Goal: Task Accomplishment & Management: Manage account settings

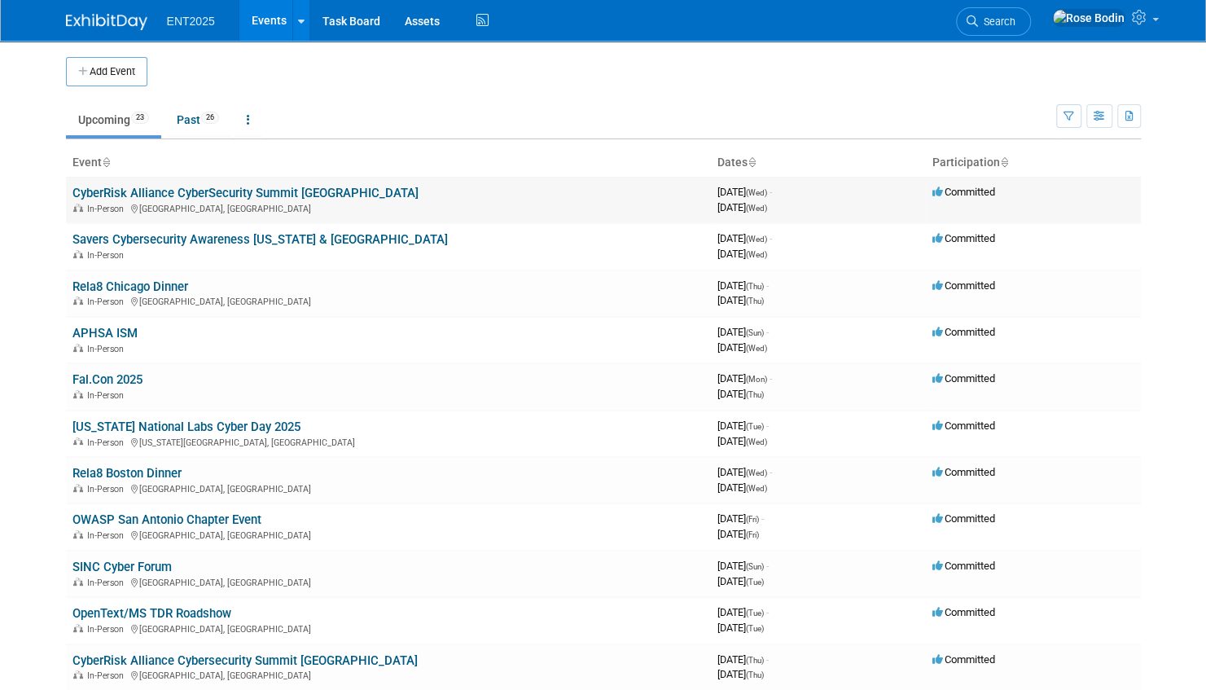
click at [266, 191] on link "CyberRisk Alliance CyberSecurity Summit [GEOGRAPHIC_DATA]" at bounding box center [245, 193] width 346 height 15
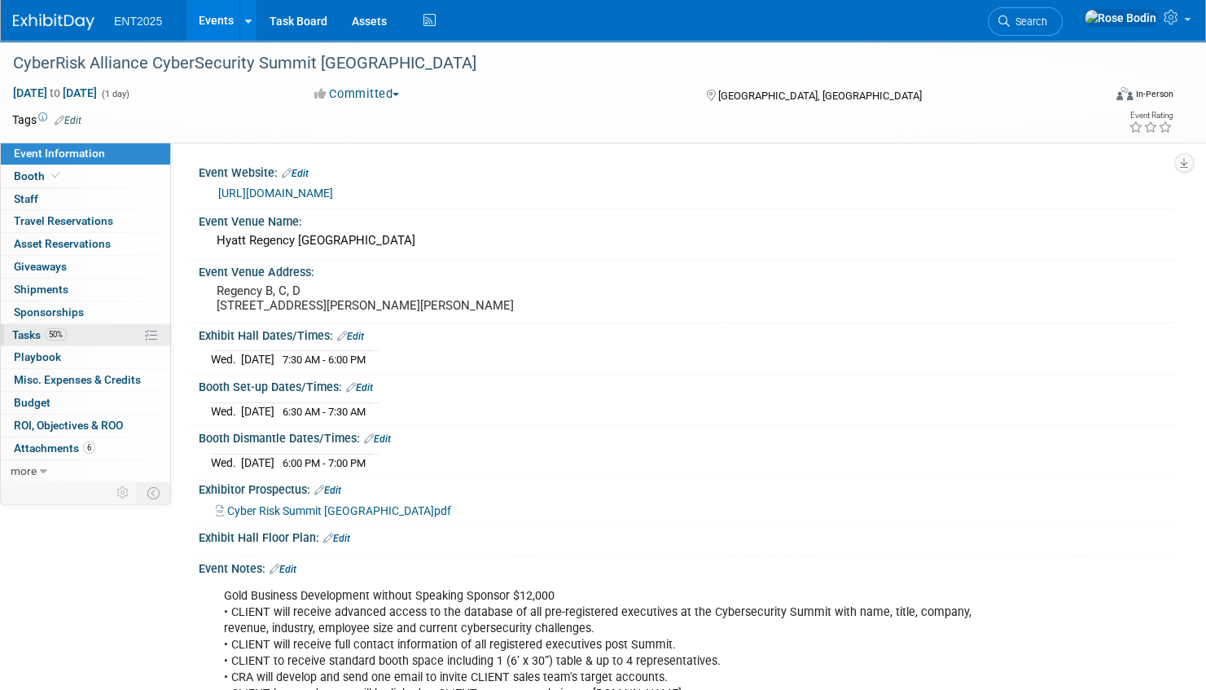
click at [103, 331] on link "50% Tasks 50%" at bounding box center [85, 335] width 169 height 22
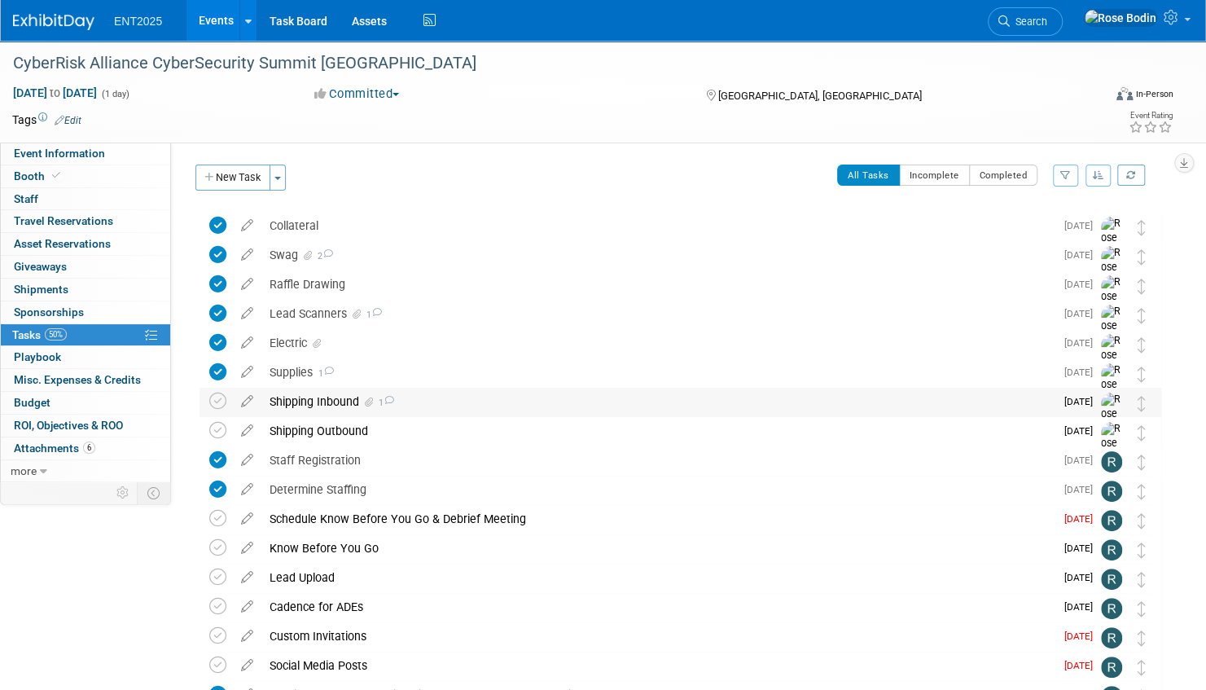
click at [459, 399] on div "Shipping Inbound 1" at bounding box center [657, 402] width 793 height 28
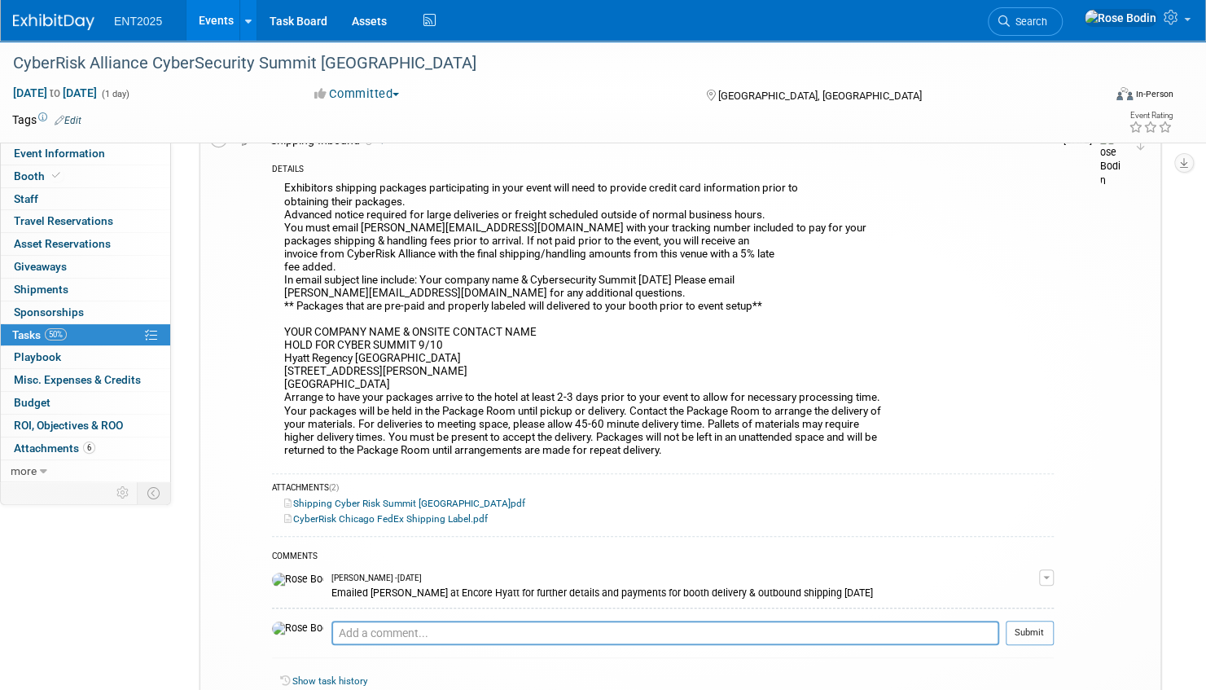
scroll to position [326, 0]
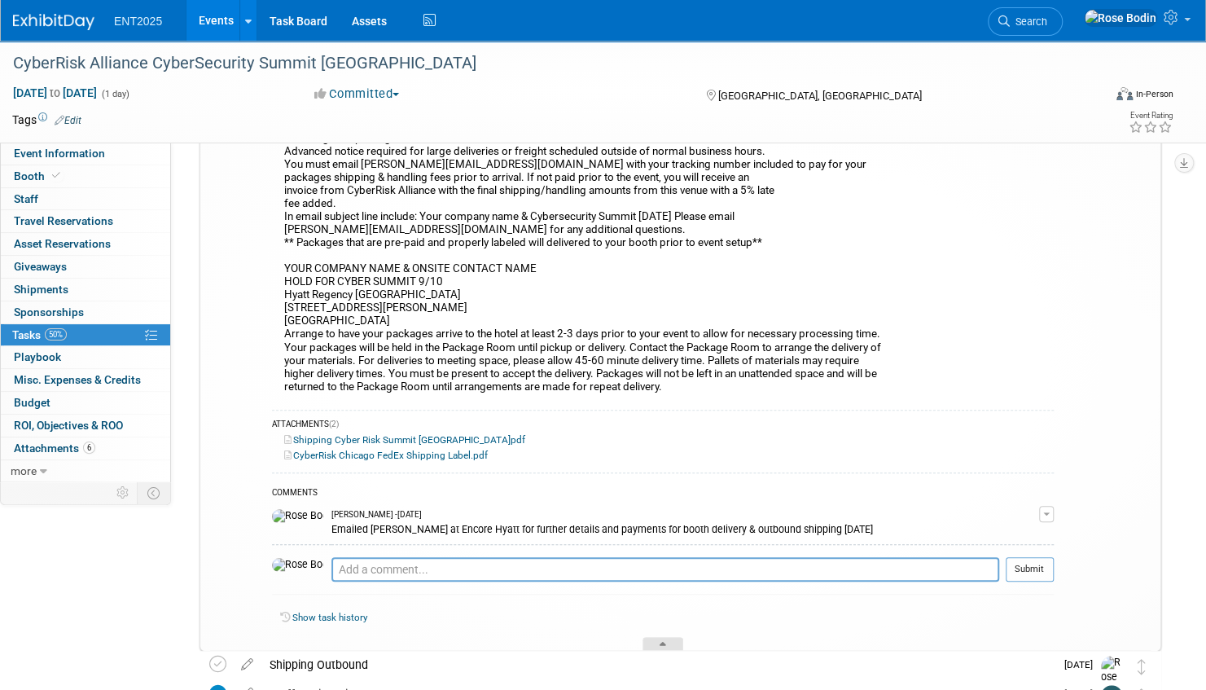
click at [666, 642] on icon at bounding box center [663, 647] width 7 height 10
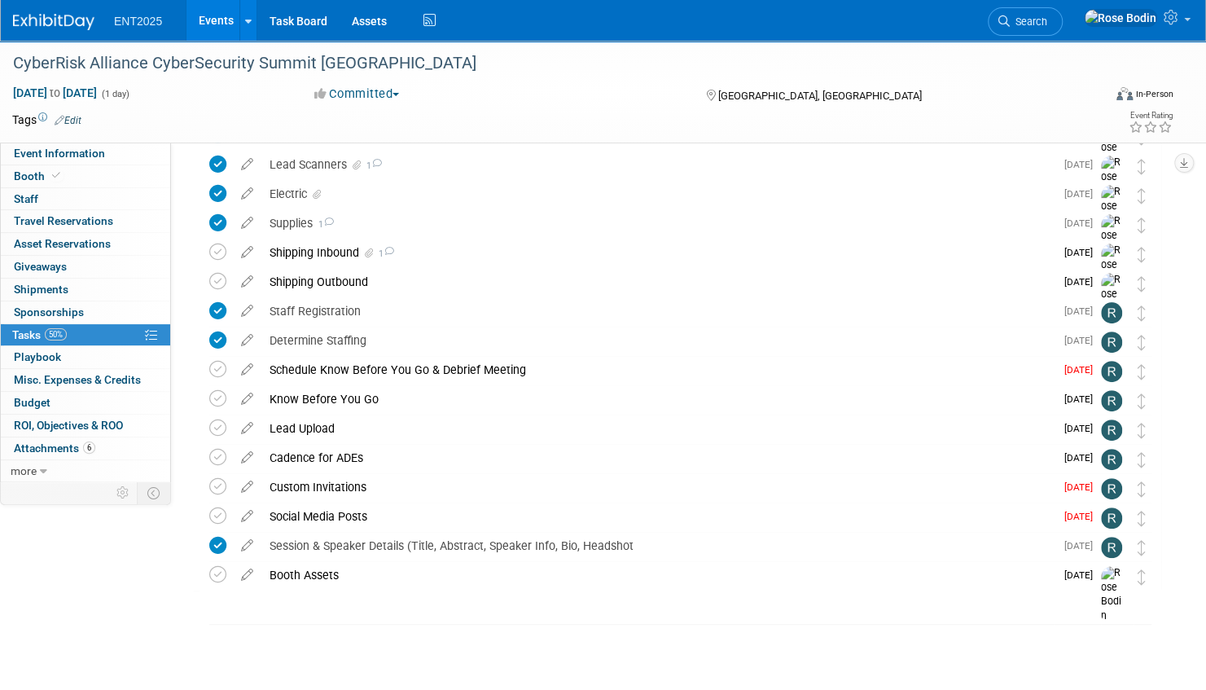
scroll to position [148, 0]
click at [217, 251] on icon at bounding box center [217, 252] width 17 height 17
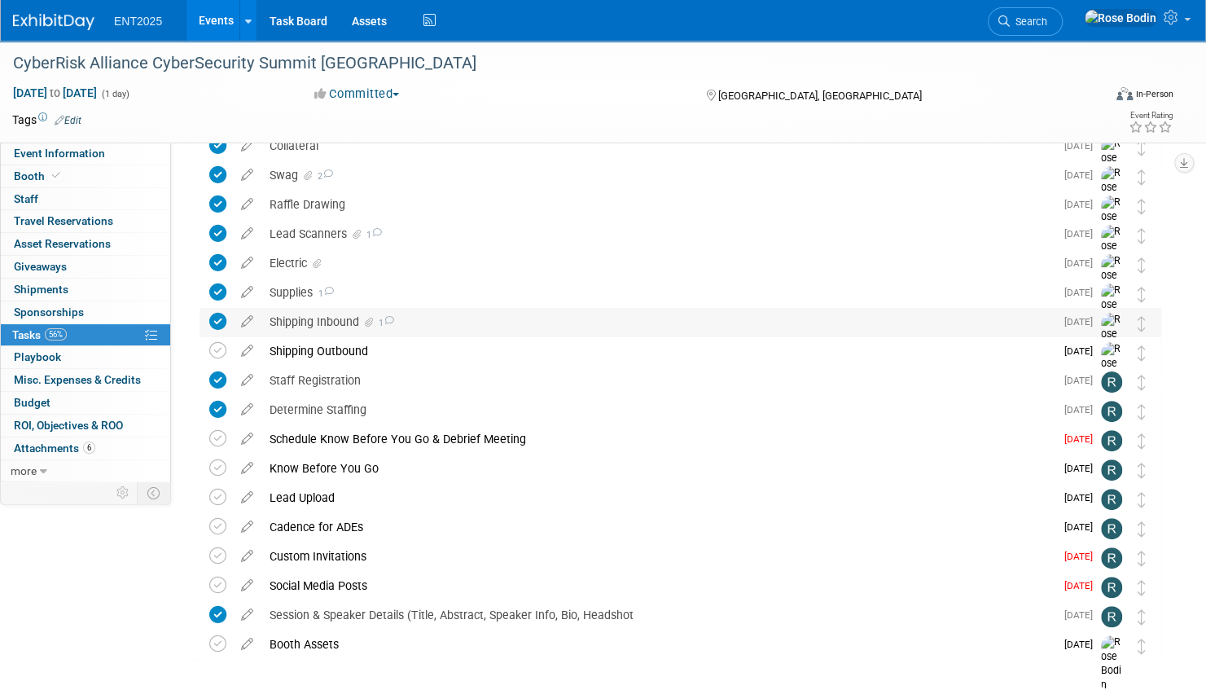
scroll to position [0, 0]
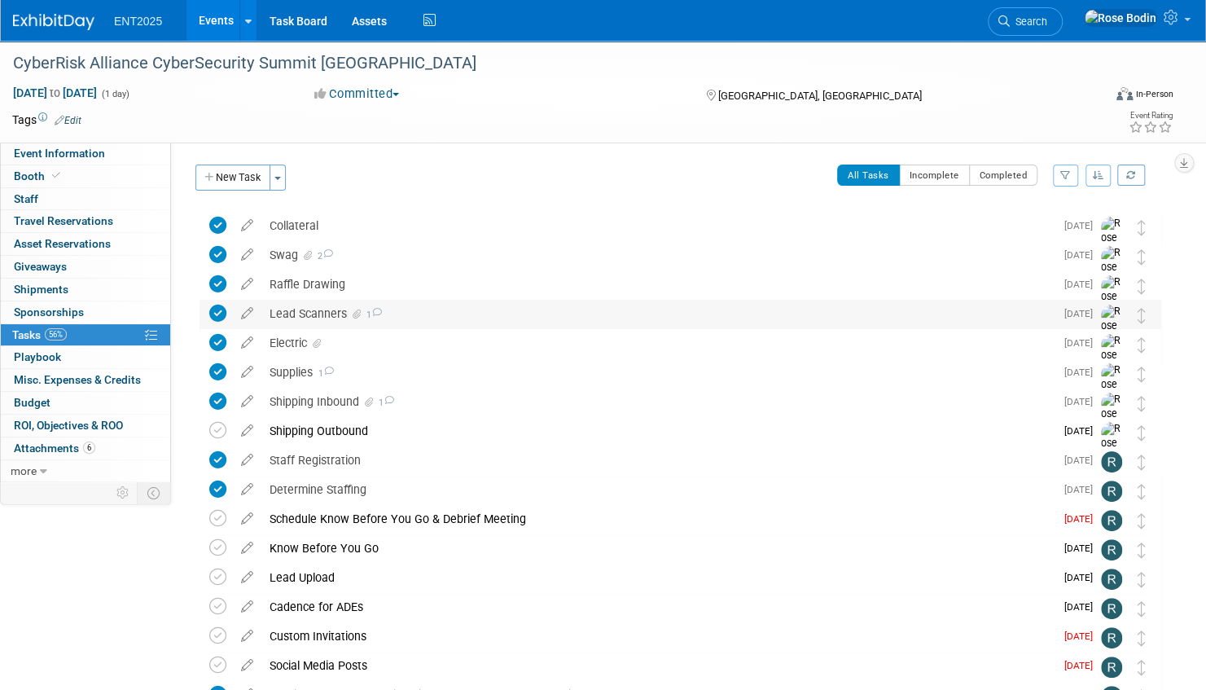
click at [432, 308] on div "Lead Scanners 1" at bounding box center [657, 314] width 793 height 28
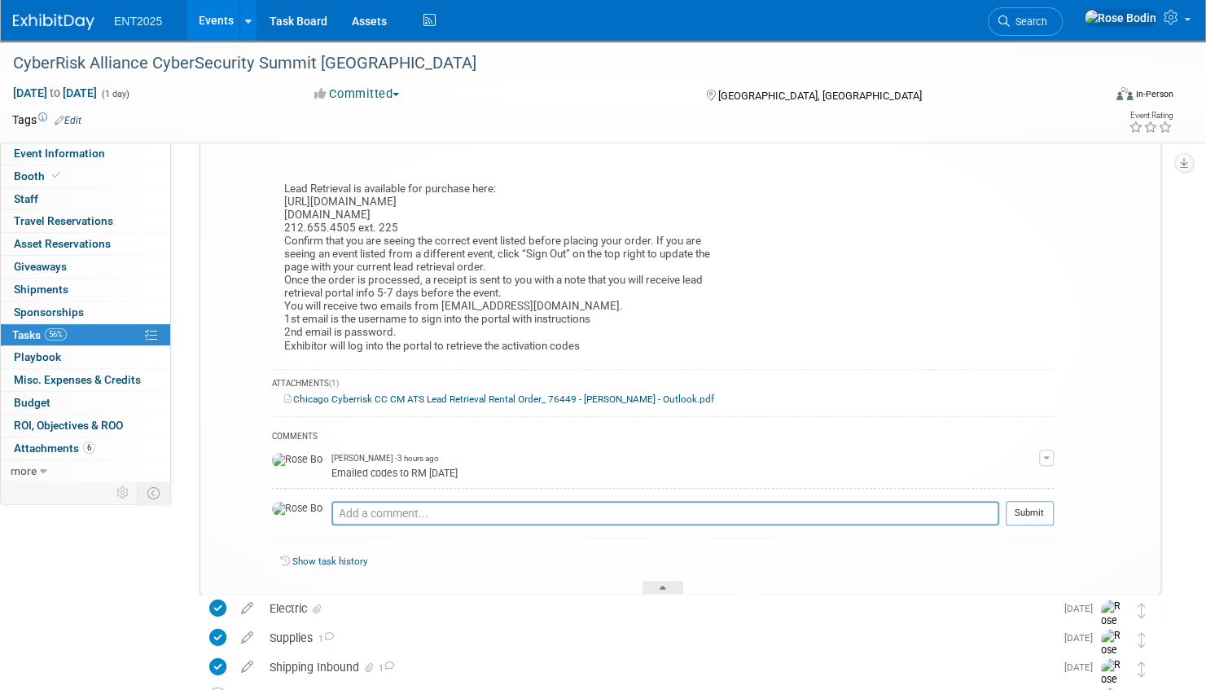
scroll to position [244, 0]
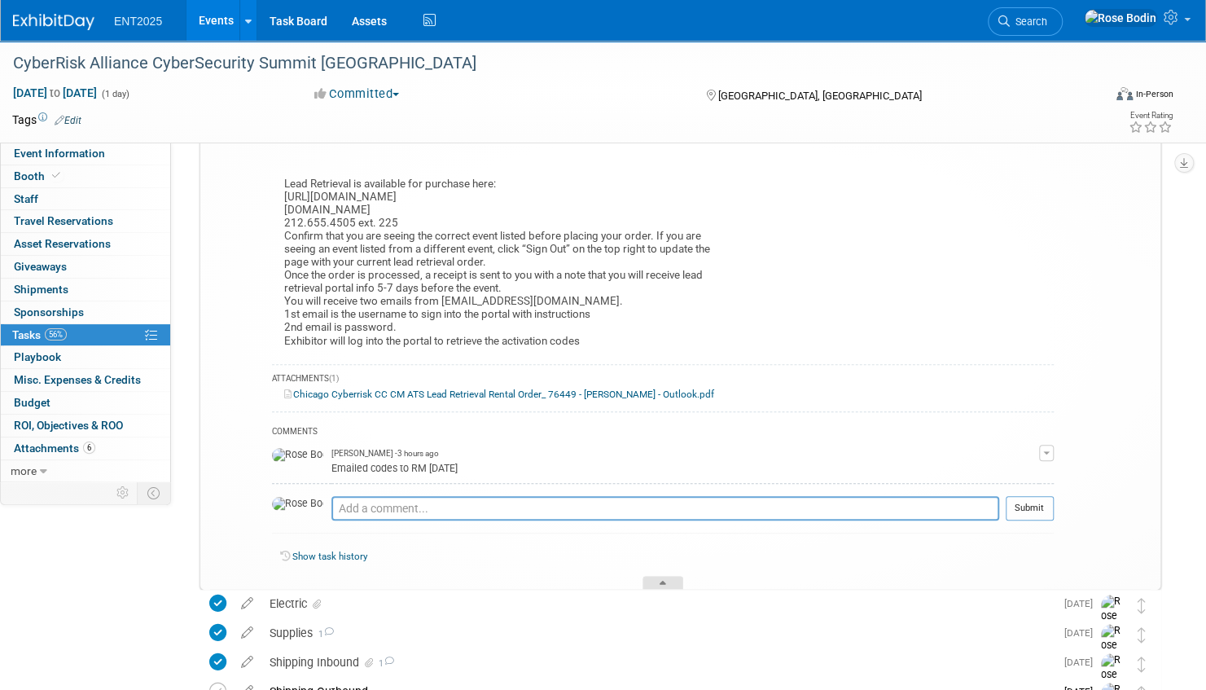
click at [660, 581] on icon at bounding box center [663, 586] width 7 height 10
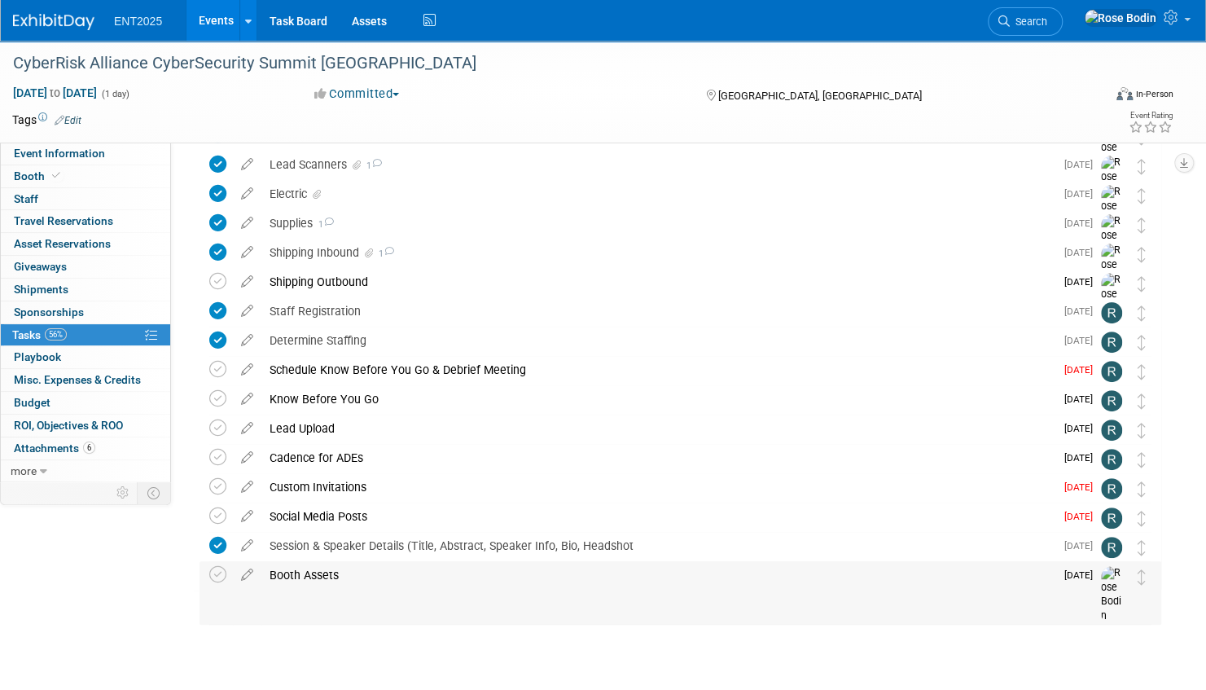
scroll to position [148, 0]
click at [497, 580] on div "Booth Assets" at bounding box center [657, 576] width 793 height 28
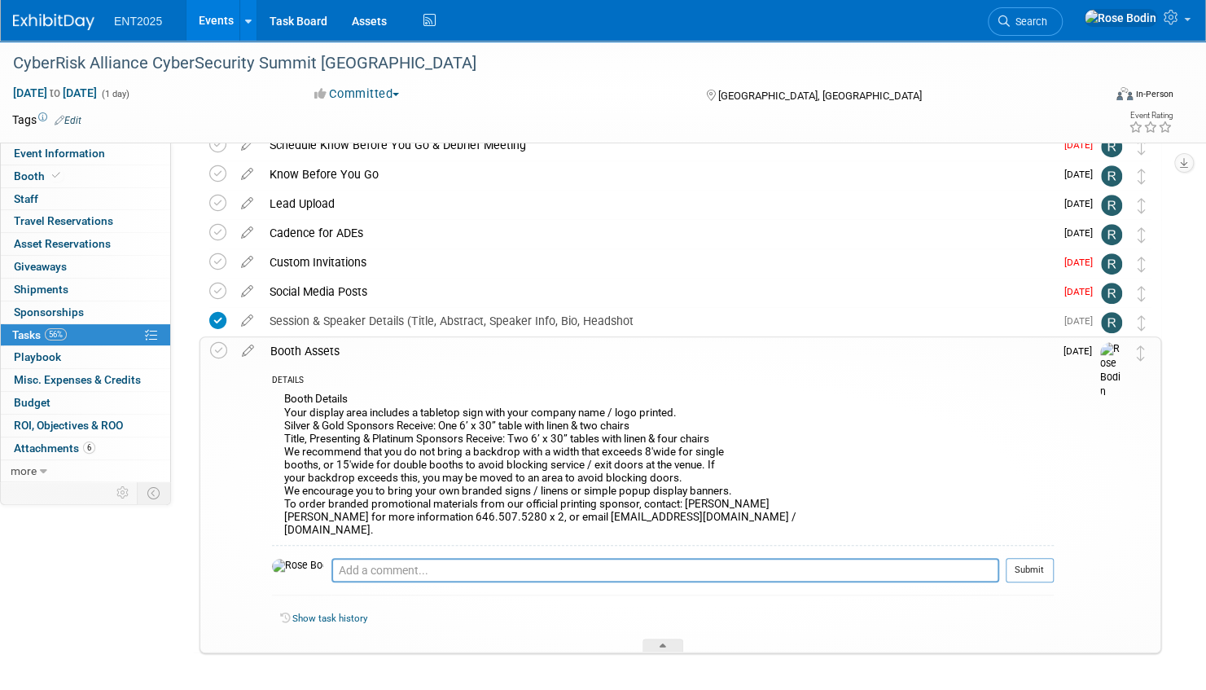
scroll to position [393, 0]
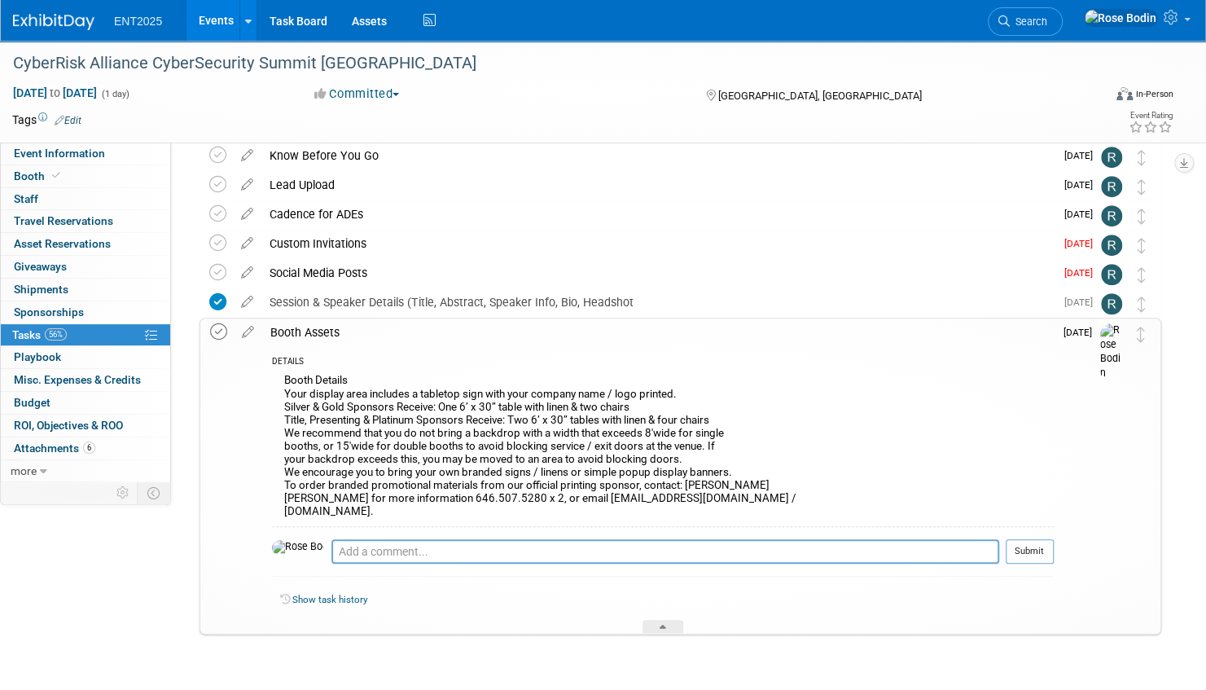
click at [217, 330] on icon at bounding box center [218, 331] width 17 height 17
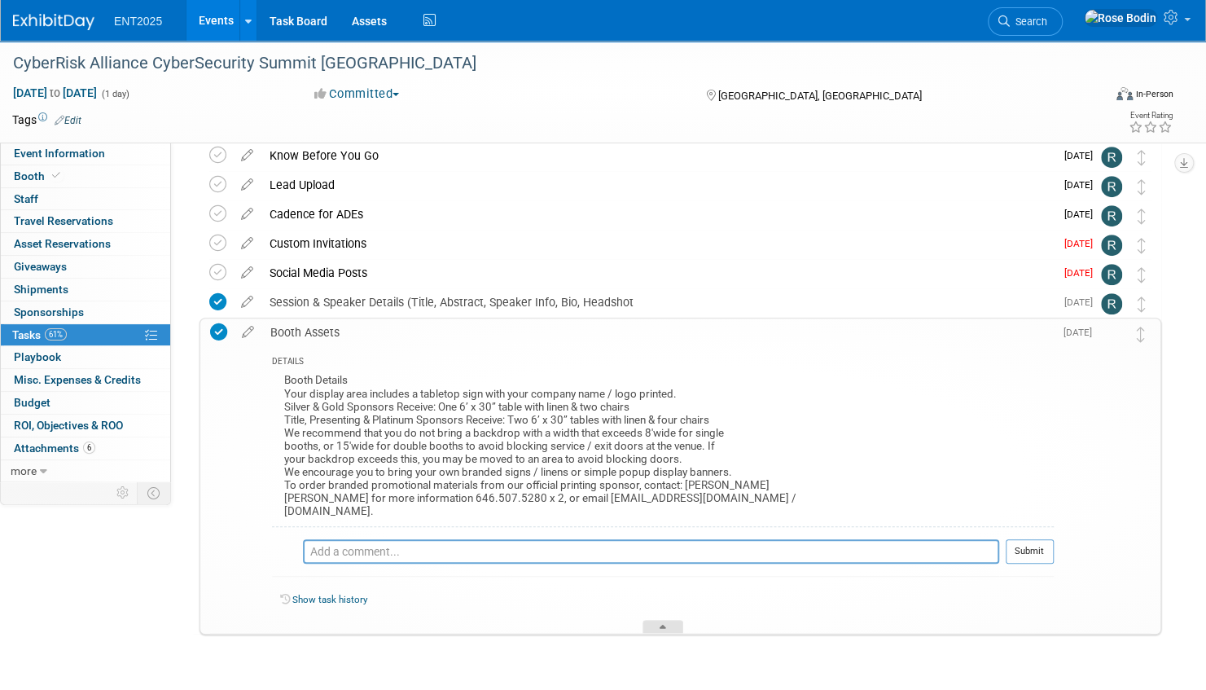
click at [666, 625] on icon at bounding box center [663, 630] width 7 height 10
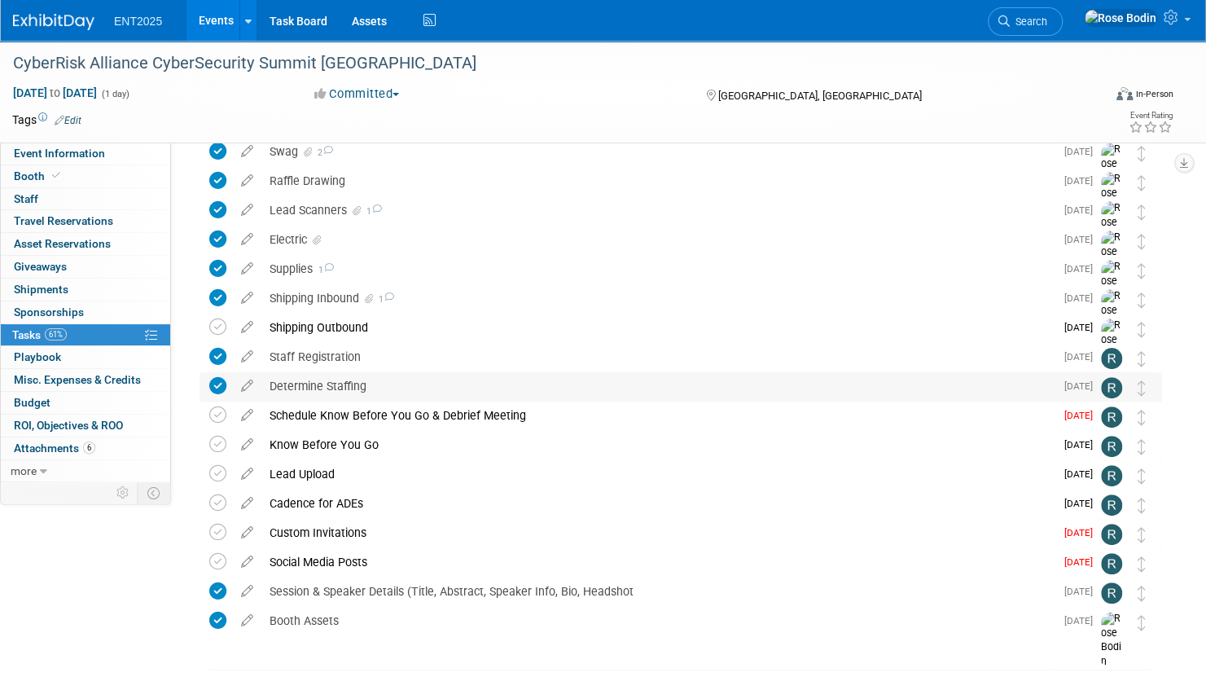
scroll to position [0, 0]
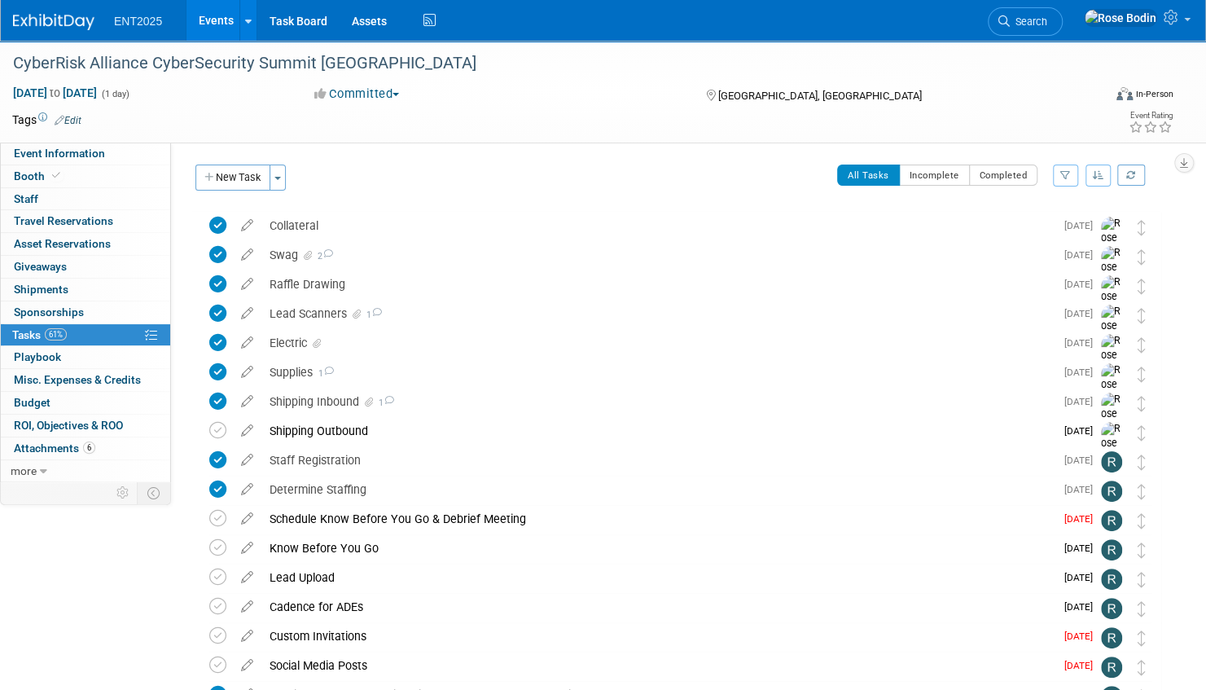
click at [1096, 175] on icon "button" at bounding box center [1098, 175] width 11 height 10
click at [1039, 248] on link "By Due Date" at bounding box center [1052, 250] width 116 height 23
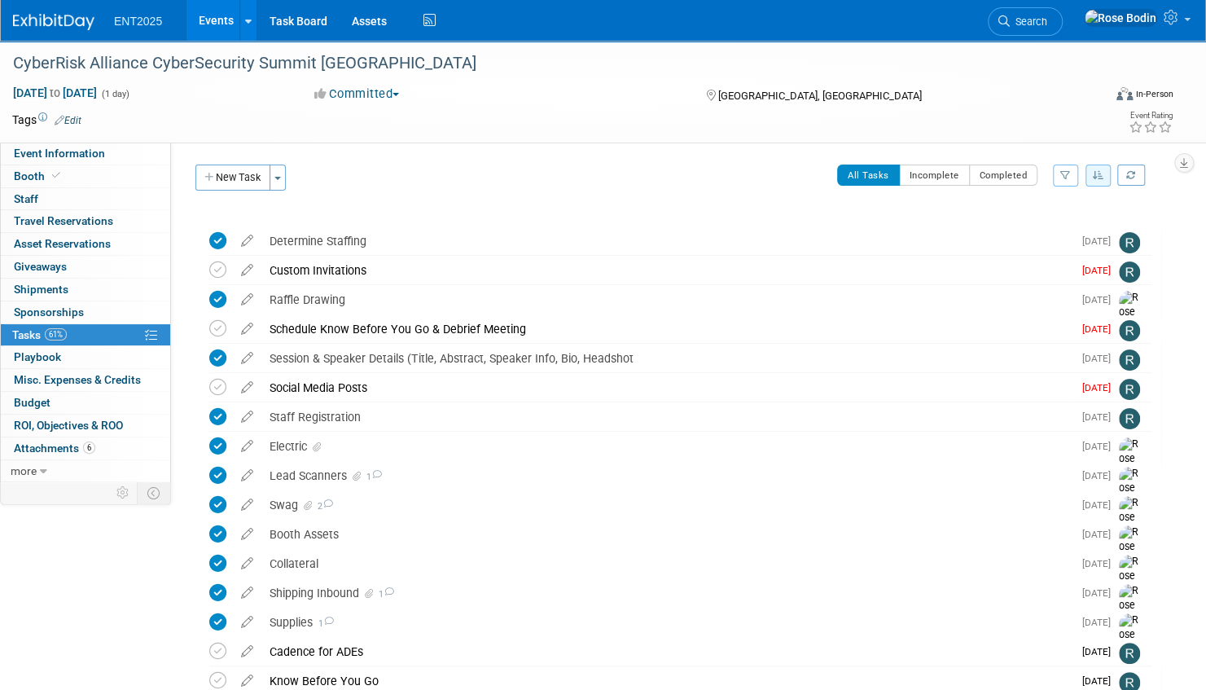
click at [212, 18] on link "Events" at bounding box center [216, 20] width 59 height 41
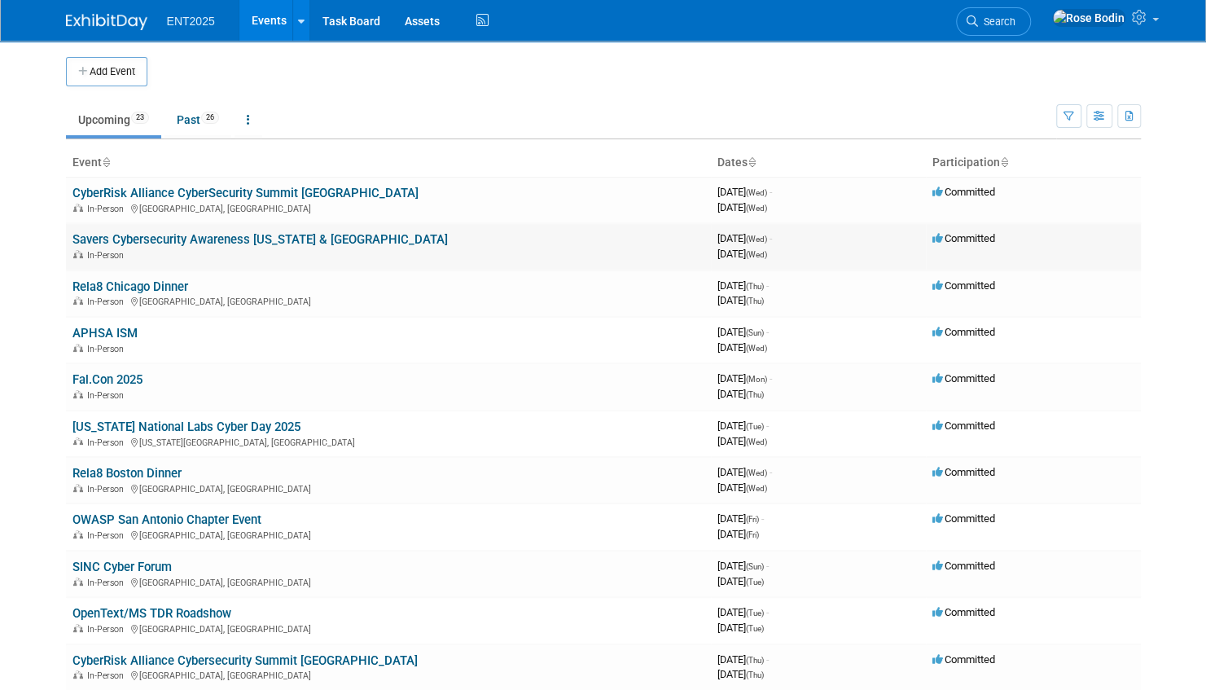
click at [186, 238] on link "Savers Cybersecurity Awareness [US_STATE] & [GEOGRAPHIC_DATA]" at bounding box center [259, 239] width 375 height 15
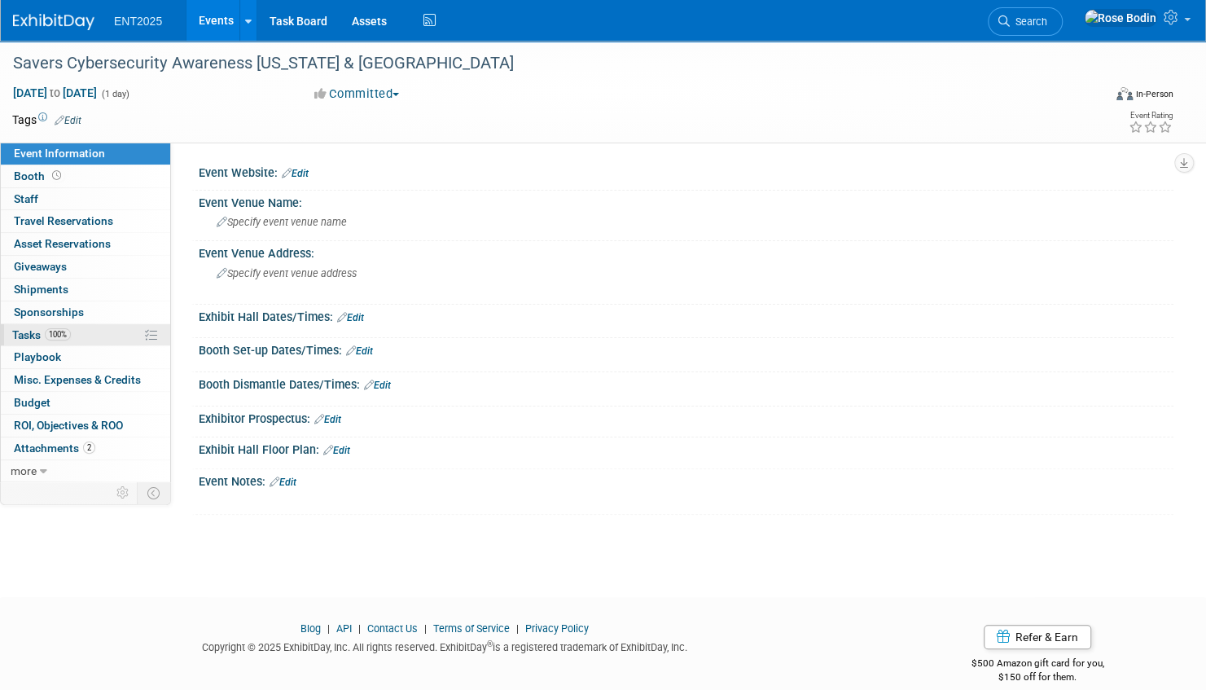
click at [111, 331] on link "100% Tasks 100%" at bounding box center [85, 335] width 169 height 22
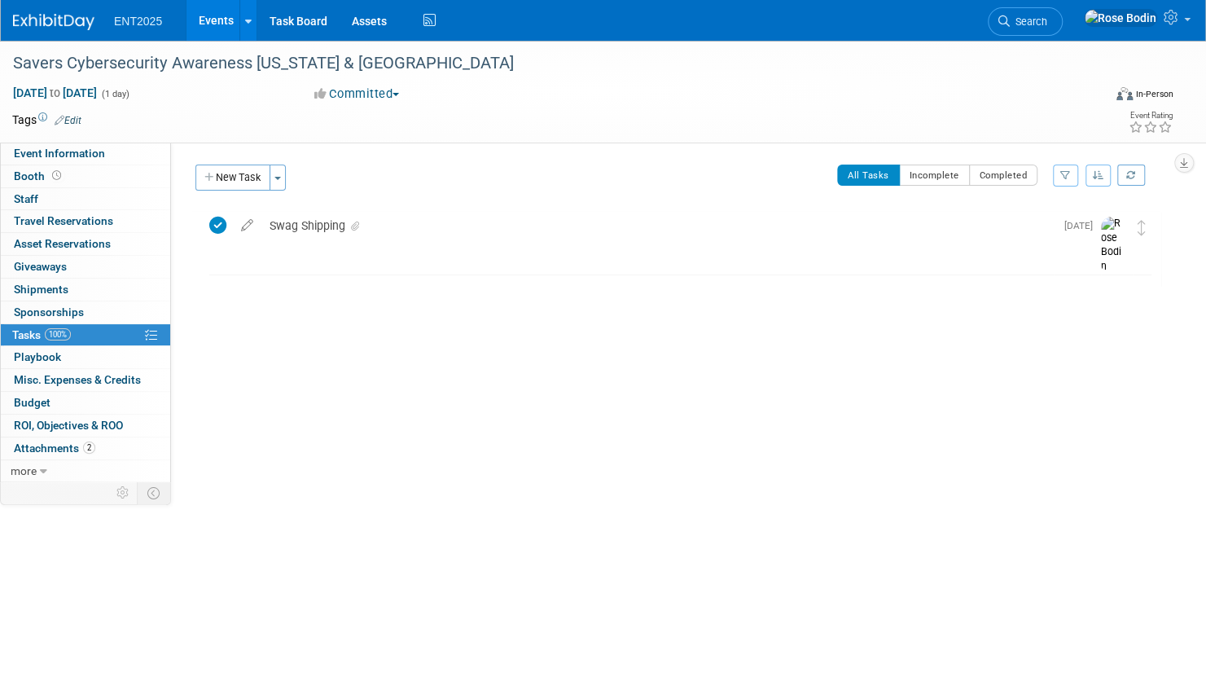
click at [111, 331] on link "100% Tasks 100%" at bounding box center [85, 335] width 169 height 22
click at [394, 226] on div "Swag Shipping" at bounding box center [657, 226] width 793 height 28
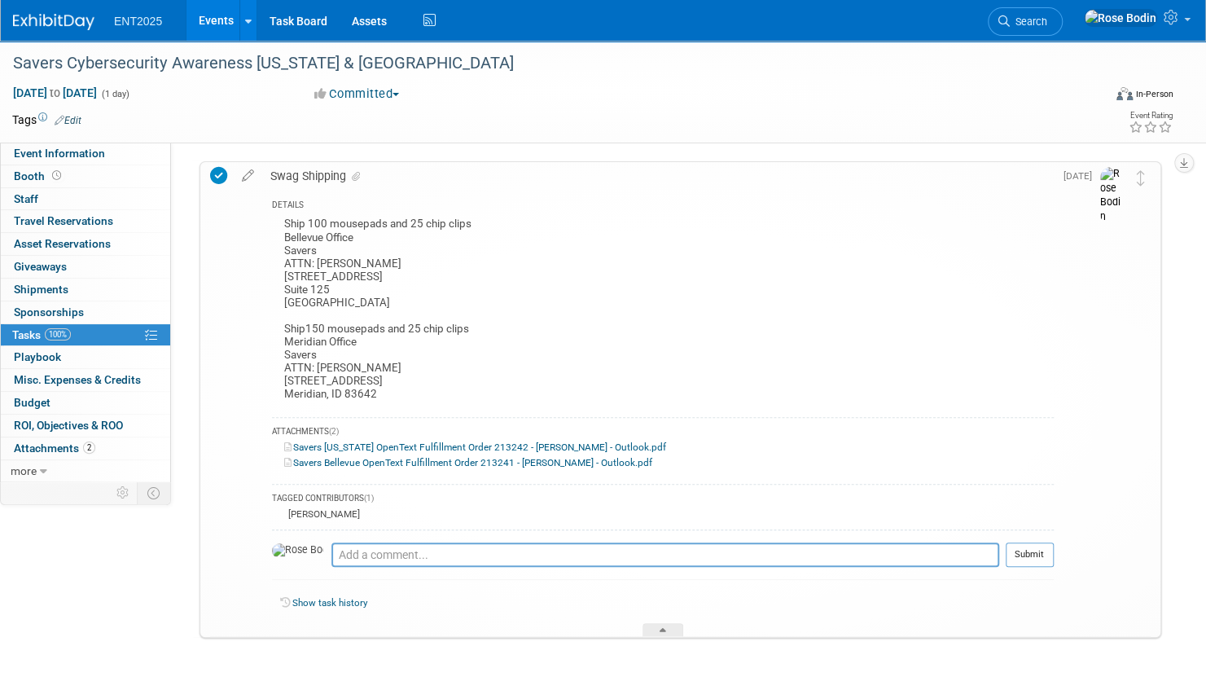
scroll to position [96, 0]
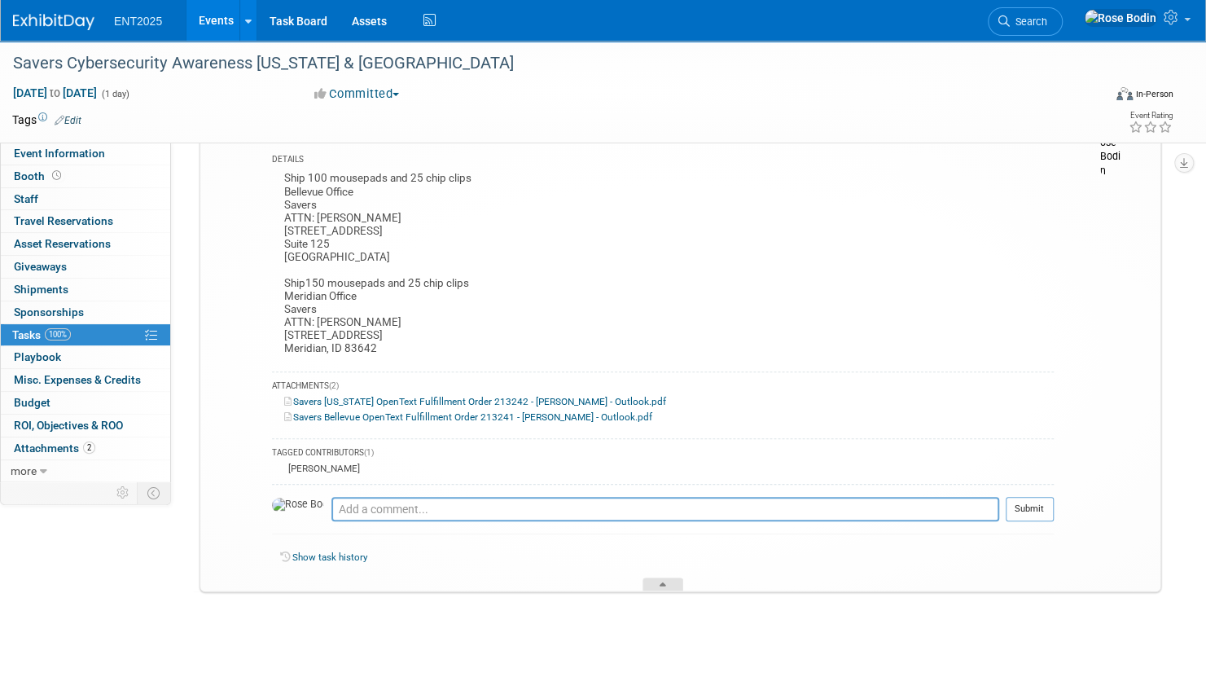
click at [651, 581] on div at bounding box center [663, 584] width 41 height 14
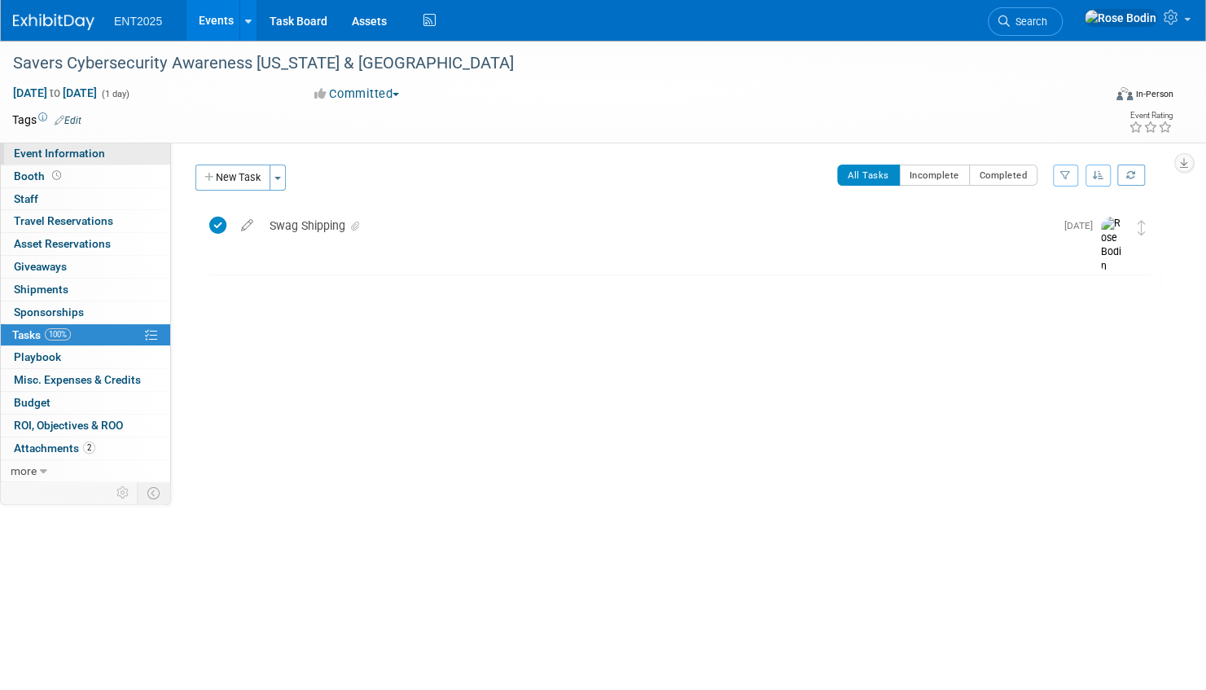
click at [136, 151] on link "Event Information" at bounding box center [85, 154] width 169 height 22
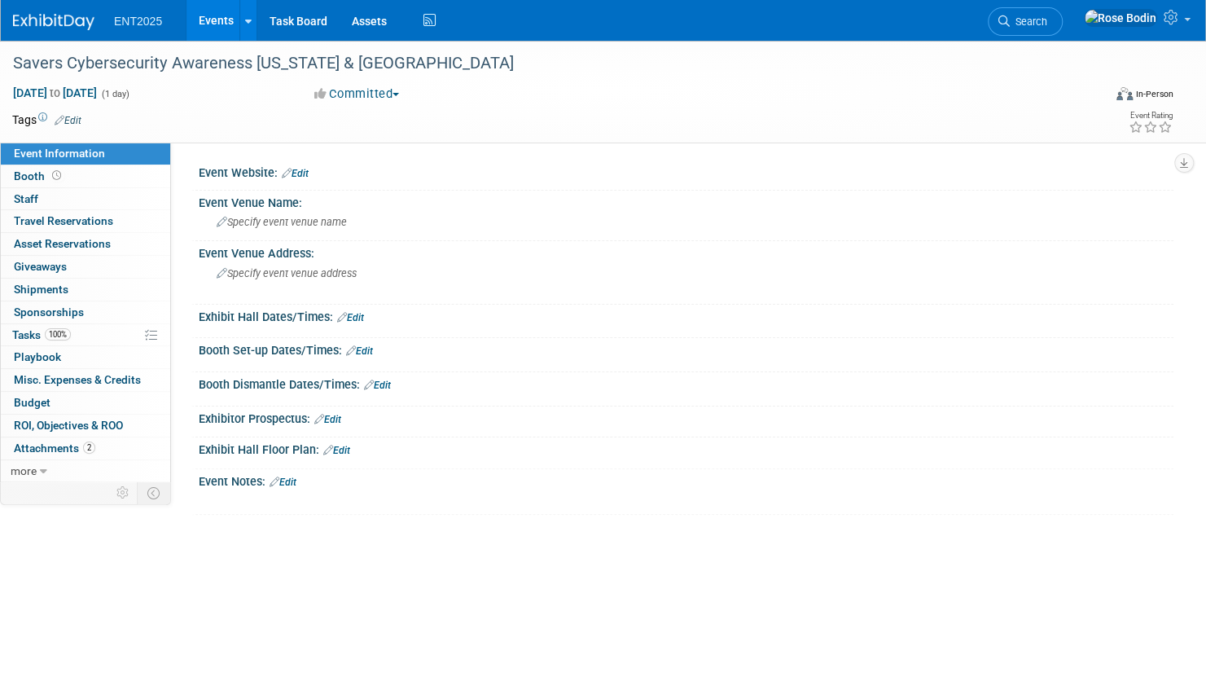
click at [218, 20] on link "Events" at bounding box center [216, 20] width 59 height 41
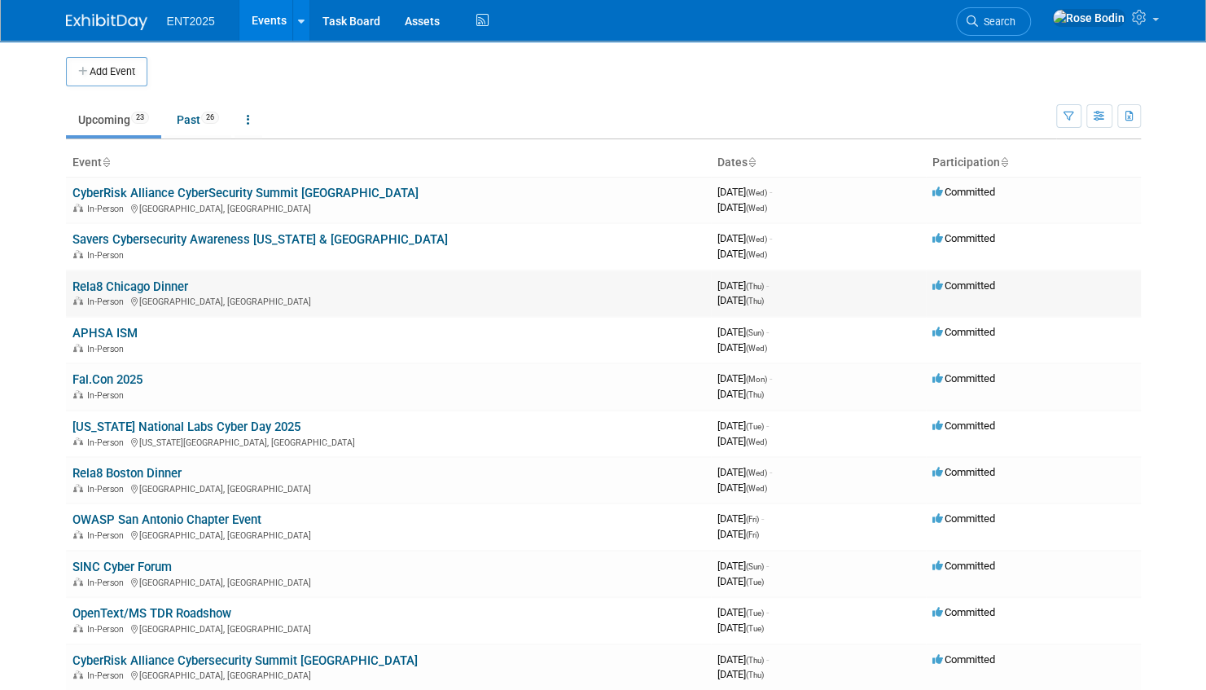
click at [165, 285] on link "Rela8 Chicago Dinner" at bounding box center [130, 286] width 116 height 15
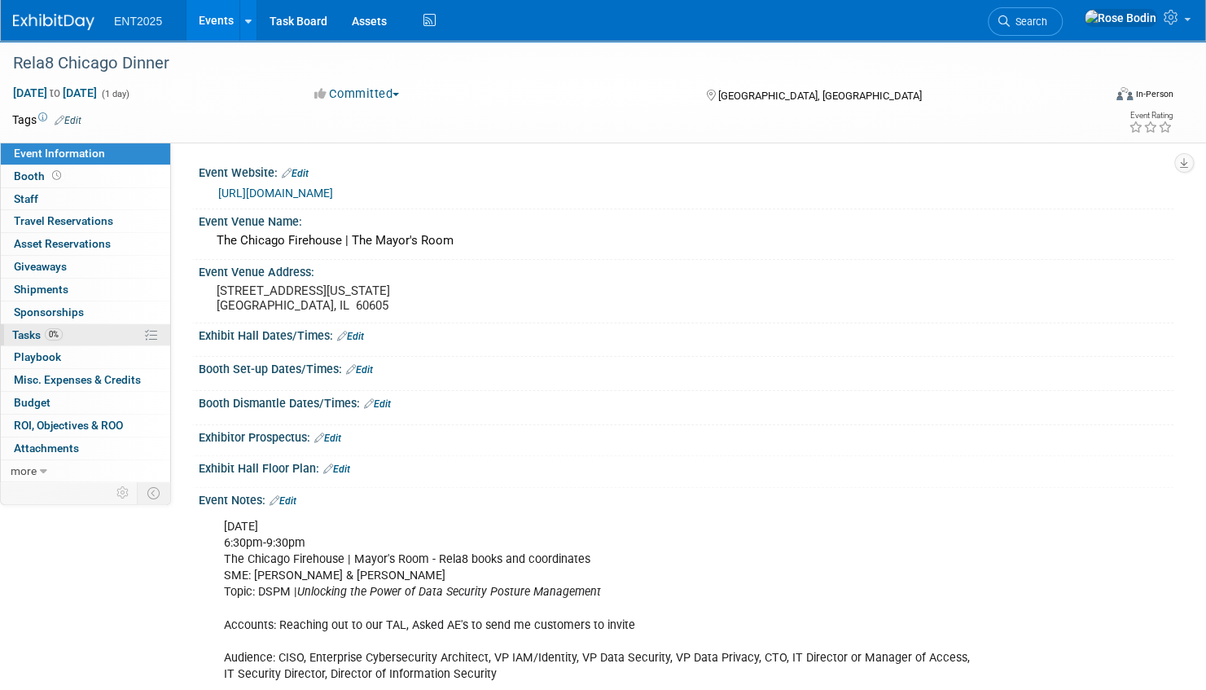
click at [103, 334] on link "0% Tasks 0%" at bounding box center [85, 335] width 169 height 22
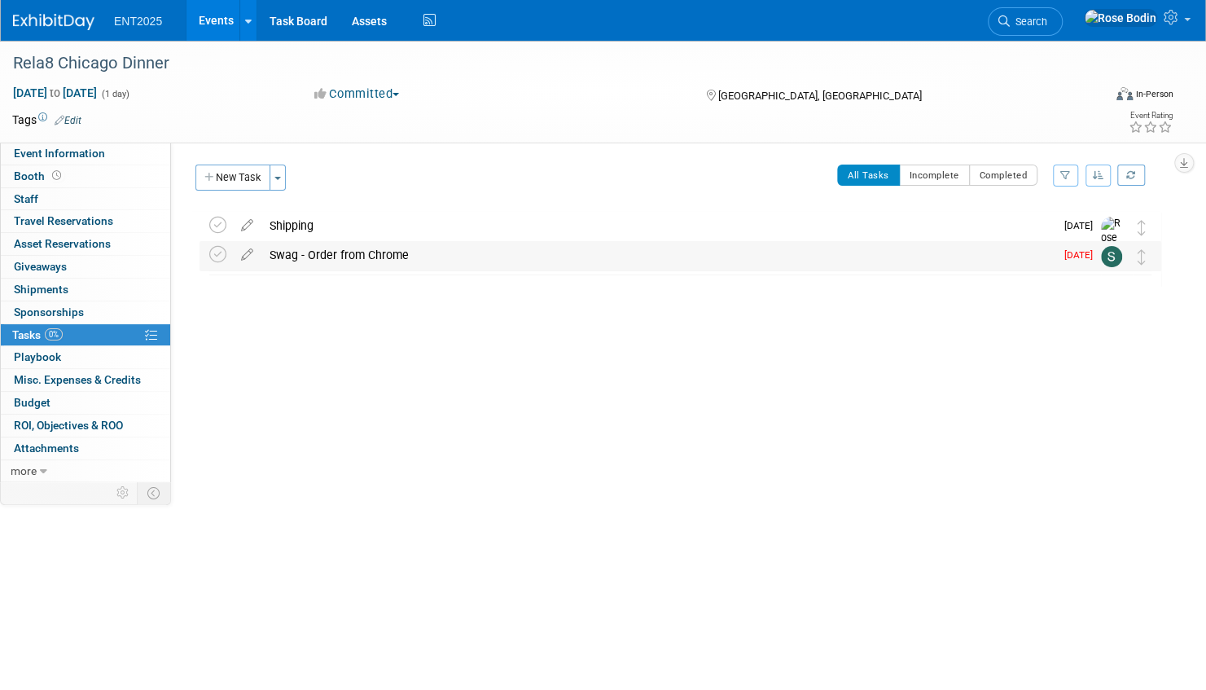
click at [457, 259] on div "Swag - Order from Chrome" at bounding box center [657, 255] width 793 height 28
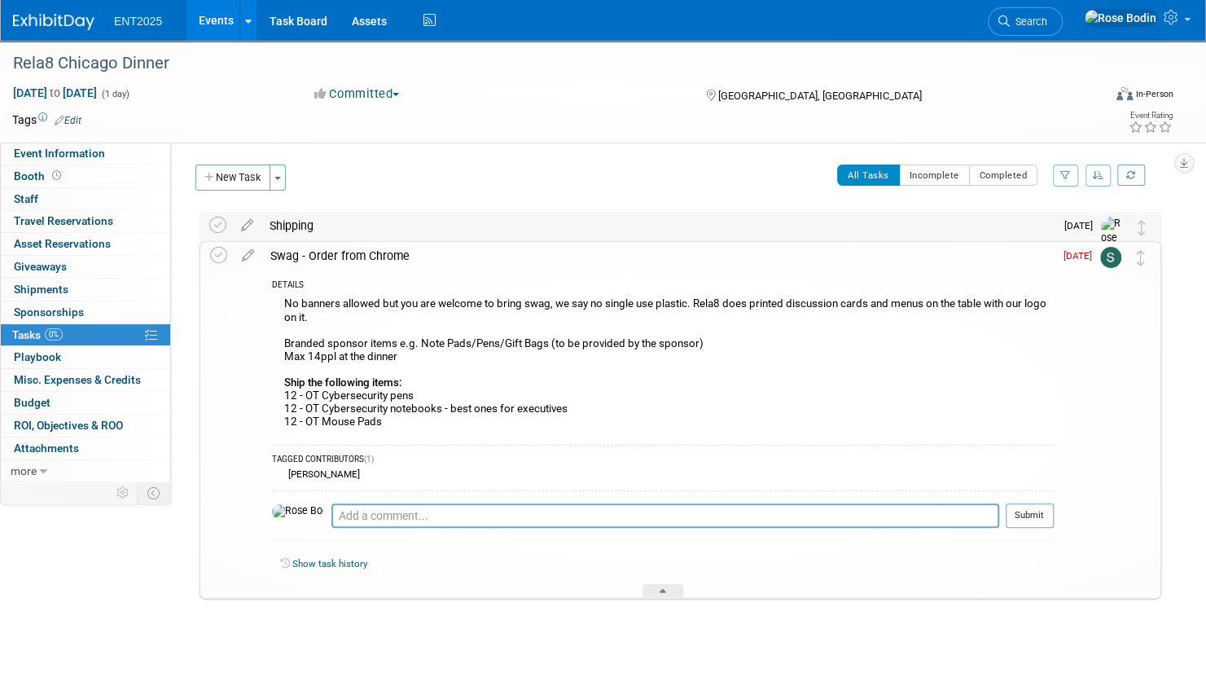
click at [470, 231] on div "Shipping" at bounding box center [657, 226] width 793 height 28
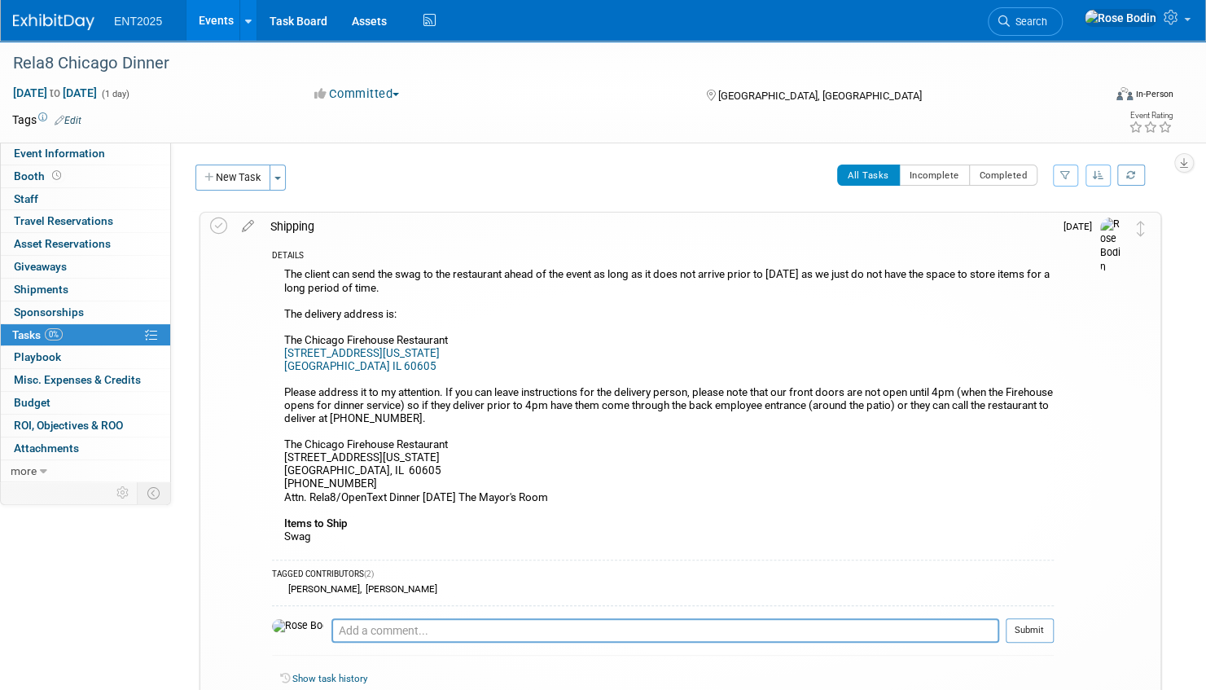
scroll to position [81, 0]
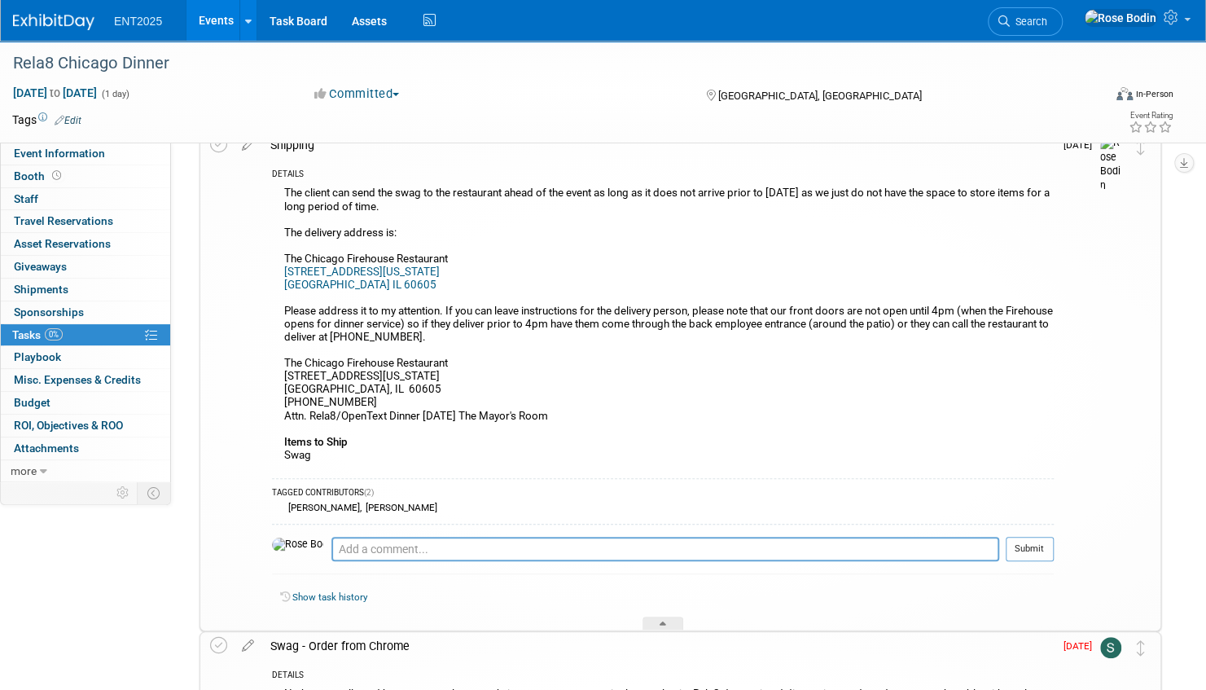
click at [852, 431] on div "The client can send the swag to the restaurant ahead of the event as long as it…" at bounding box center [663, 325] width 782 height 287
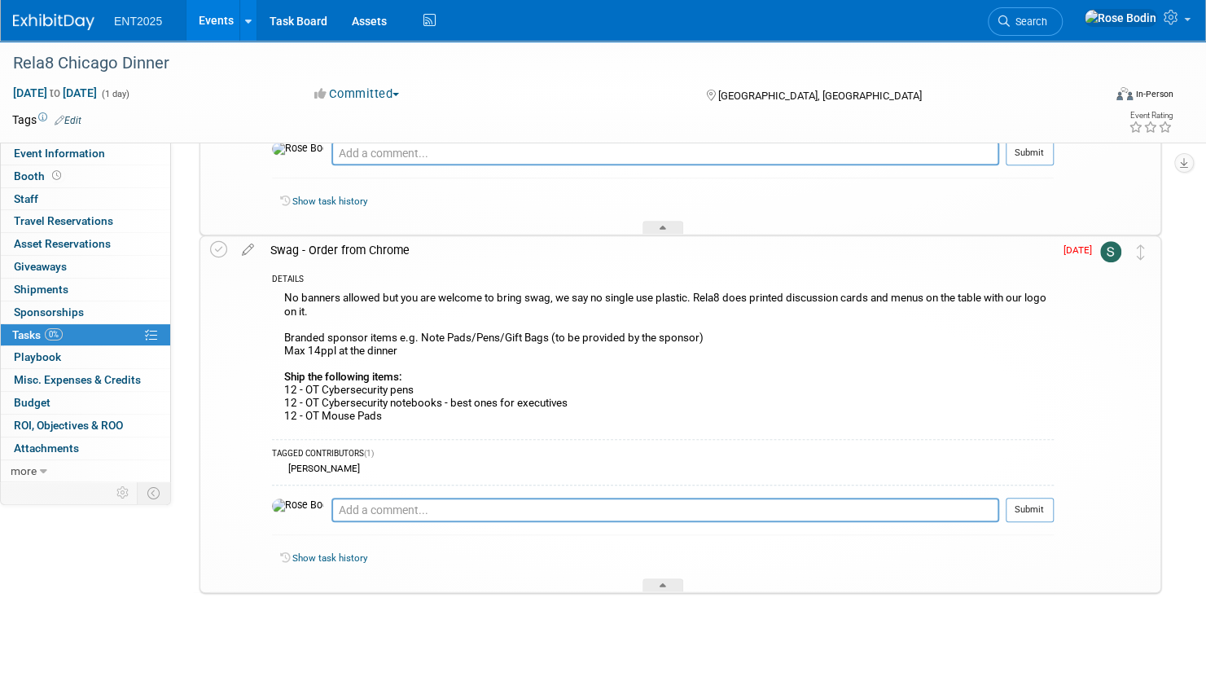
scroll to position [478, 0]
click at [662, 582] on icon at bounding box center [663, 587] width 7 height 10
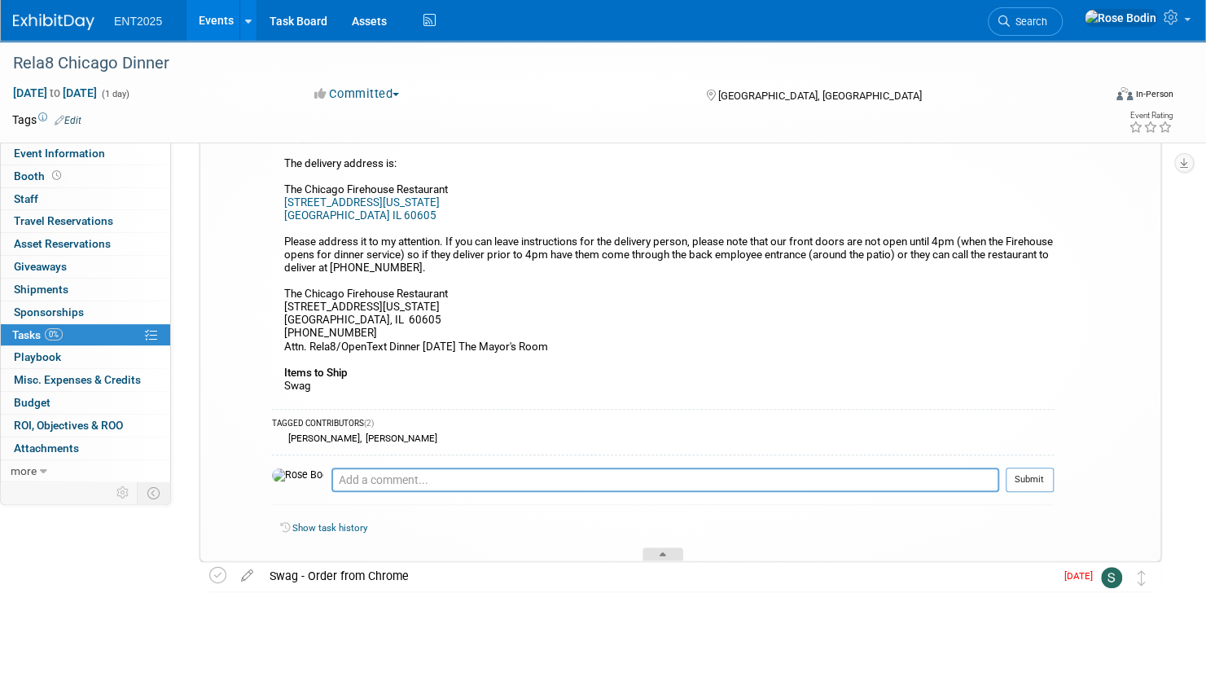
click at [661, 552] on div at bounding box center [663, 554] width 41 height 14
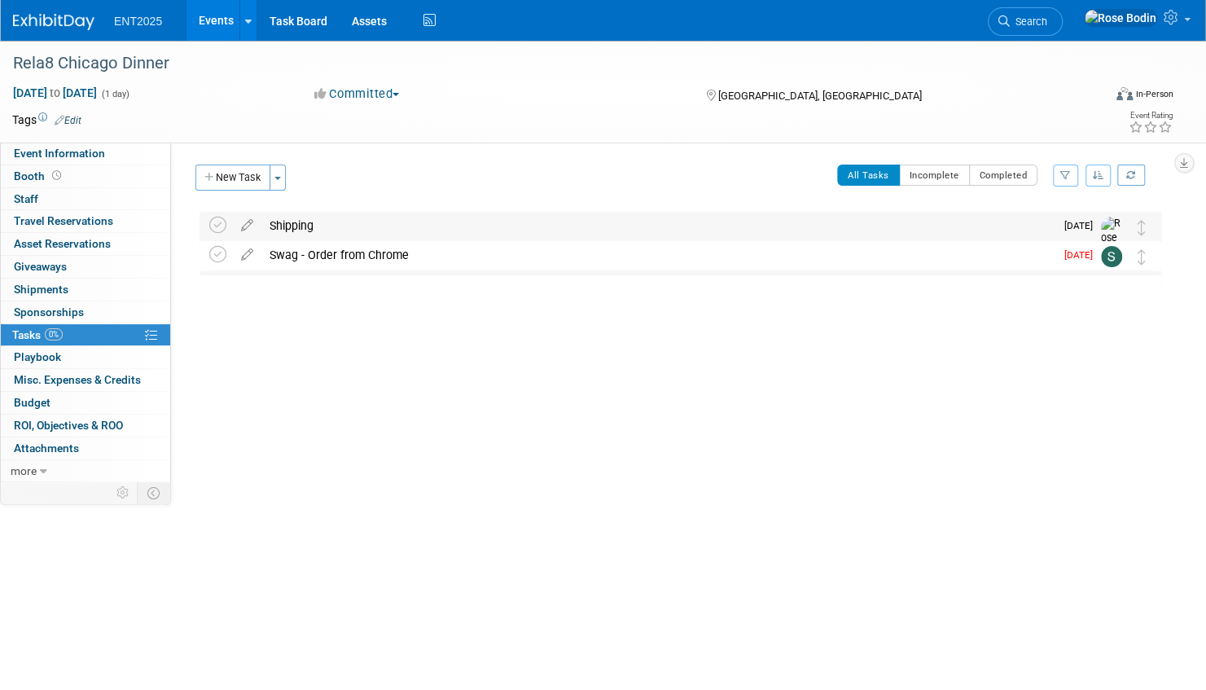
scroll to position [0, 0]
click at [588, 254] on div "Swag - Order from Chrome" at bounding box center [657, 255] width 793 height 28
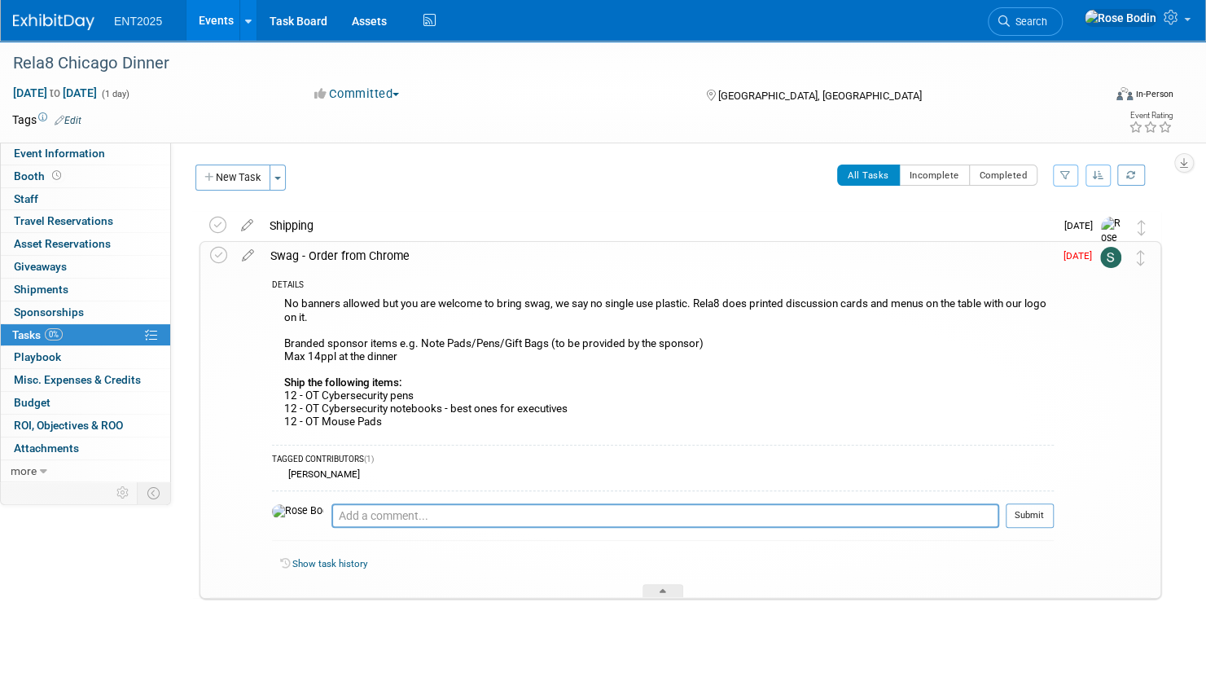
click at [588, 254] on div "Swag - Order from Chrome" at bounding box center [658, 256] width 792 height 28
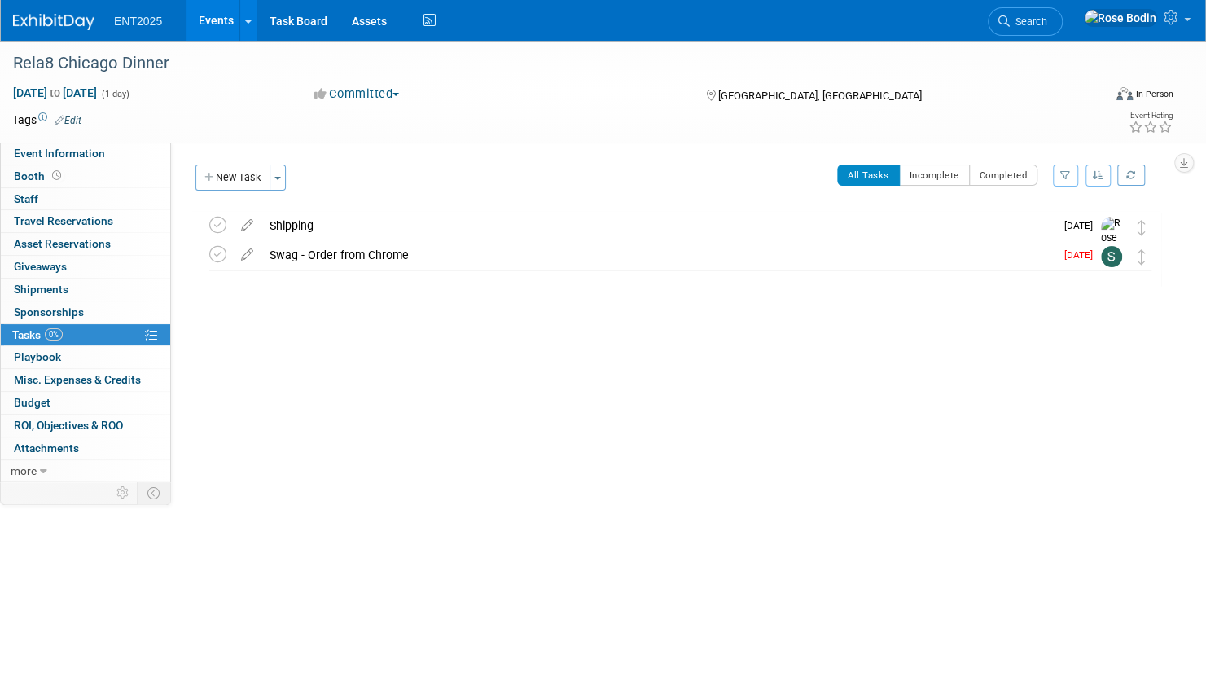
click at [222, 15] on link "Events" at bounding box center [216, 20] width 59 height 41
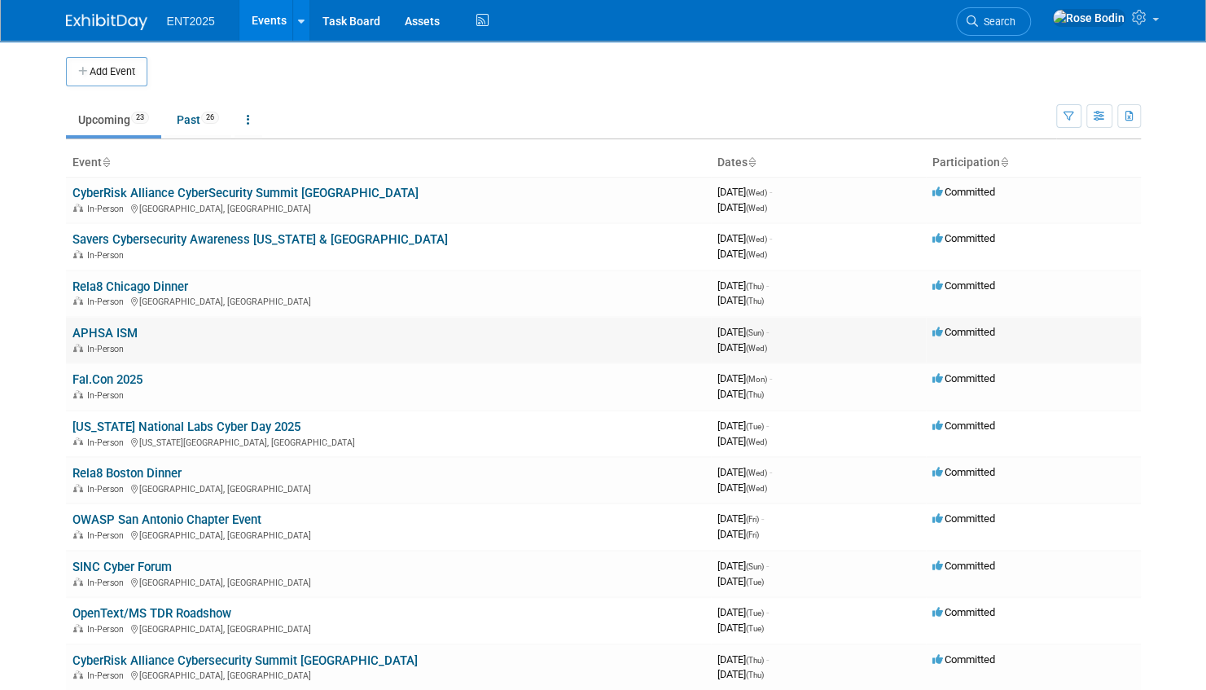
click at [106, 331] on link "APHSA ISM" at bounding box center [104, 333] width 65 height 15
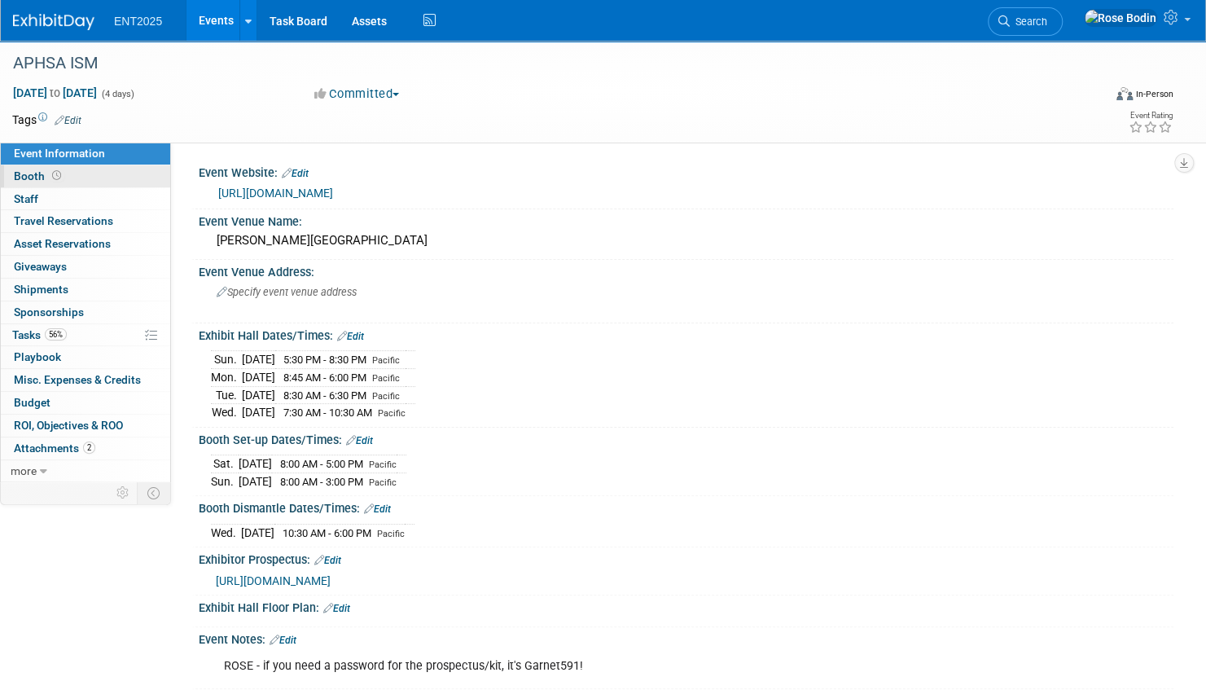
click at [121, 173] on link "Booth" at bounding box center [85, 176] width 169 height 22
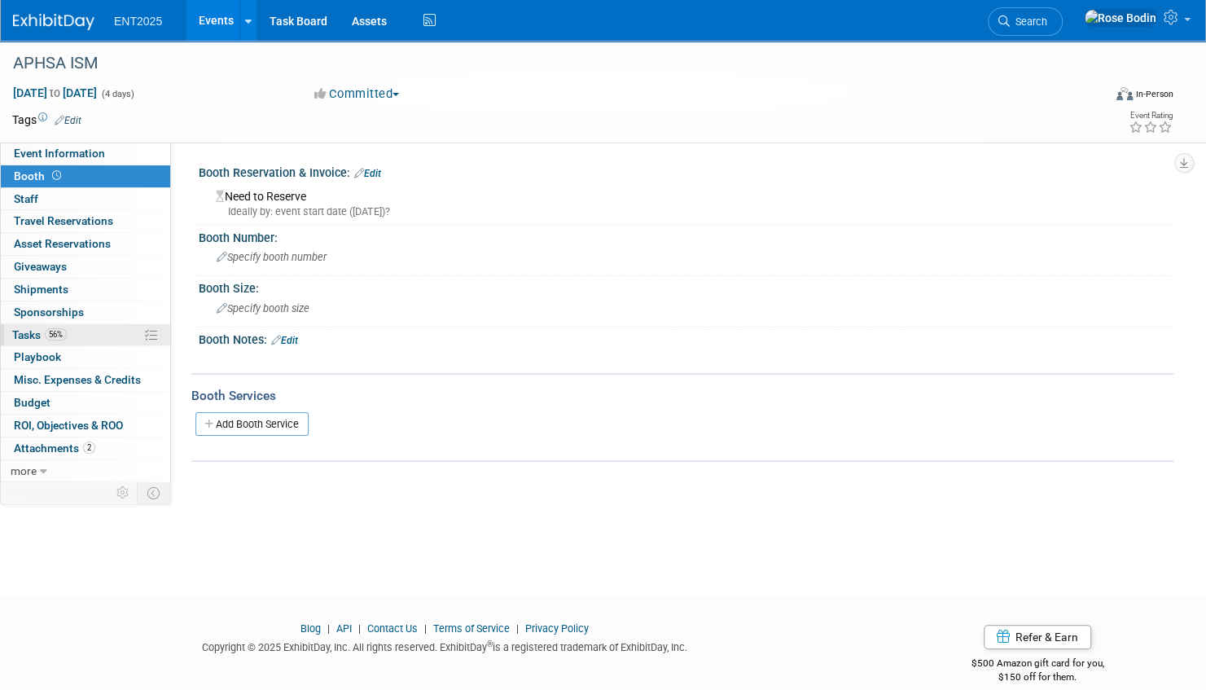
click at [124, 339] on link "56% Tasks 56%" at bounding box center [85, 335] width 169 height 22
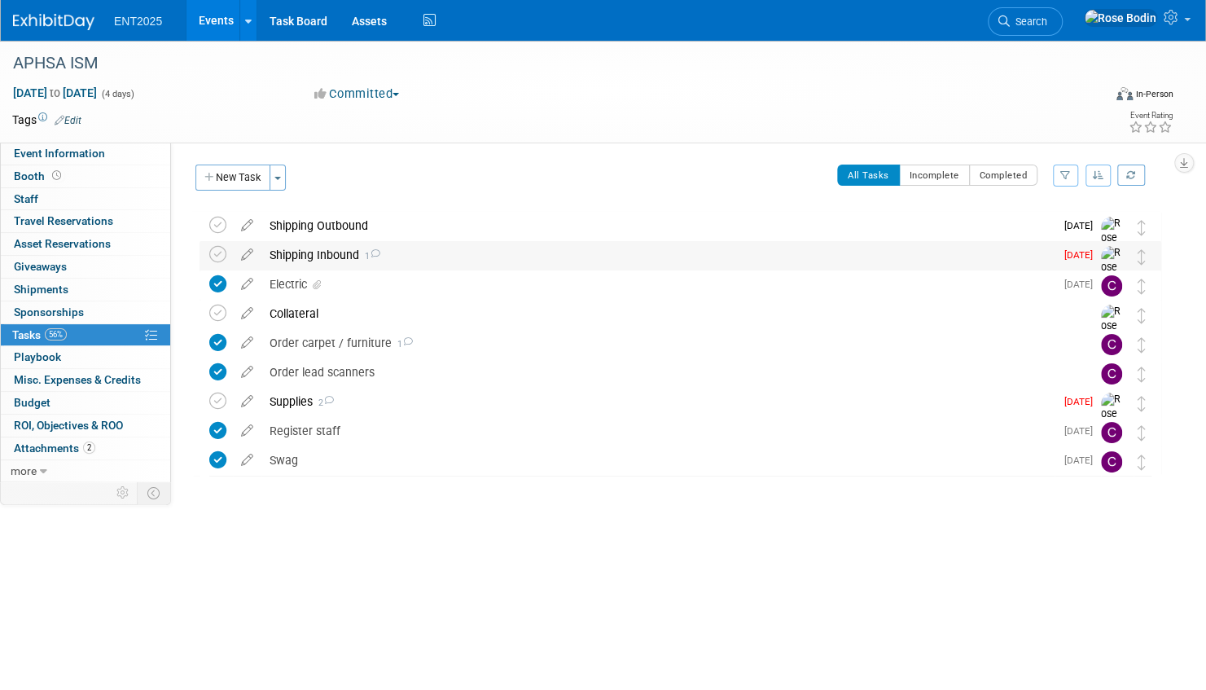
click at [420, 261] on div "Shipping Inbound 1" at bounding box center [657, 255] width 793 height 28
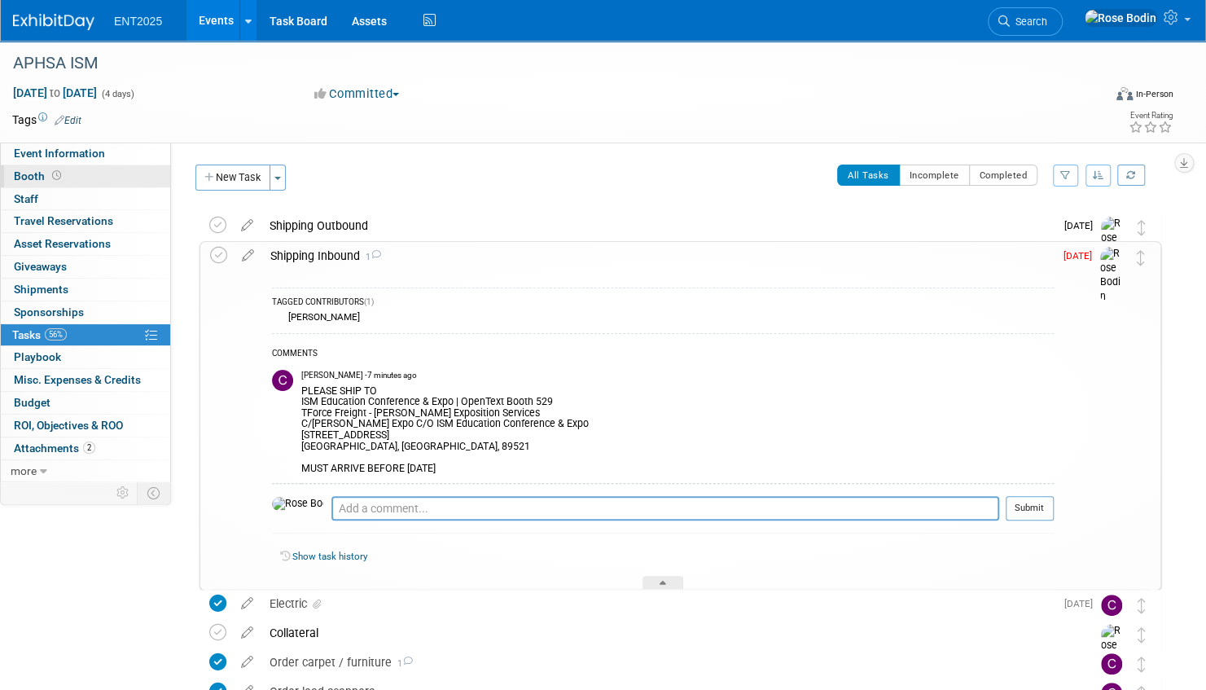
click at [131, 173] on link "Booth" at bounding box center [85, 176] width 169 height 22
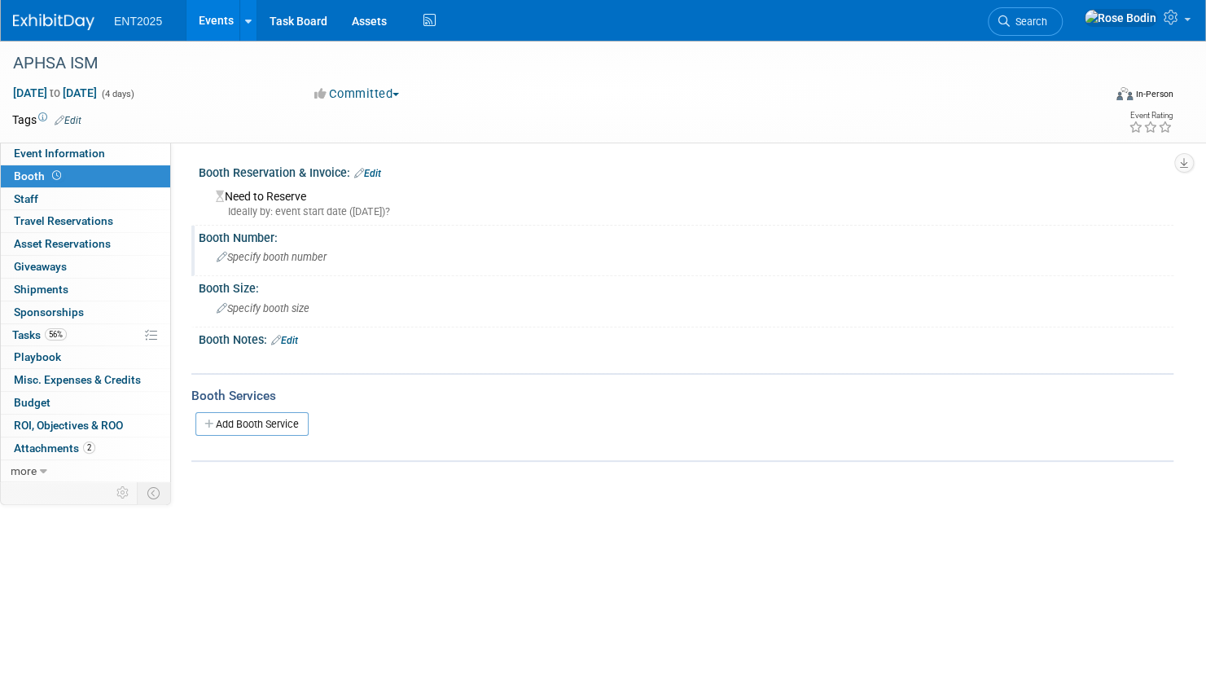
click at [259, 257] on span "Specify booth number" at bounding box center [272, 257] width 110 height 12
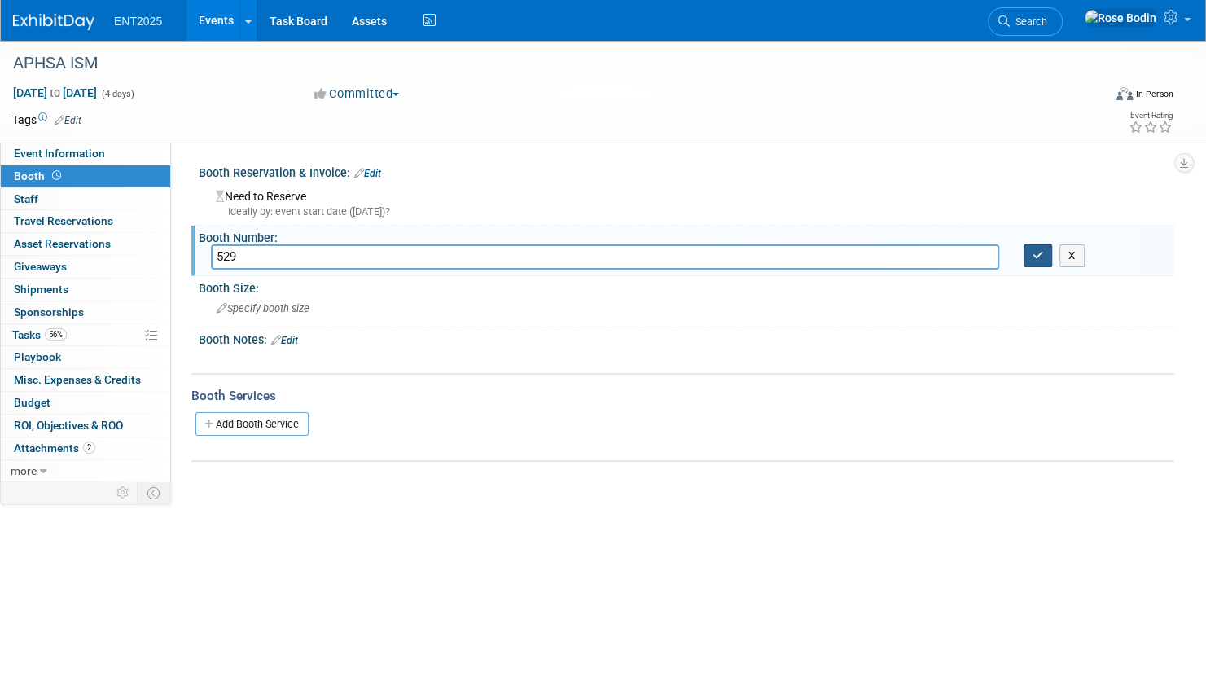
type input "529"
drag, startPoint x: 1035, startPoint y: 256, endPoint x: 1007, endPoint y: 261, distance: 28.1
click at [1035, 256] on icon "button" at bounding box center [1038, 255] width 11 height 11
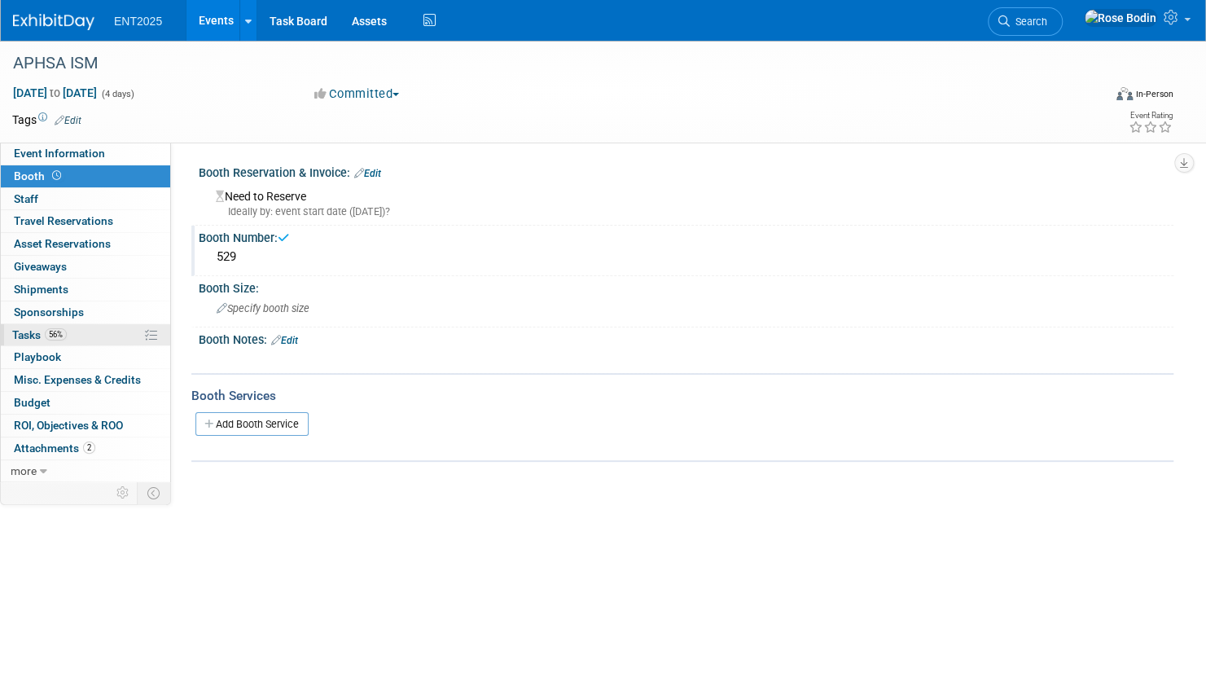
click at [100, 336] on link "56% Tasks 56%" at bounding box center [85, 335] width 169 height 22
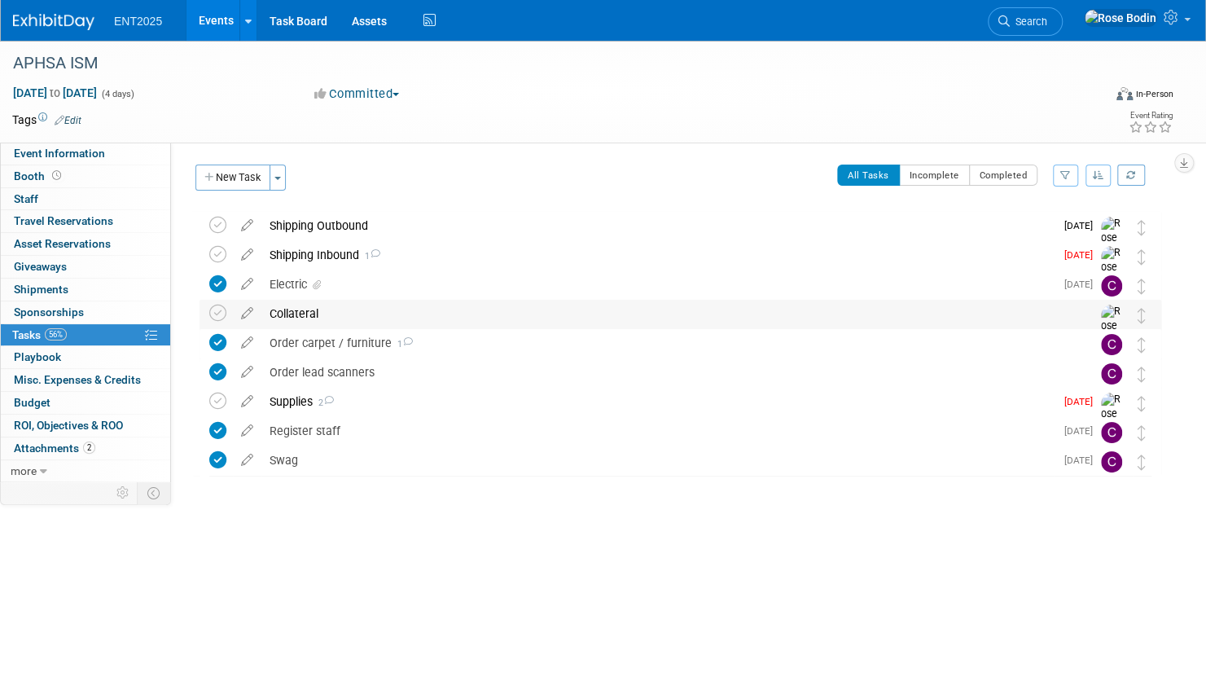
click at [363, 318] on div "Collateral" at bounding box center [664, 314] width 807 height 28
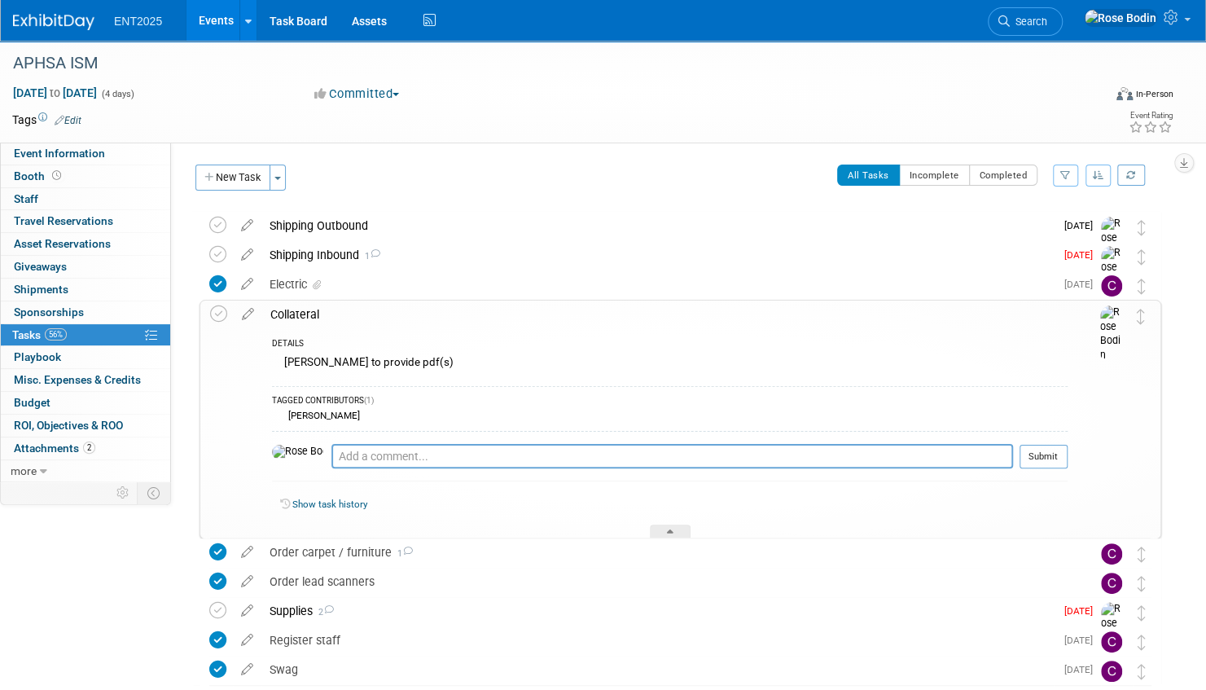
click at [363, 318] on div "Collateral" at bounding box center [664, 315] width 805 height 28
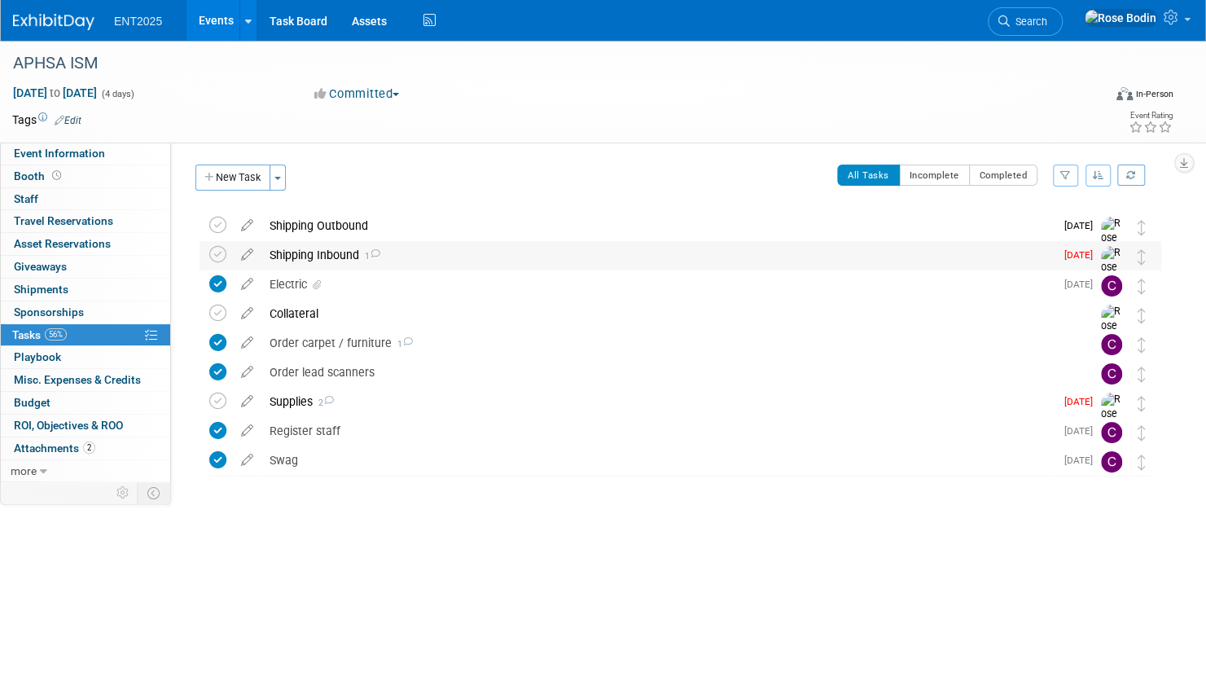
click at [407, 254] on div "Shipping Inbound 1" at bounding box center [657, 255] width 793 height 28
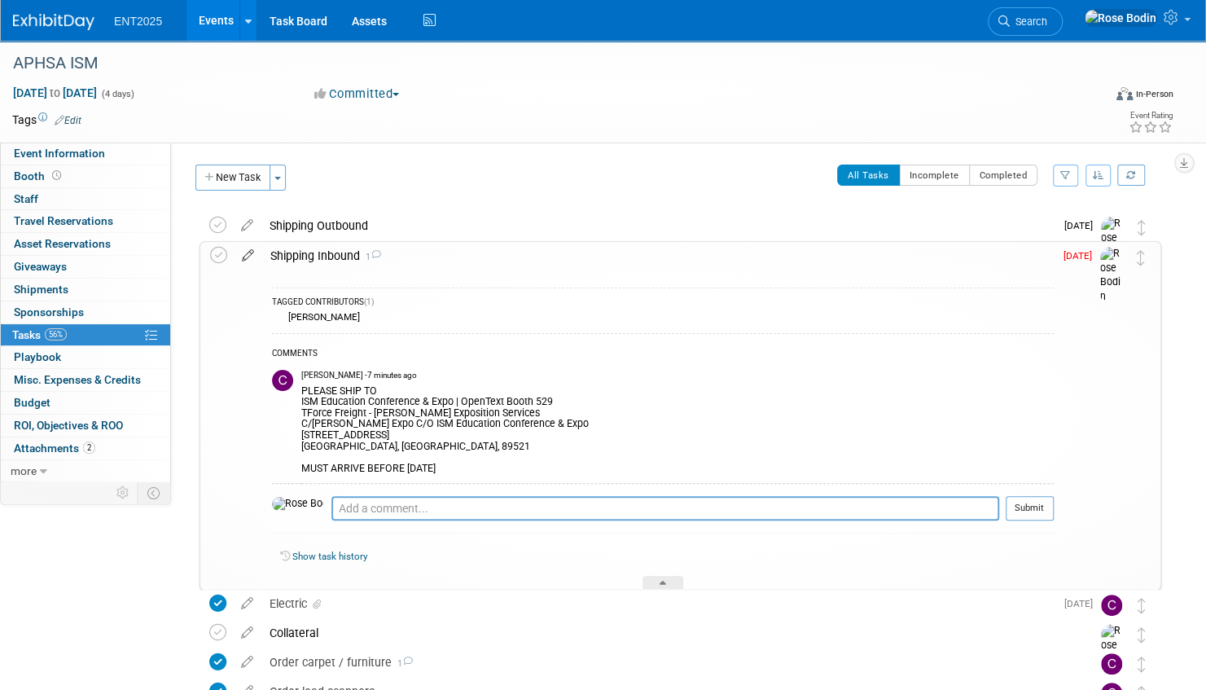
click at [246, 254] on icon at bounding box center [248, 252] width 29 height 20
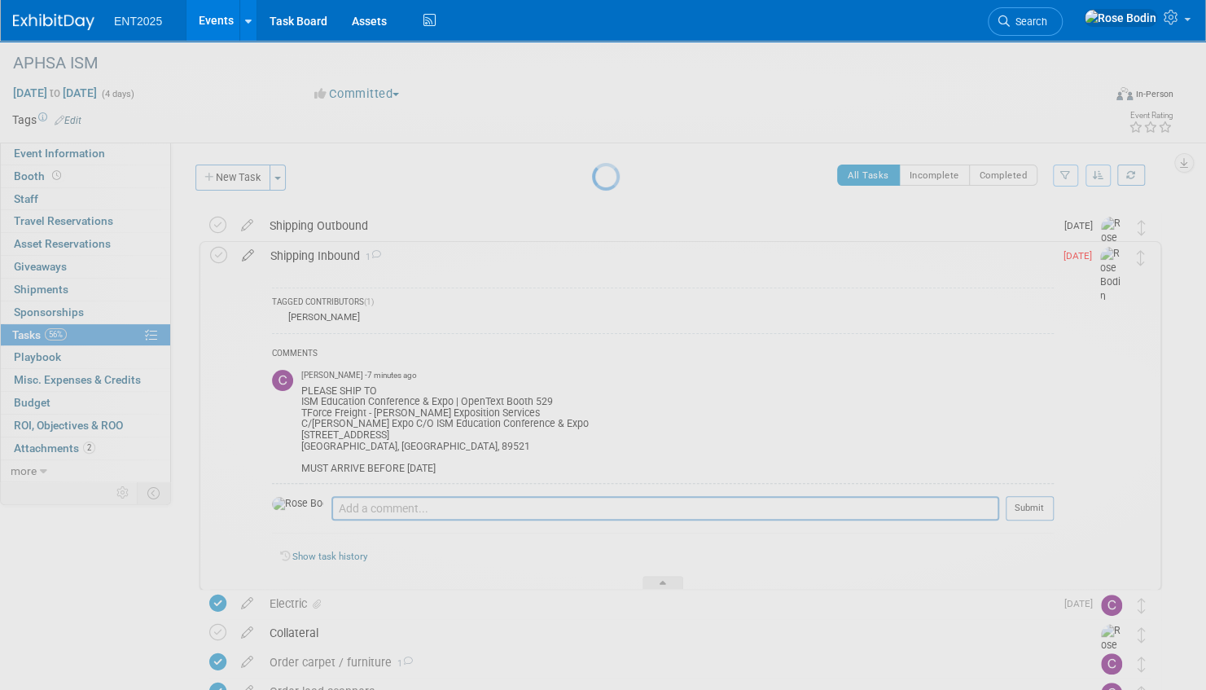
select select "8"
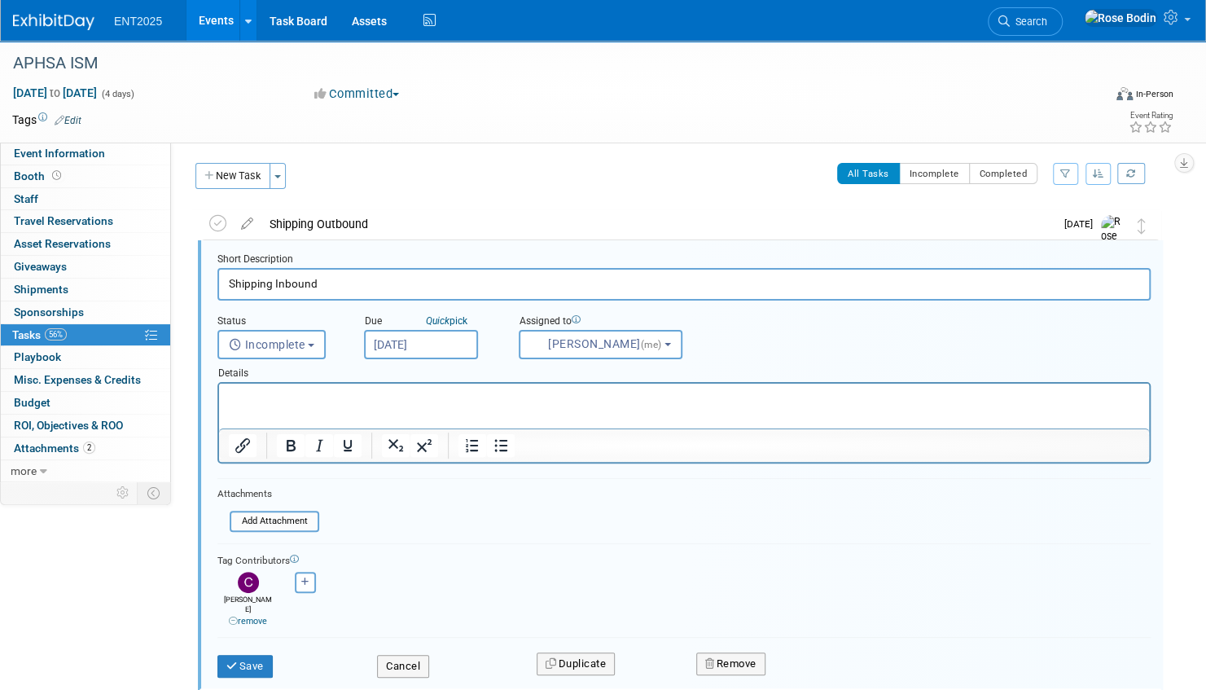
scroll to position [2, 0]
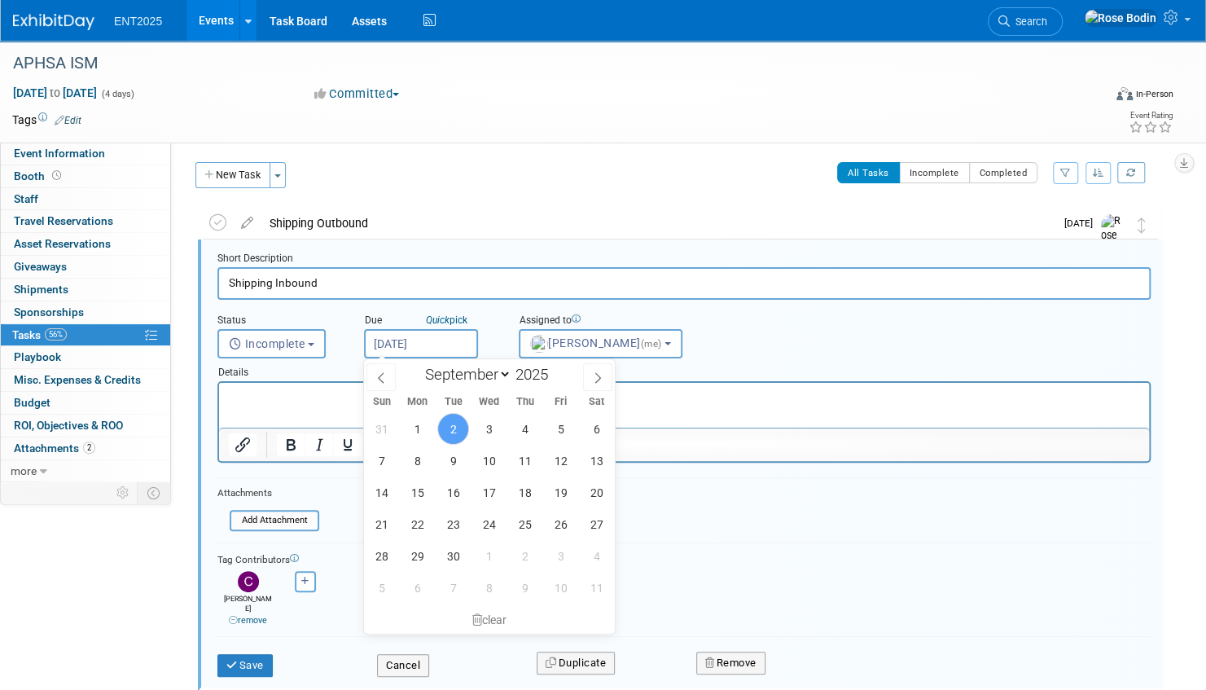
click at [413, 341] on input "Sep 2, 2025" at bounding box center [421, 343] width 114 height 29
click at [412, 459] on span "8" at bounding box center [418, 461] width 32 height 32
type input "Sep 8, 2025"
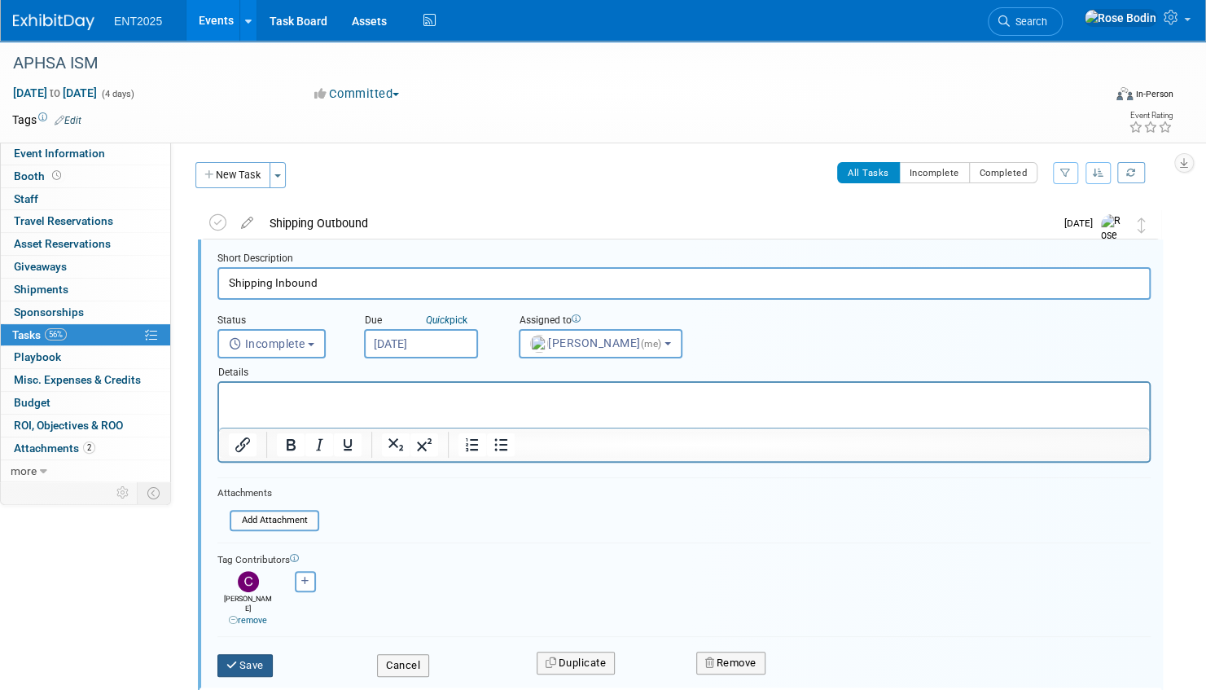
click at [250, 654] on button "Save" at bounding box center [244, 665] width 55 height 23
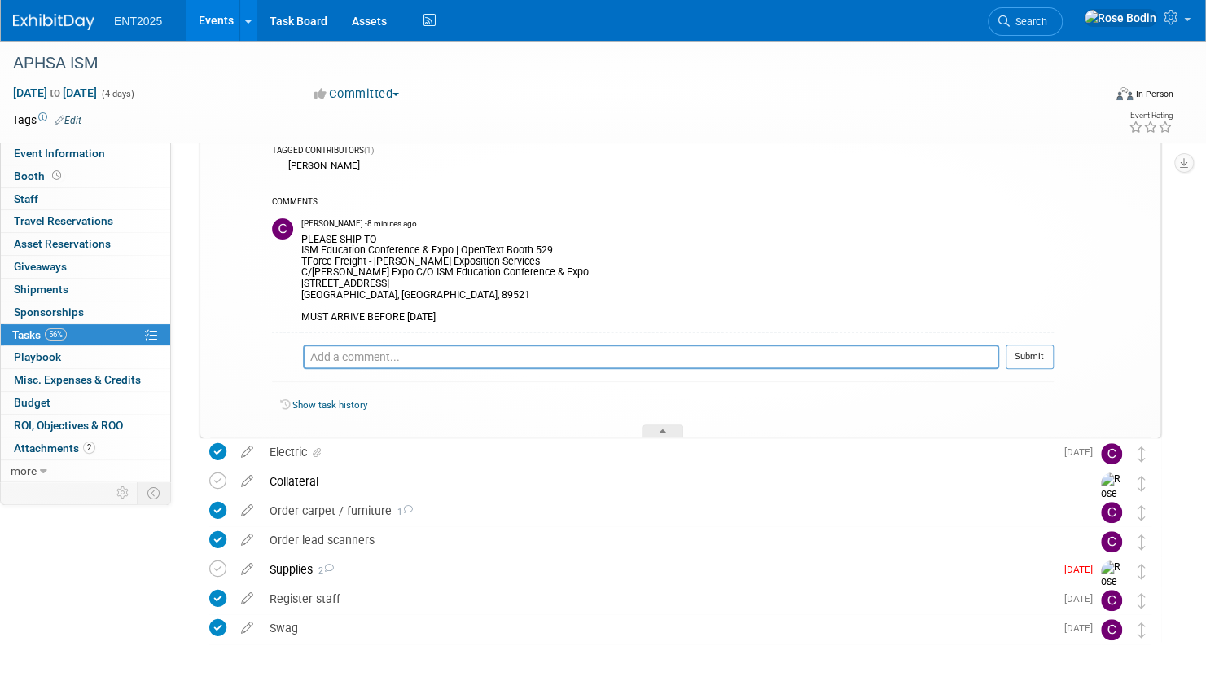
scroll to position [165, 0]
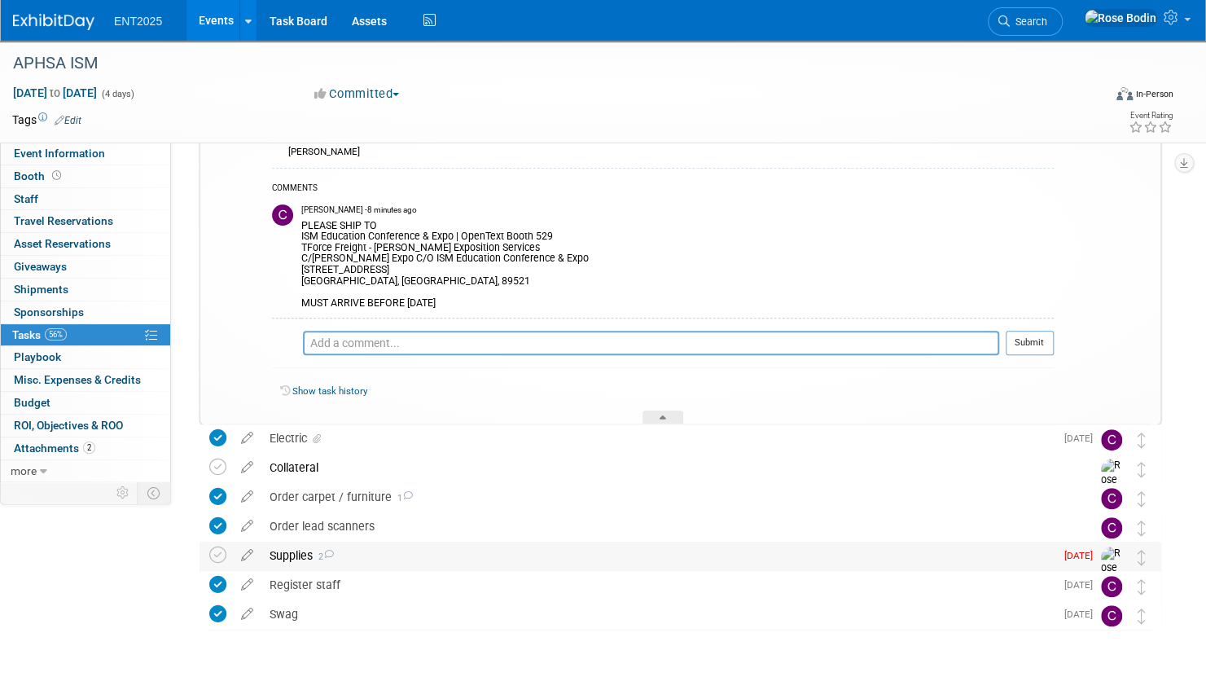
click at [476, 554] on div "Supplies 2" at bounding box center [657, 556] width 793 height 28
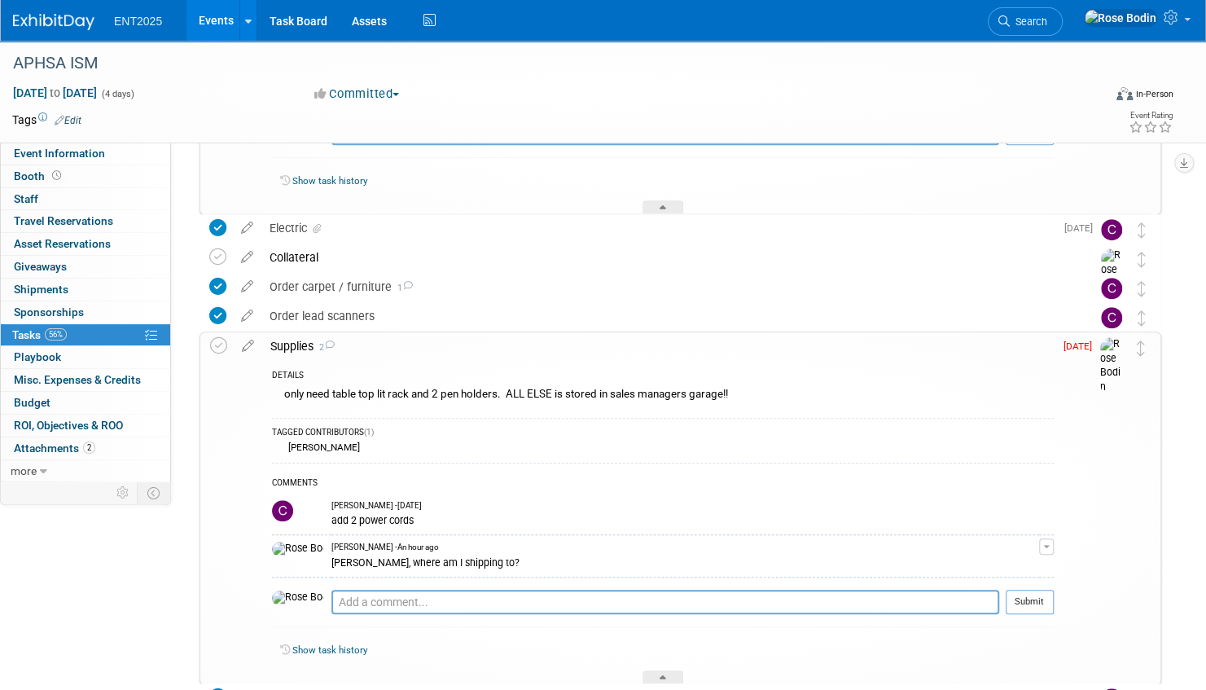
scroll to position [410, 0]
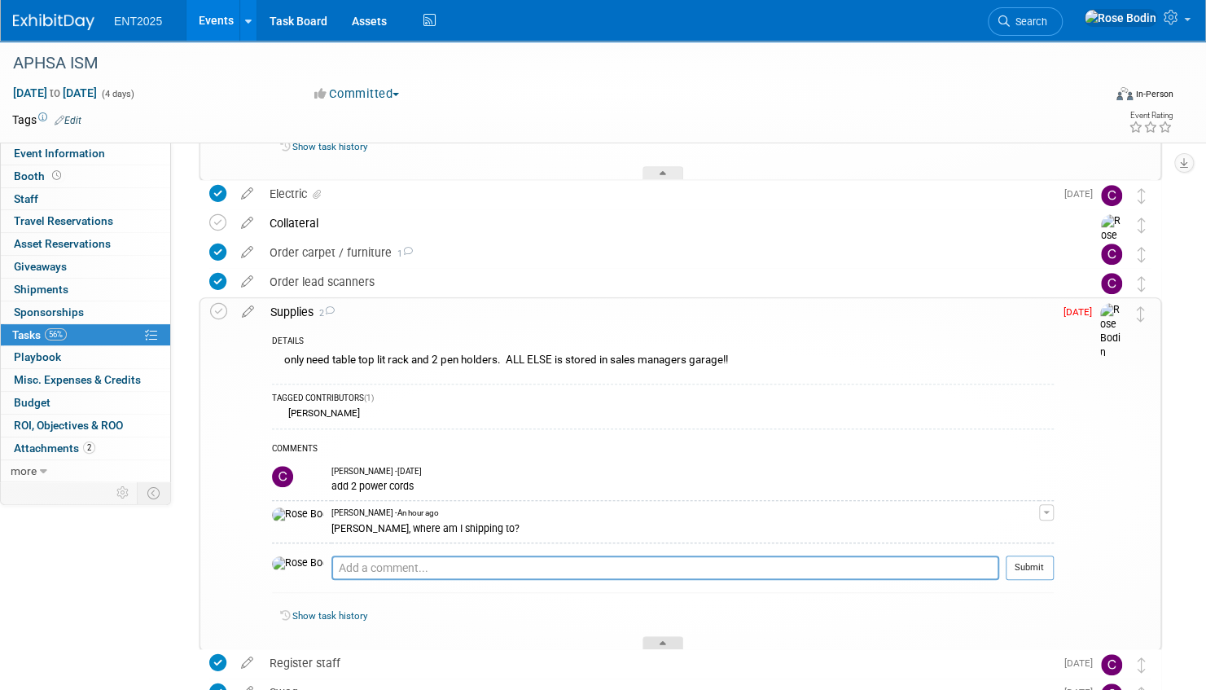
click at [660, 641] on icon at bounding box center [663, 646] width 7 height 10
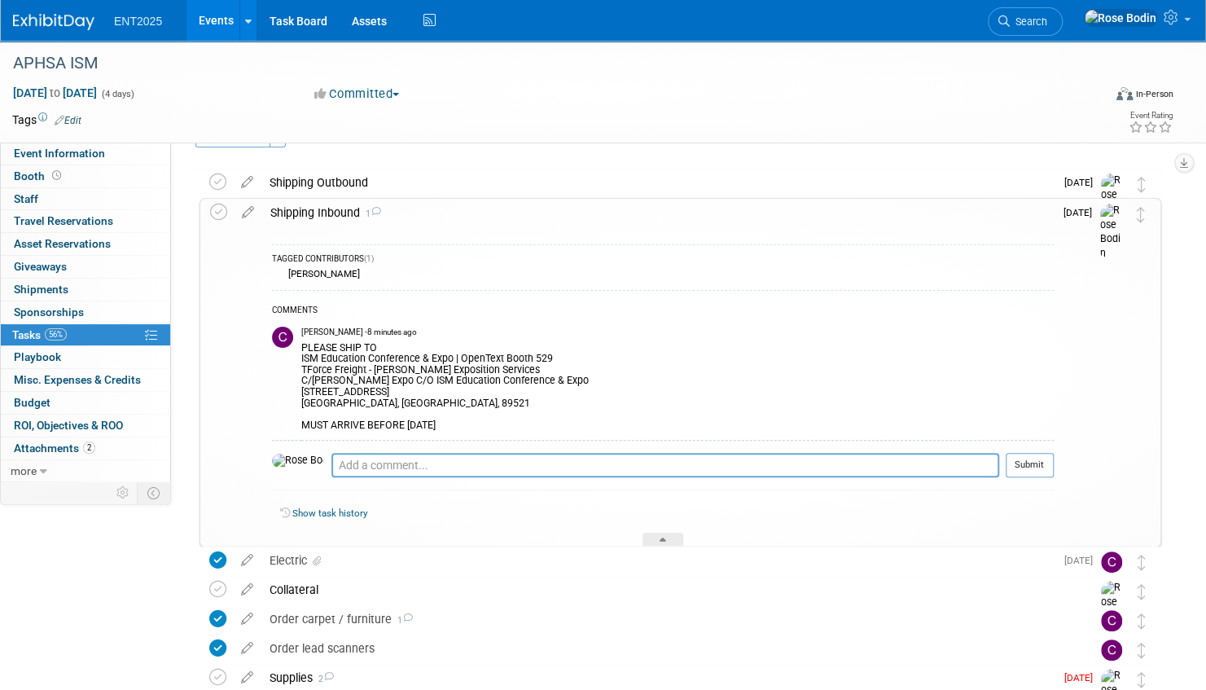
scroll to position [41, 0]
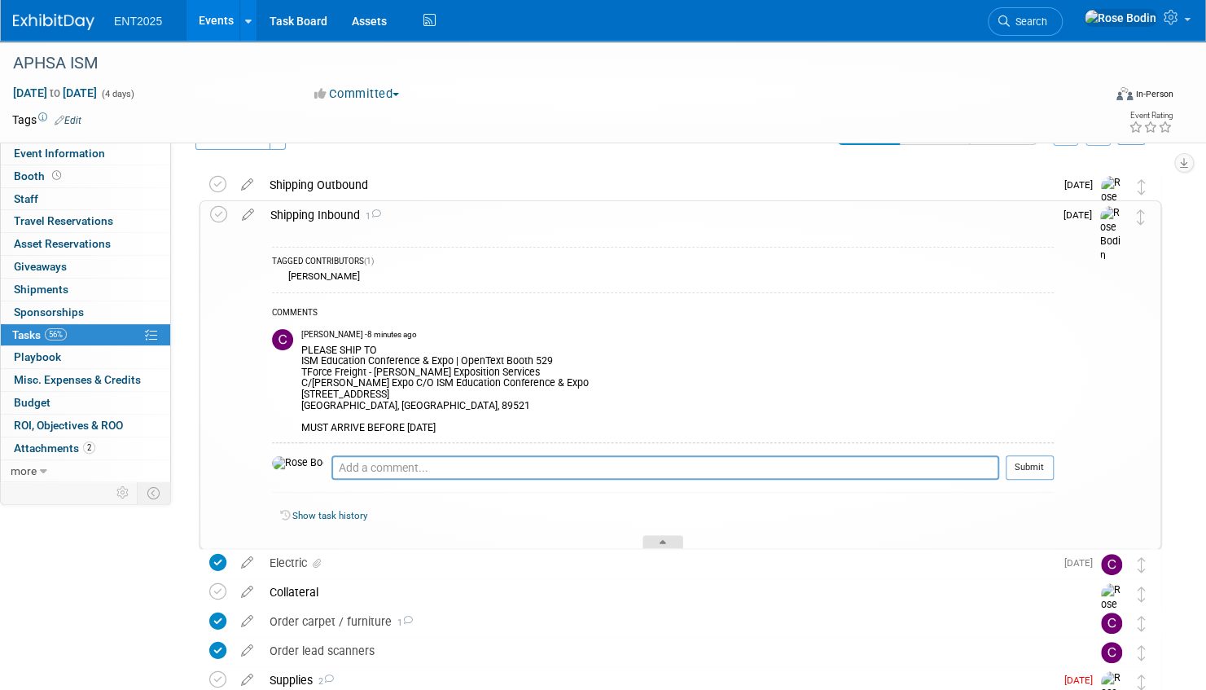
click at [665, 536] on div at bounding box center [663, 542] width 41 height 14
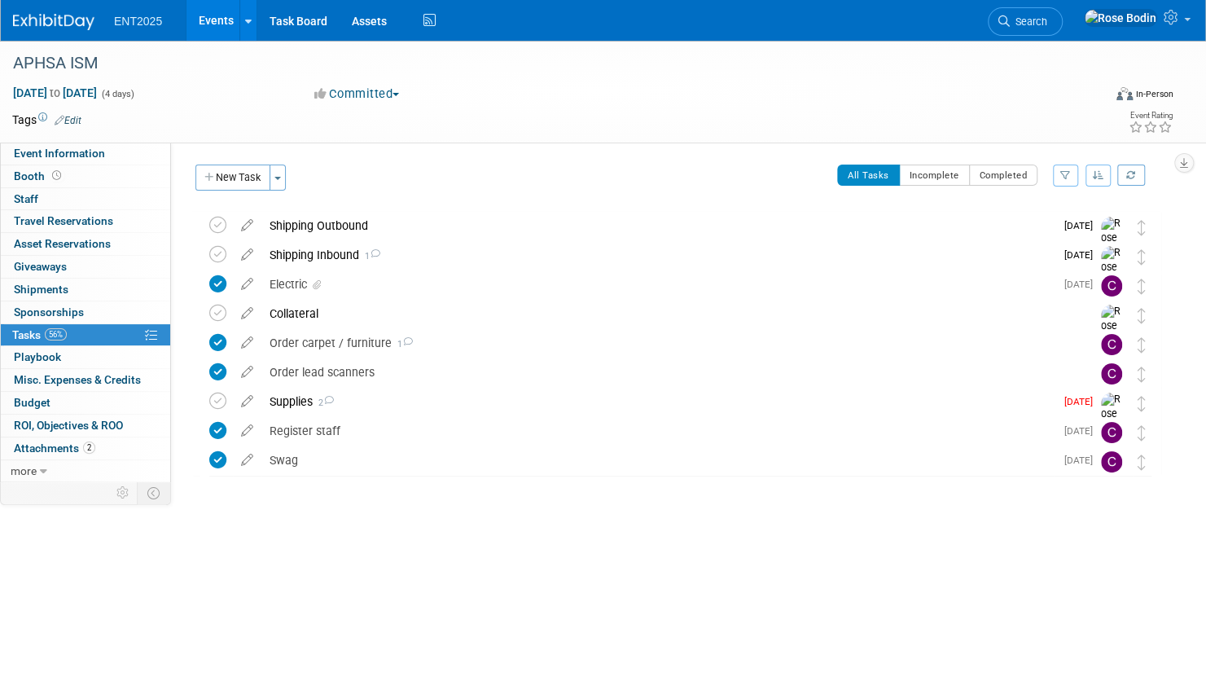
scroll to position [0, 0]
click at [218, 15] on link "Events" at bounding box center [216, 20] width 59 height 41
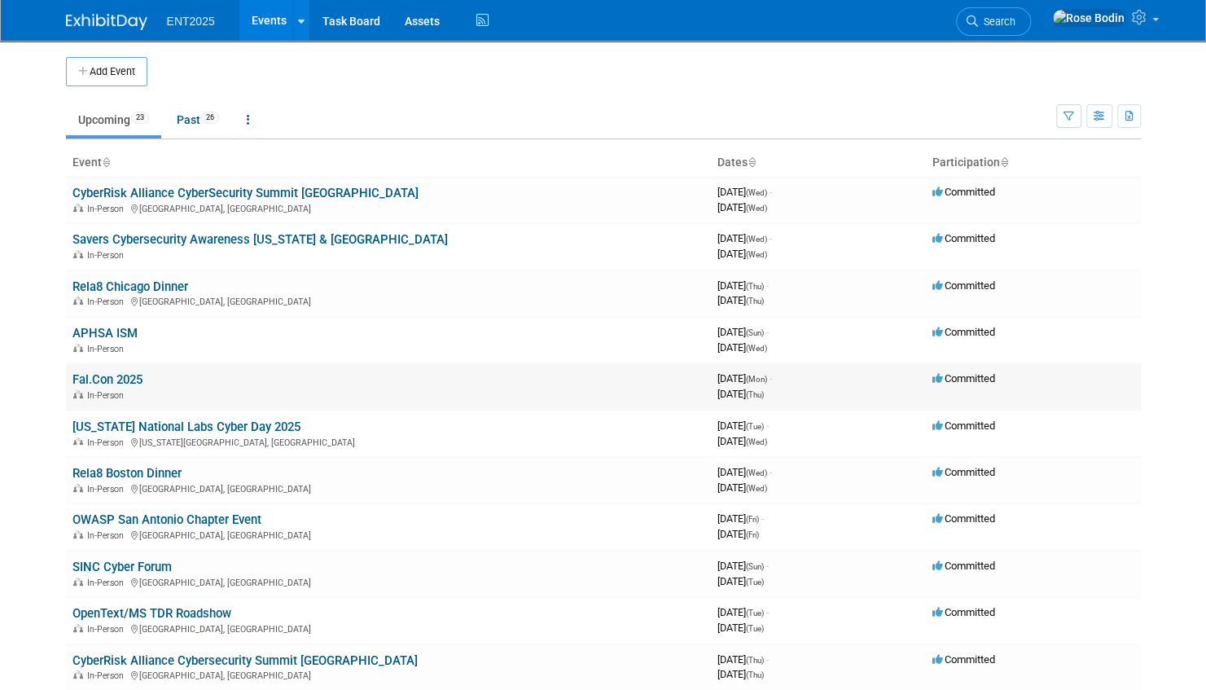
click at [128, 380] on link "Fal.Con 2025" at bounding box center [107, 379] width 70 height 15
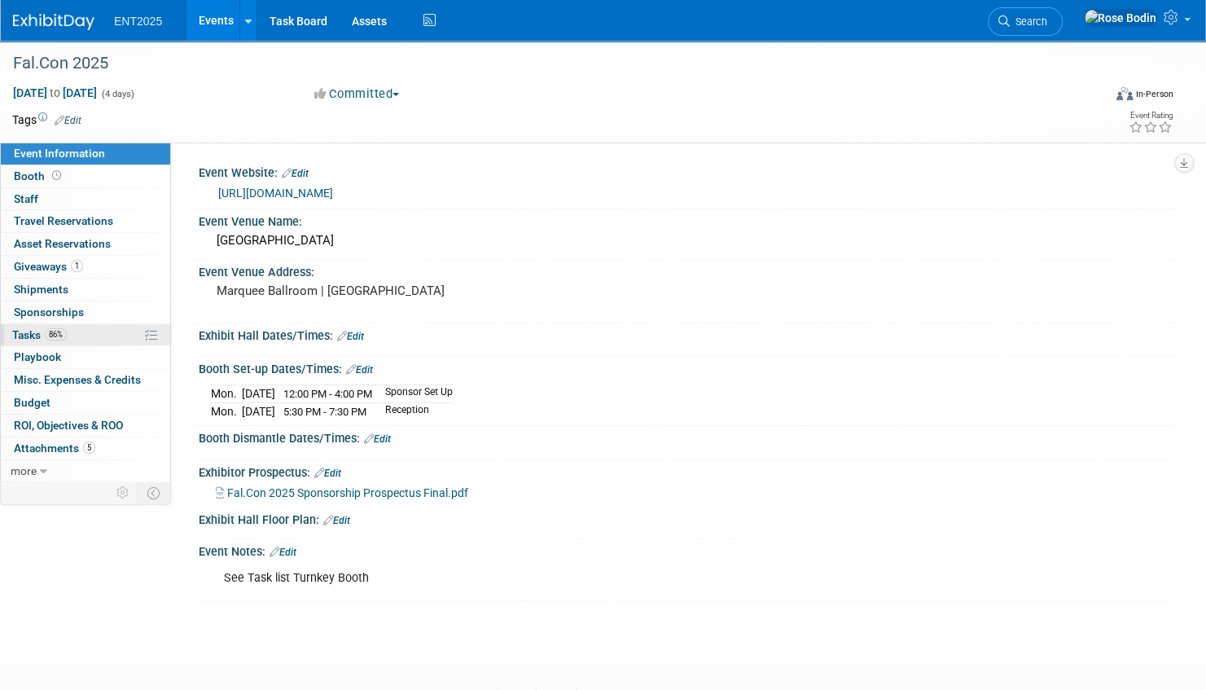
click at [112, 331] on link "86% Tasks 86%" at bounding box center [85, 335] width 169 height 22
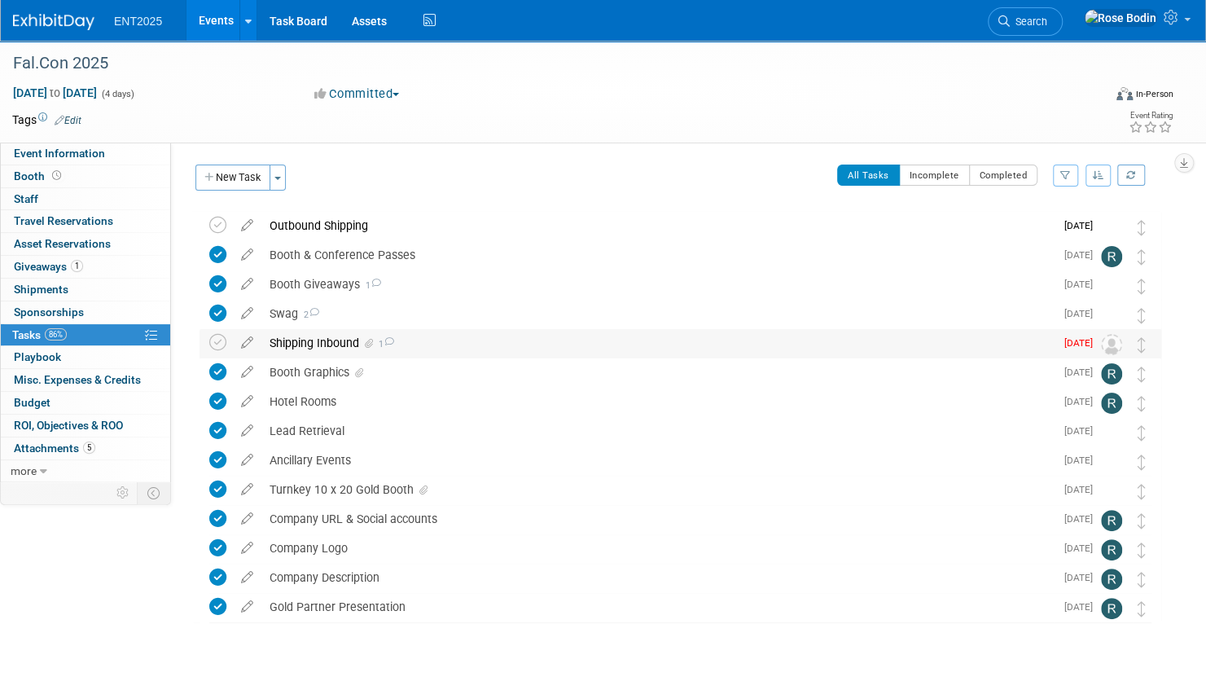
click at [432, 344] on div "Shipping Inbound 1" at bounding box center [657, 343] width 793 height 28
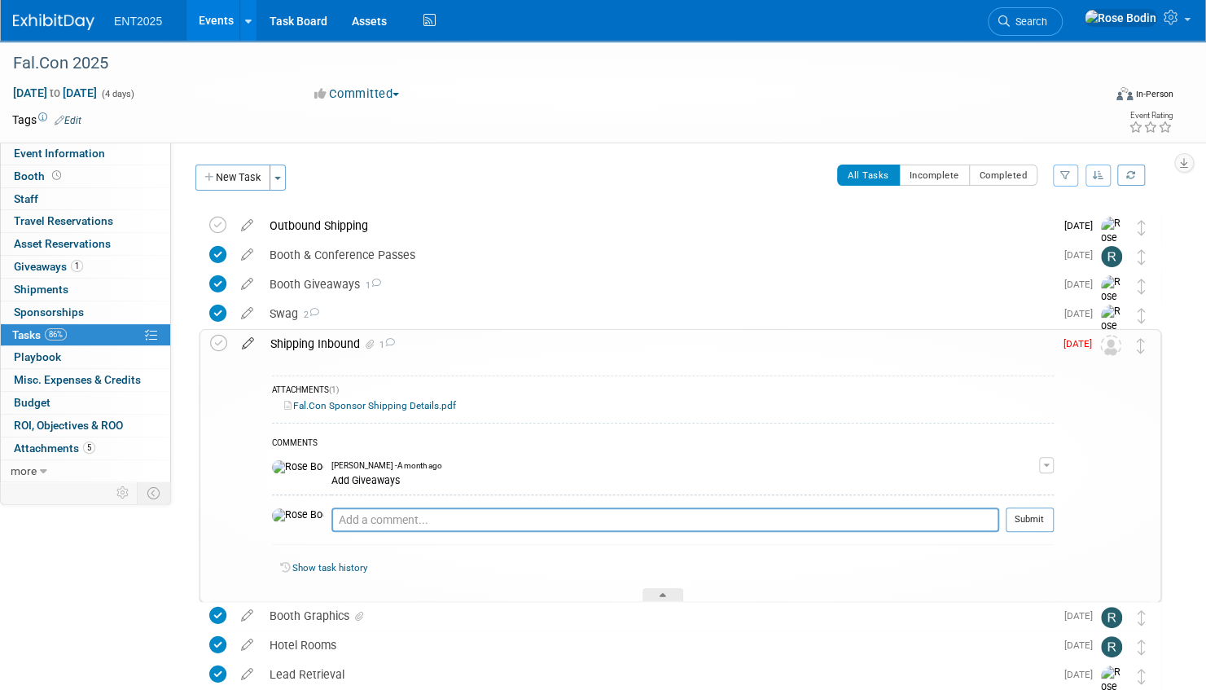
click at [246, 342] on icon at bounding box center [248, 340] width 29 height 20
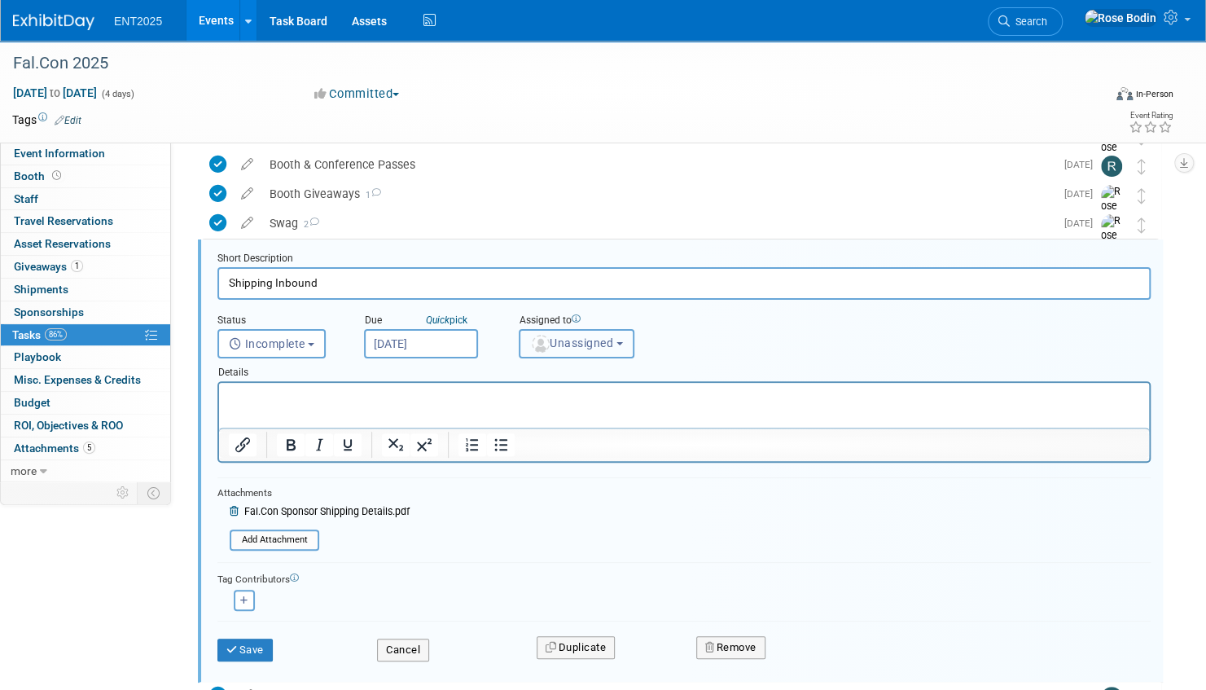
click at [546, 341] on img "button" at bounding box center [541, 344] width 18 height 18
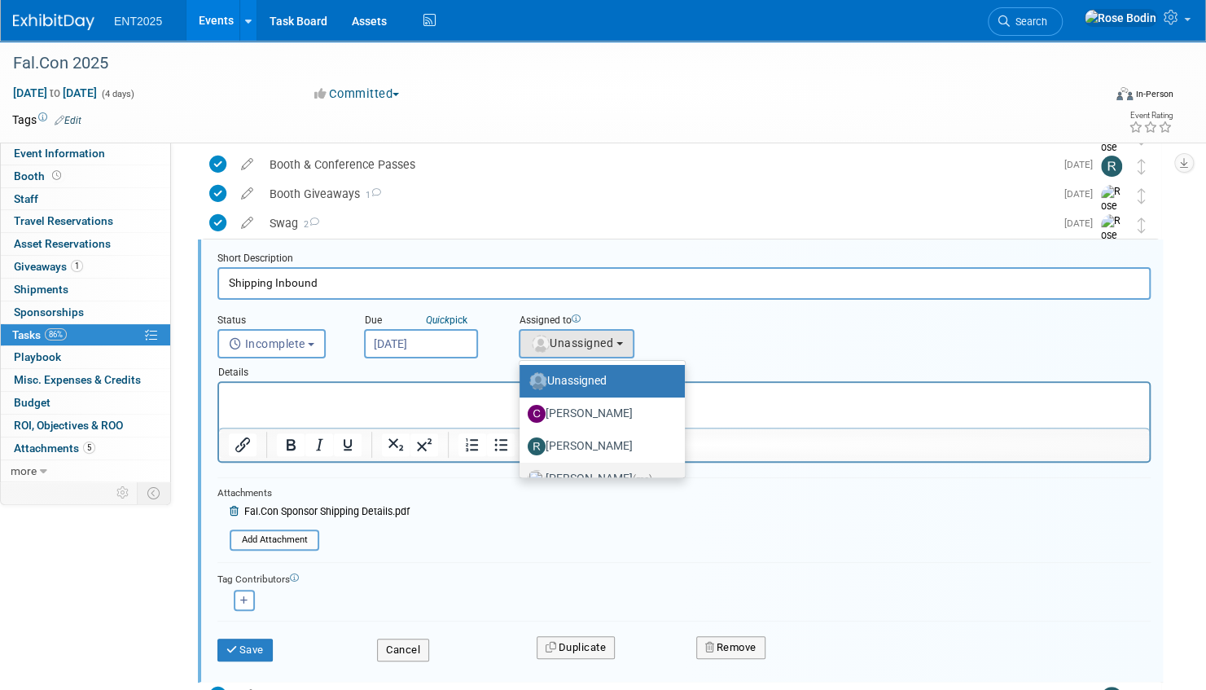
click at [573, 469] on label "Rose Bodin (me)" at bounding box center [598, 479] width 141 height 26
click at [522, 472] on input "Rose Bodin (me)" at bounding box center [516, 477] width 11 height 11
select select "fd414d53-3d64-4b99-a4d4-d4a7ab262892"
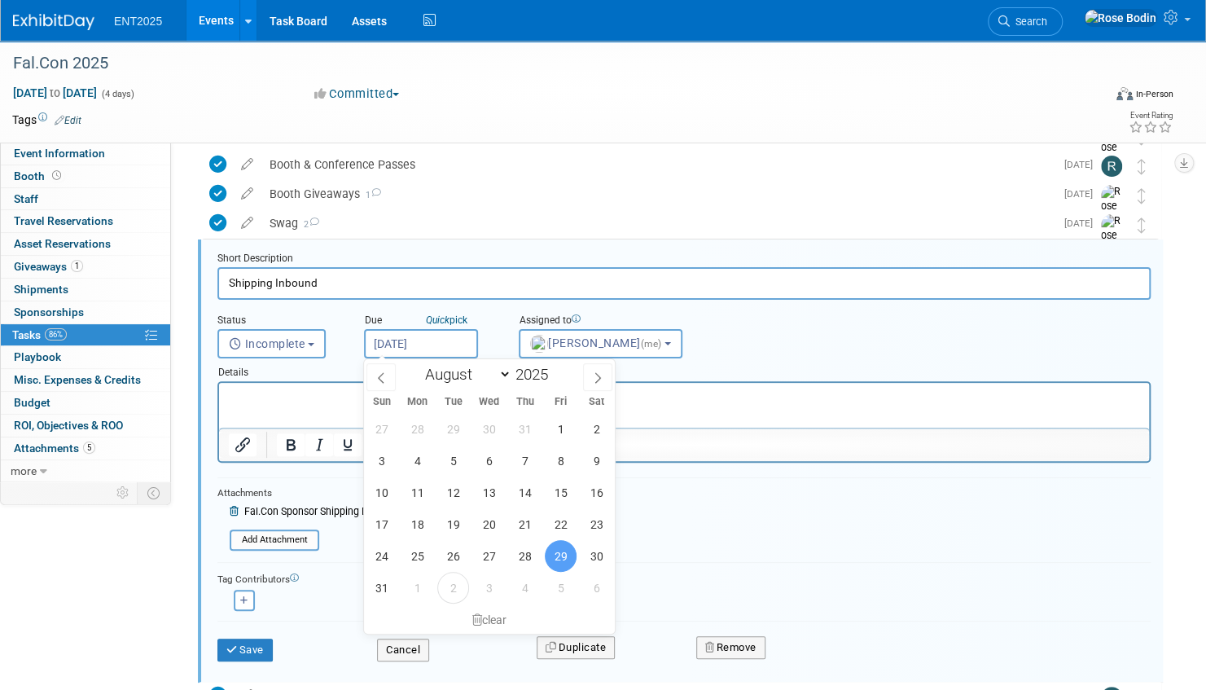
click at [404, 341] on input "Aug 29, 2025" at bounding box center [421, 343] width 114 height 29
click at [591, 372] on span at bounding box center [597, 377] width 29 height 28
select select "8"
click at [455, 428] on span "2" at bounding box center [453, 429] width 32 height 32
type input "Sep 2, 2025"
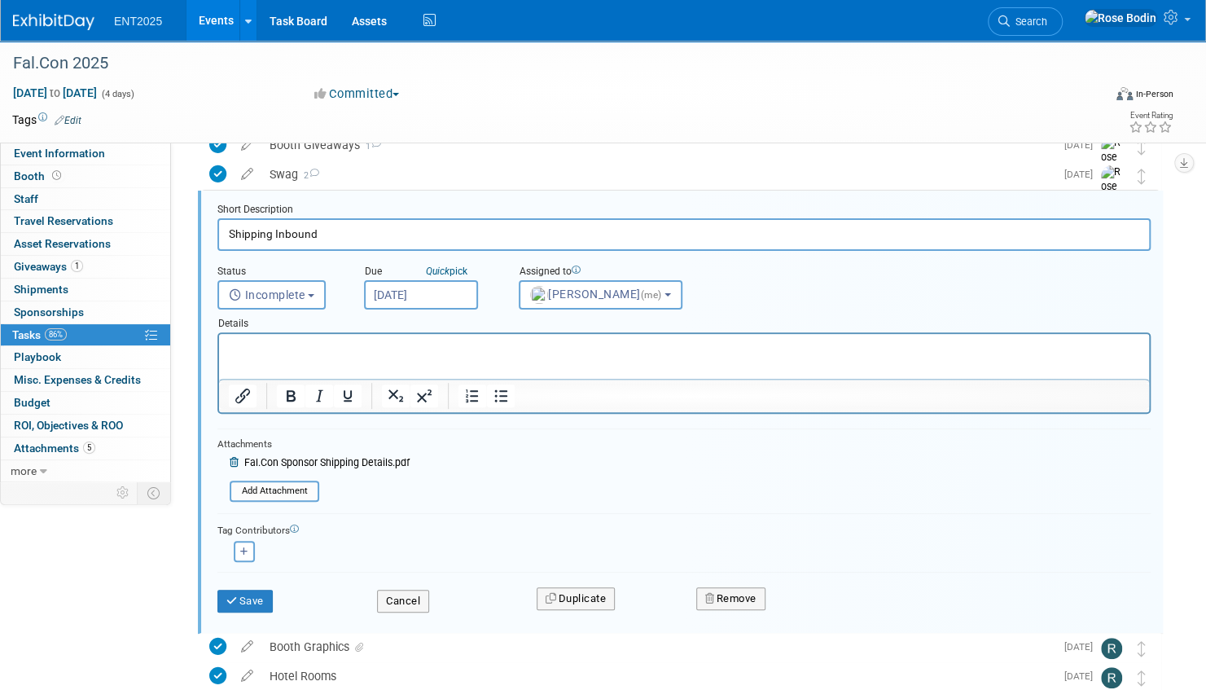
scroll to position [172, 0]
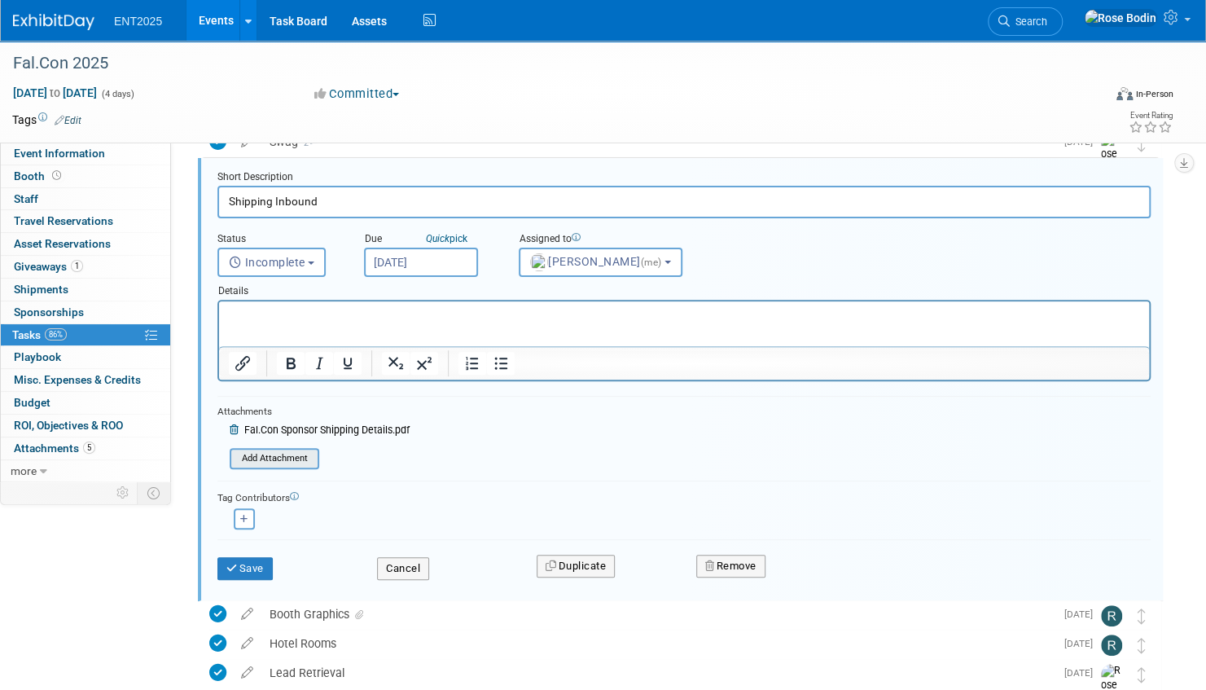
click at [275, 453] on input "file" at bounding box center [234, 459] width 166 height 18
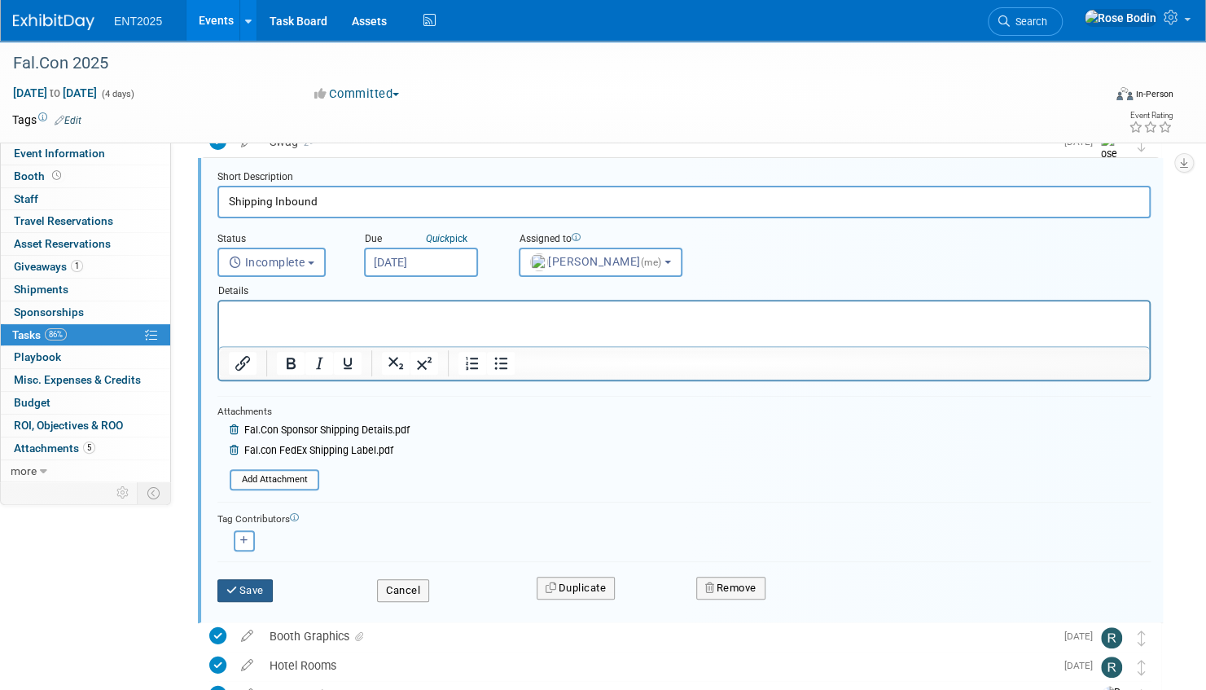
click at [254, 585] on button "Save" at bounding box center [244, 590] width 55 height 23
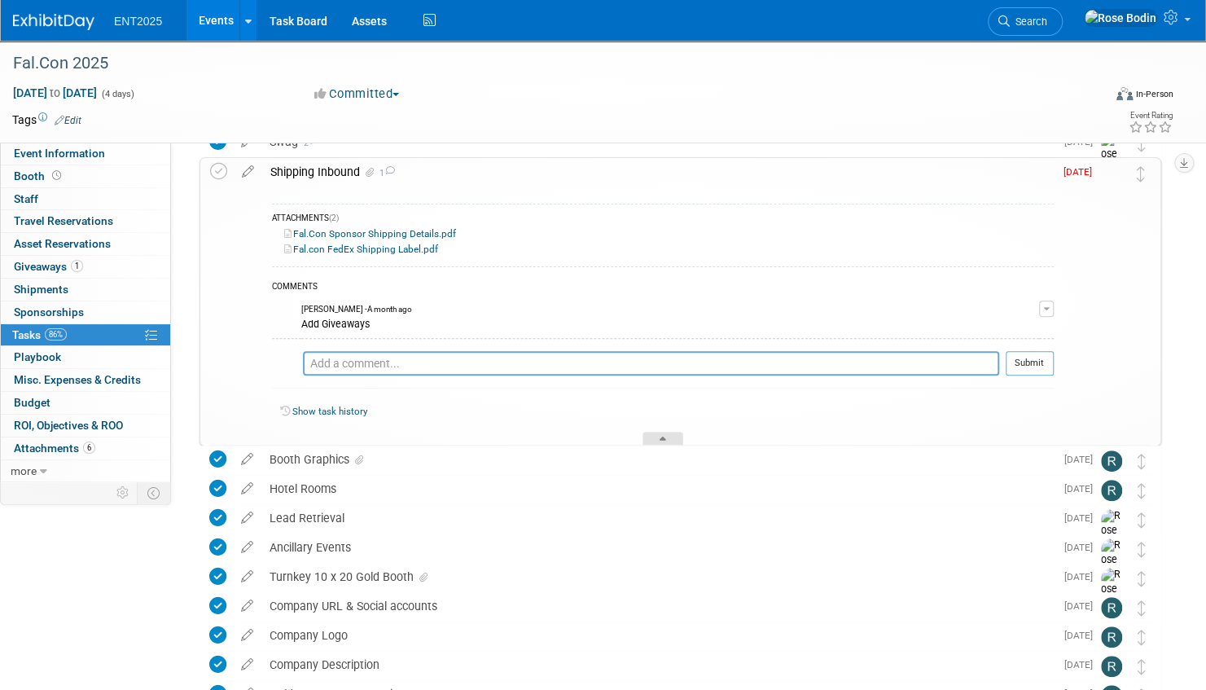
click at [664, 432] on div at bounding box center [663, 439] width 41 height 14
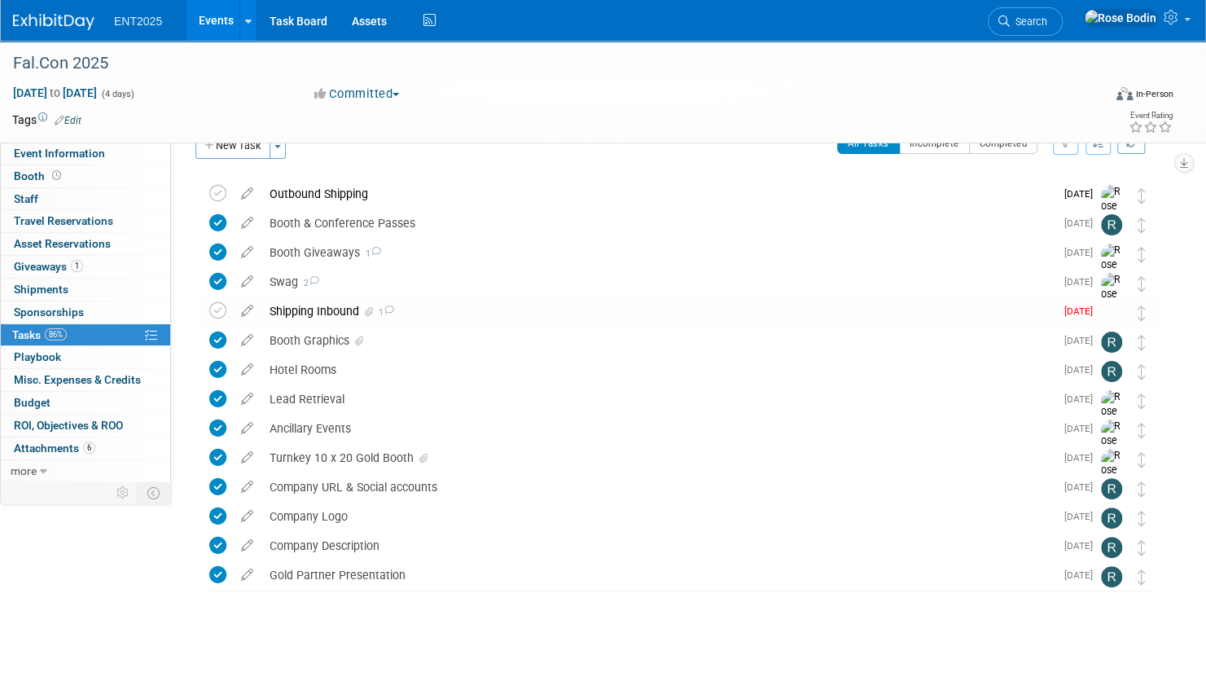
scroll to position [31, 0]
click at [217, 309] on icon at bounding box center [217, 311] width 17 height 17
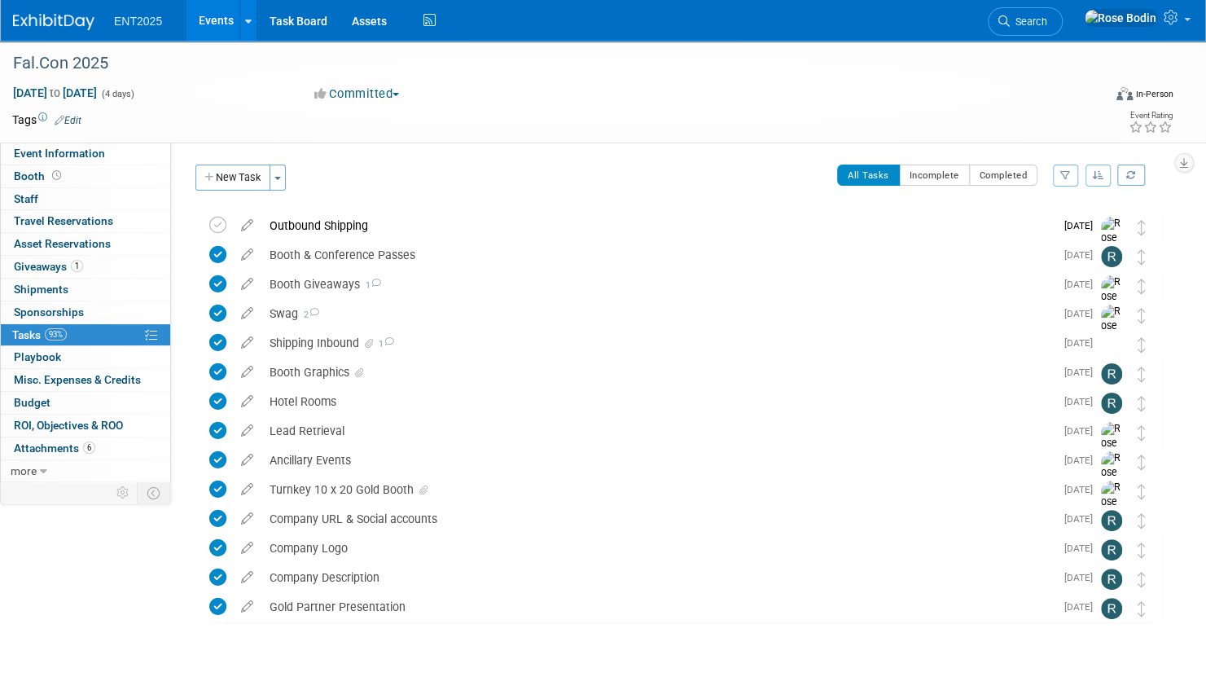
click at [216, 18] on link "Events" at bounding box center [216, 20] width 59 height 41
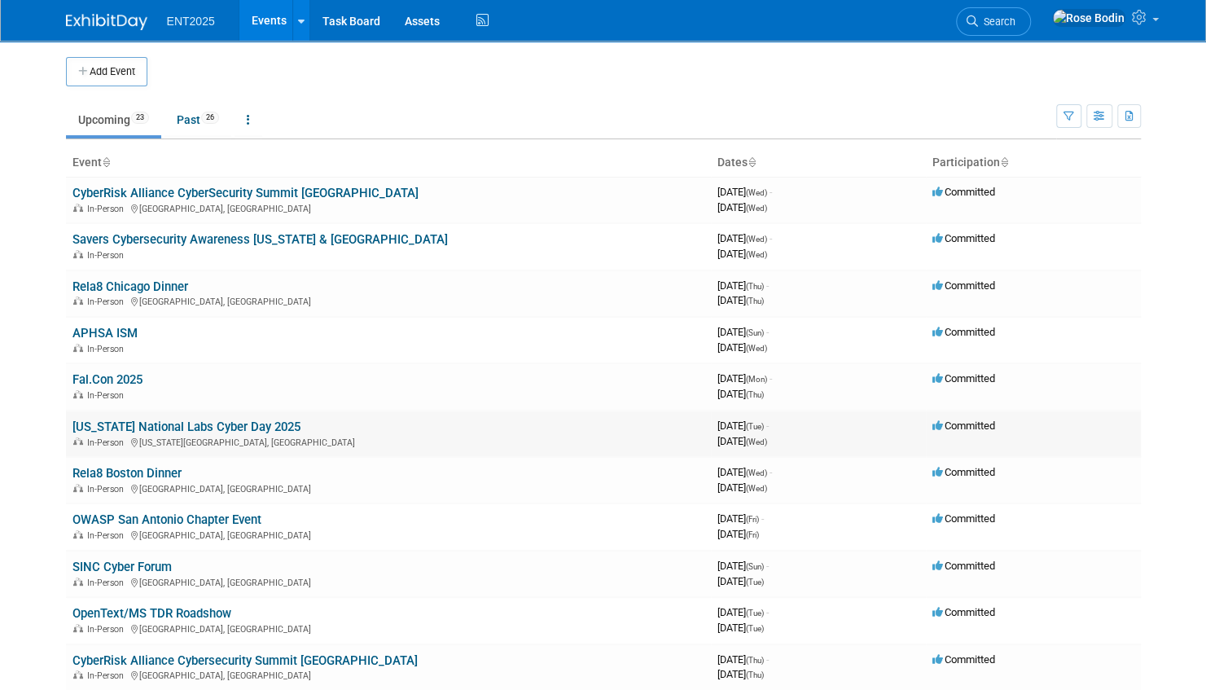
click at [393, 428] on td "[US_STATE] National Labs Cyber Day 2025 In-Person [US_STATE][GEOGRAPHIC_DATA], …" at bounding box center [388, 433] width 645 height 46
click at [233, 425] on link "[US_STATE] National Labs Cyber Day 2025" at bounding box center [186, 426] width 228 height 15
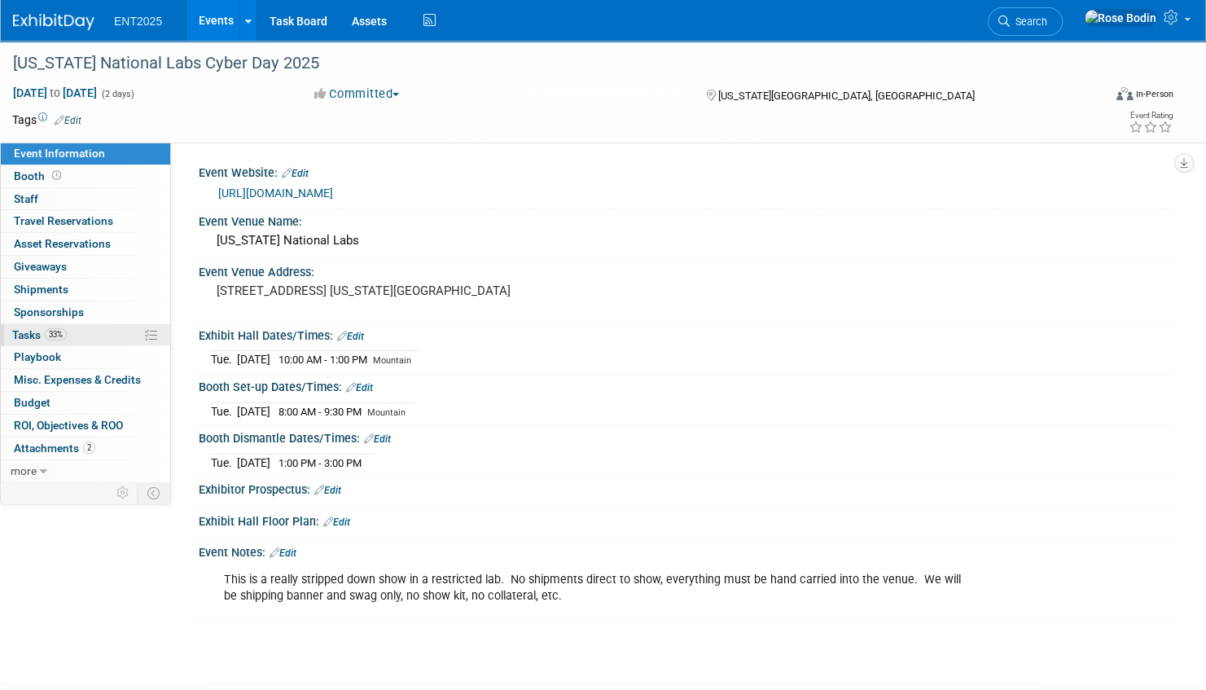
click at [116, 329] on link "33% Tasks 33%" at bounding box center [85, 335] width 169 height 22
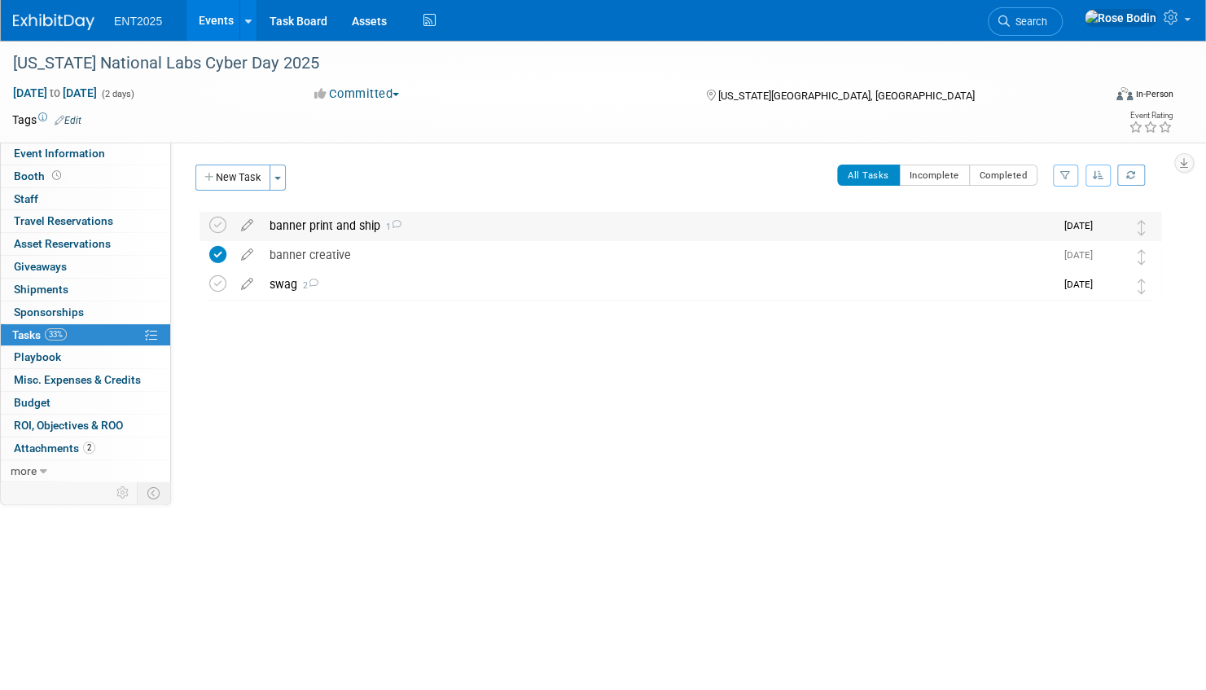
click at [459, 226] on div "banner print and ship 1" at bounding box center [657, 226] width 793 height 28
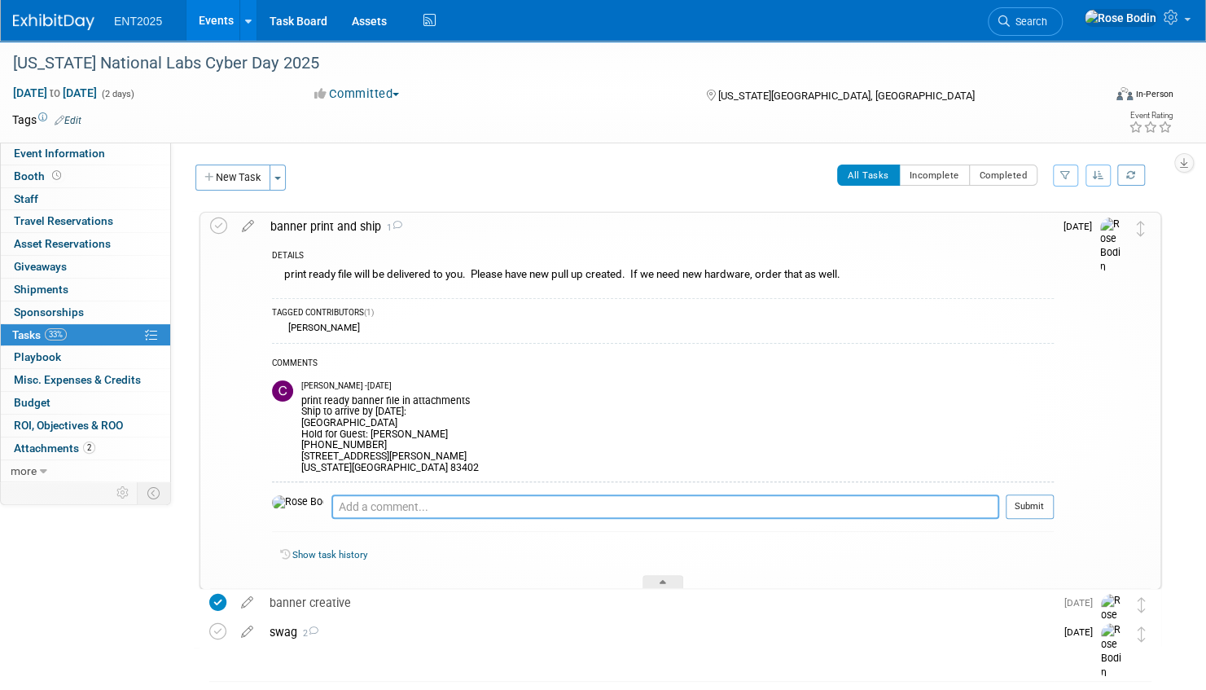
click at [362, 502] on textarea at bounding box center [665, 506] width 668 height 24
type textarea "At printer 9/2/2025"
click at [1032, 505] on button "Submit" at bounding box center [1030, 506] width 48 height 24
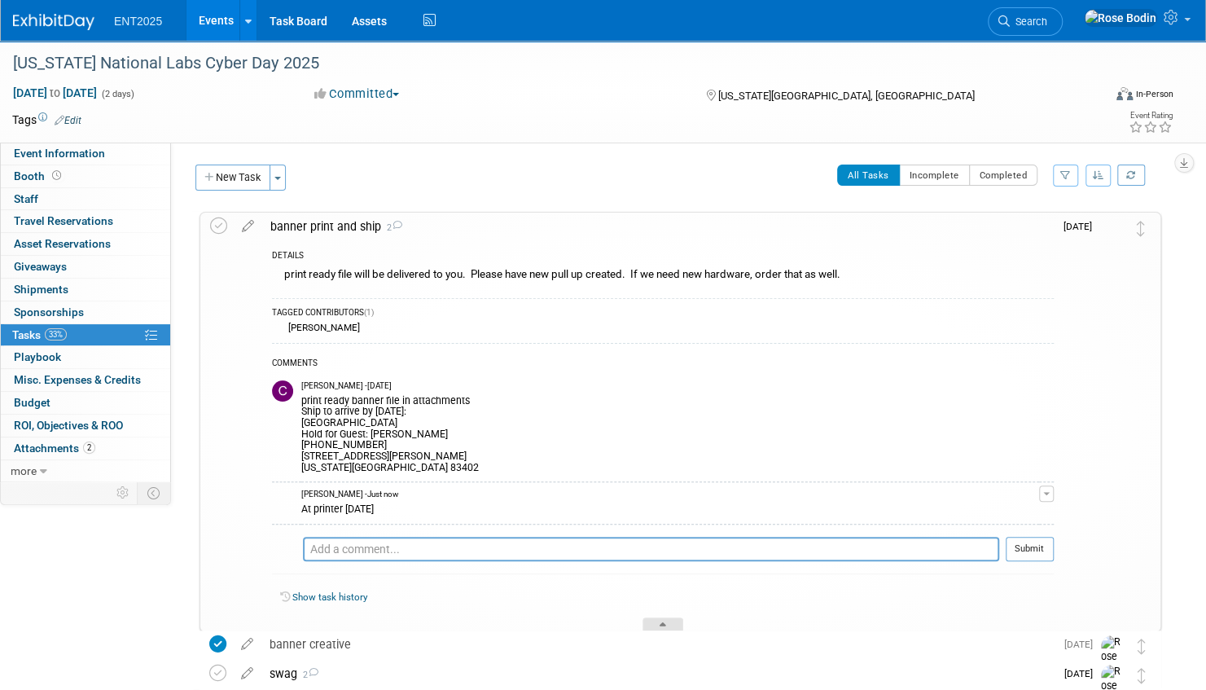
click at [669, 623] on div at bounding box center [663, 624] width 41 height 14
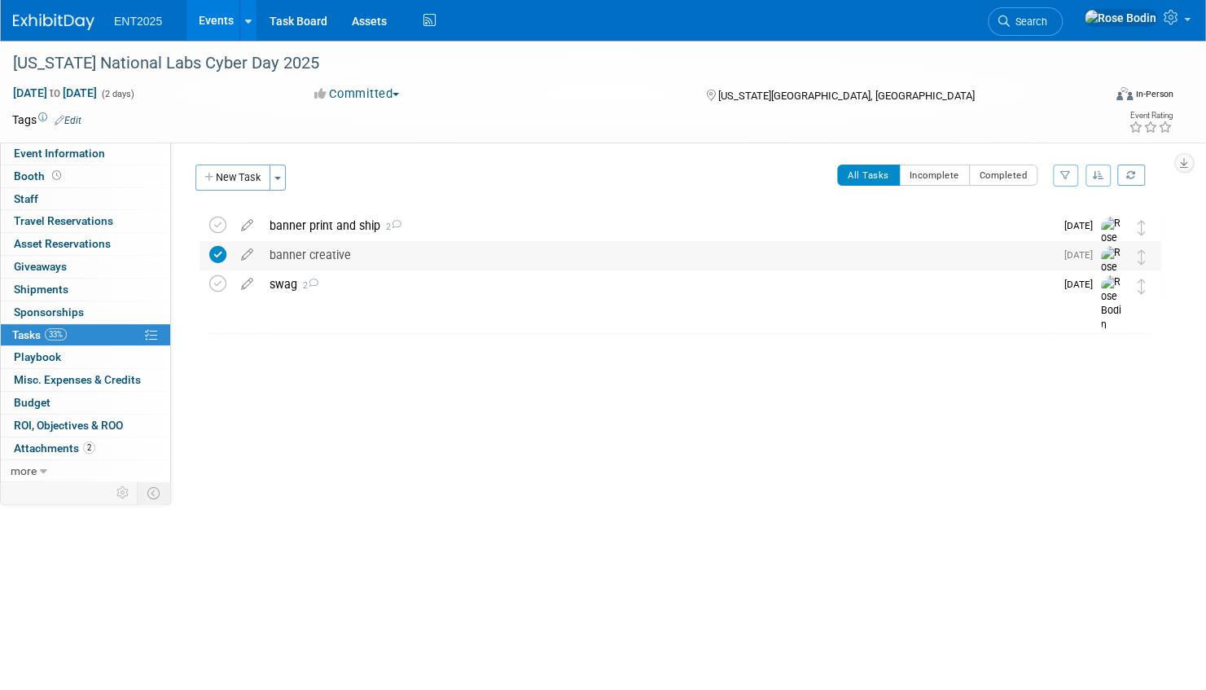
click at [485, 260] on div "banner creative" at bounding box center [657, 255] width 793 height 28
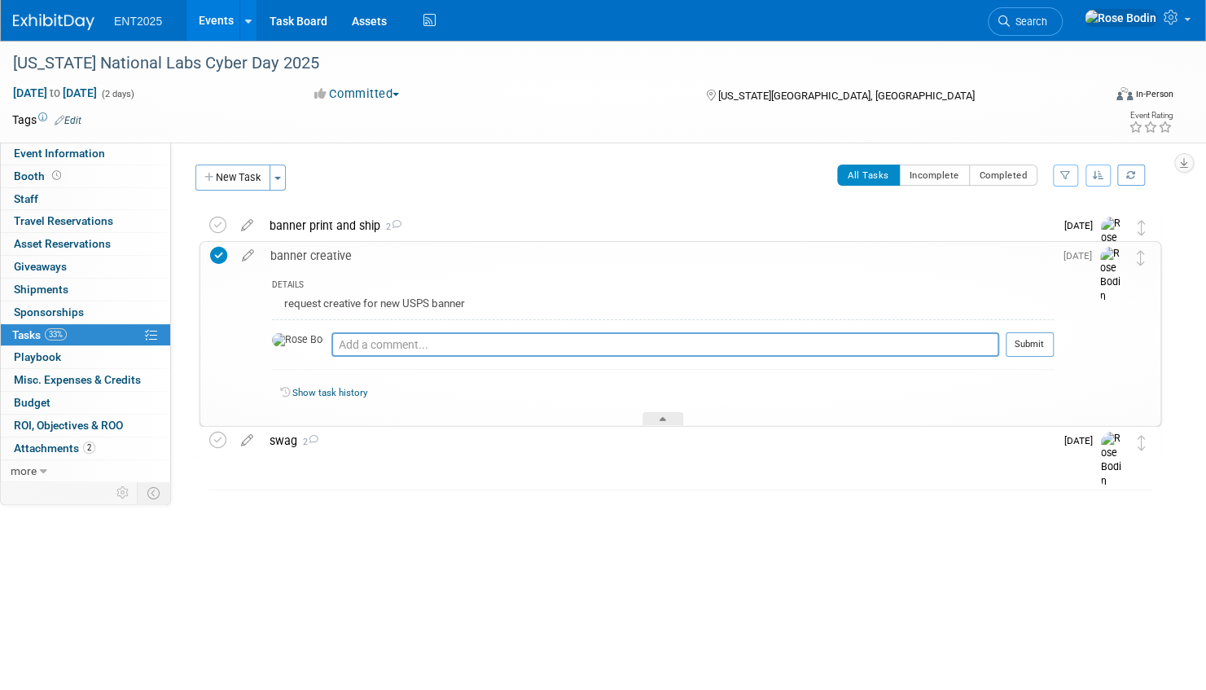
click at [485, 260] on div "banner creative" at bounding box center [658, 256] width 792 height 28
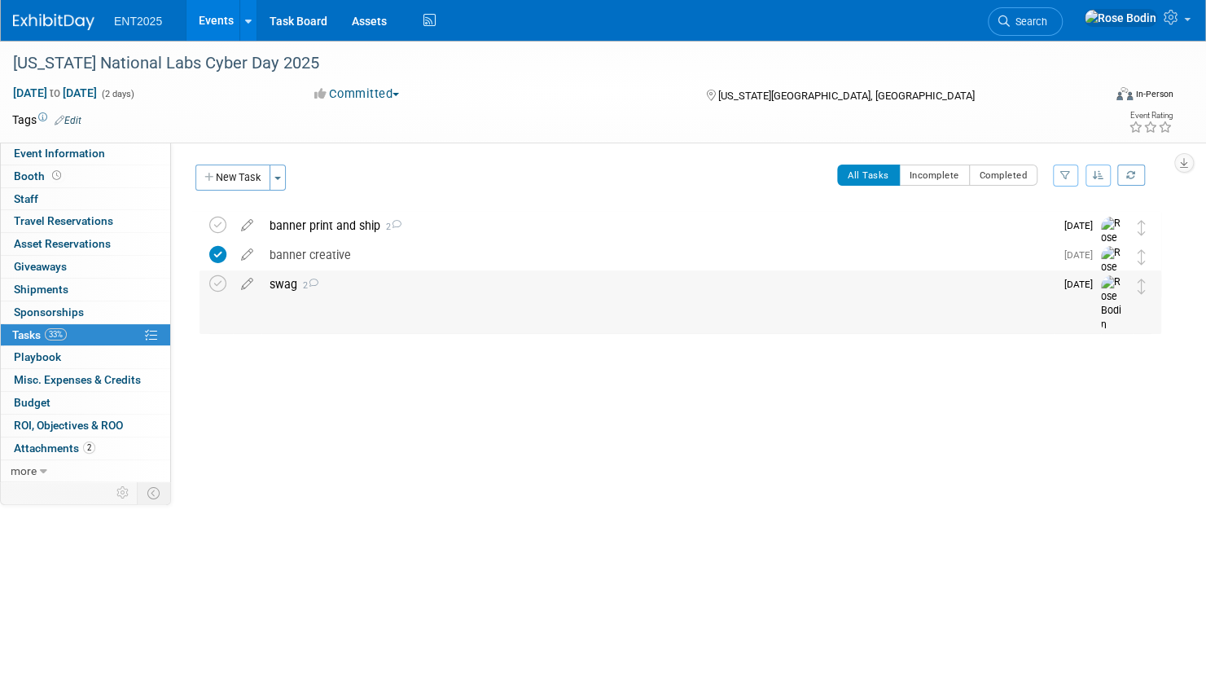
click at [498, 290] on div "swag 2" at bounding box center [657, 284] width 793 height 28
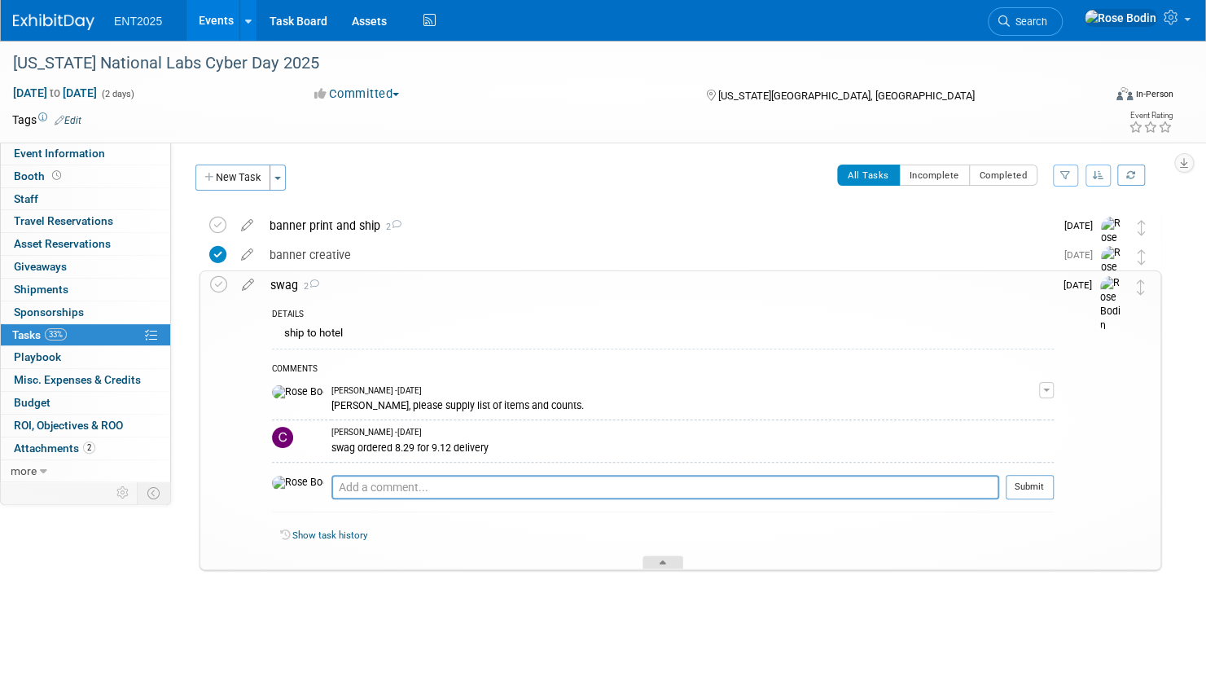
click at [668, 557] on div at bounding box center [663, 562] width 41 height 14
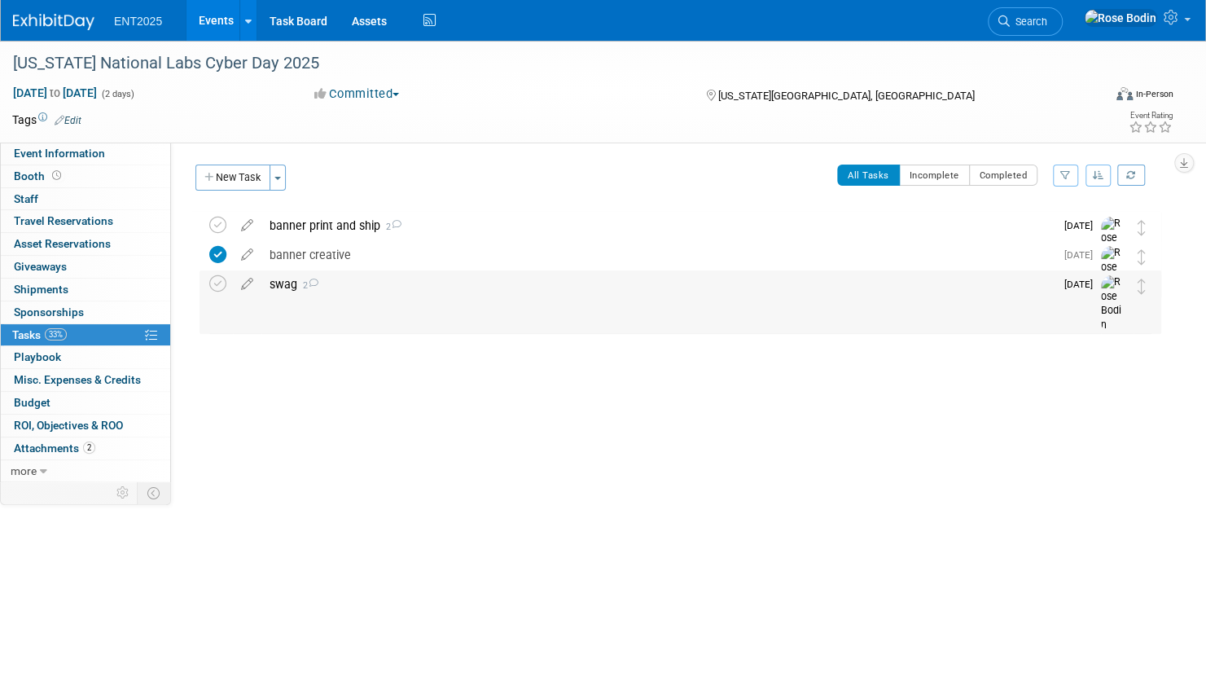
click at [375, 283] on div "swag 2" at bounding box center [657, 284] width 793 height 28
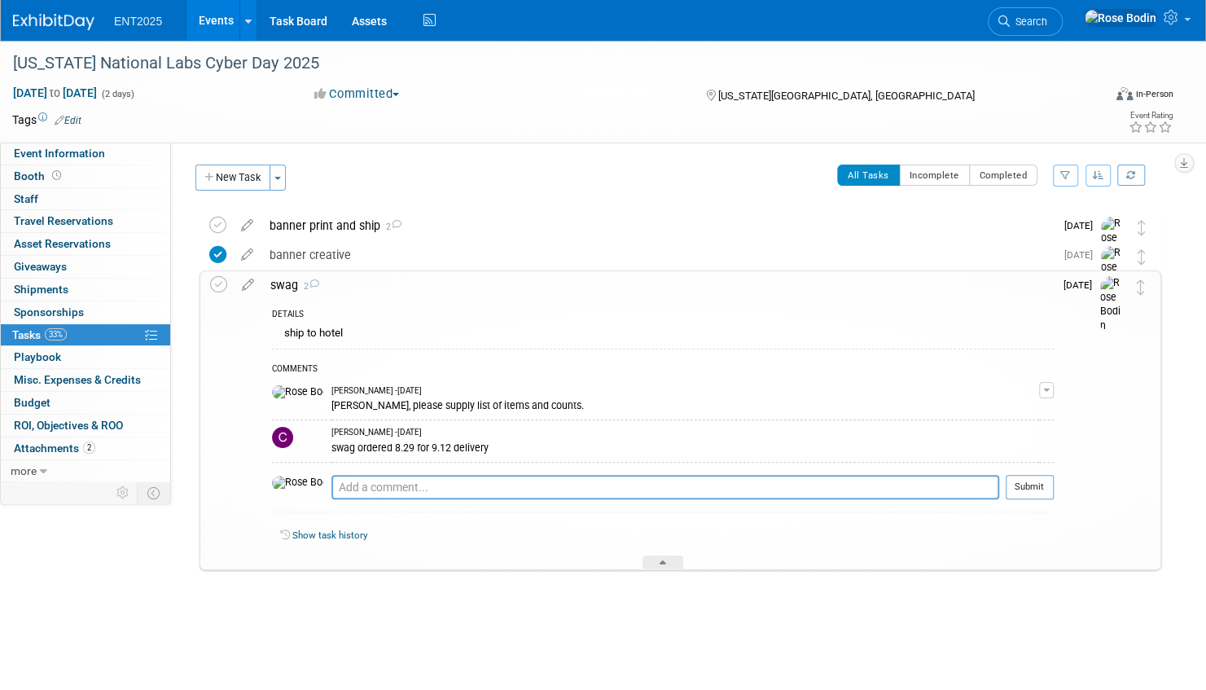
click at [214, 18] on link "Events" at bounding box center [216, 20] width 59 height 41
